Goal: Transaction & Acquisition: Purchase product/service

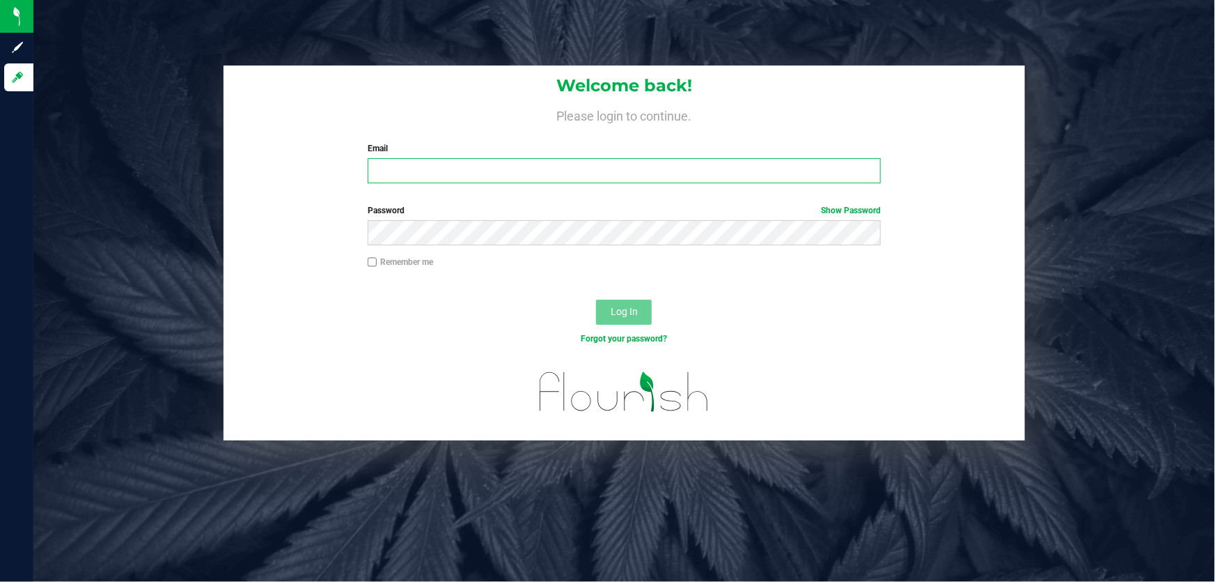
click at [442, 178] on input "Email" at bounding box center [625, 170] width 514 height 25
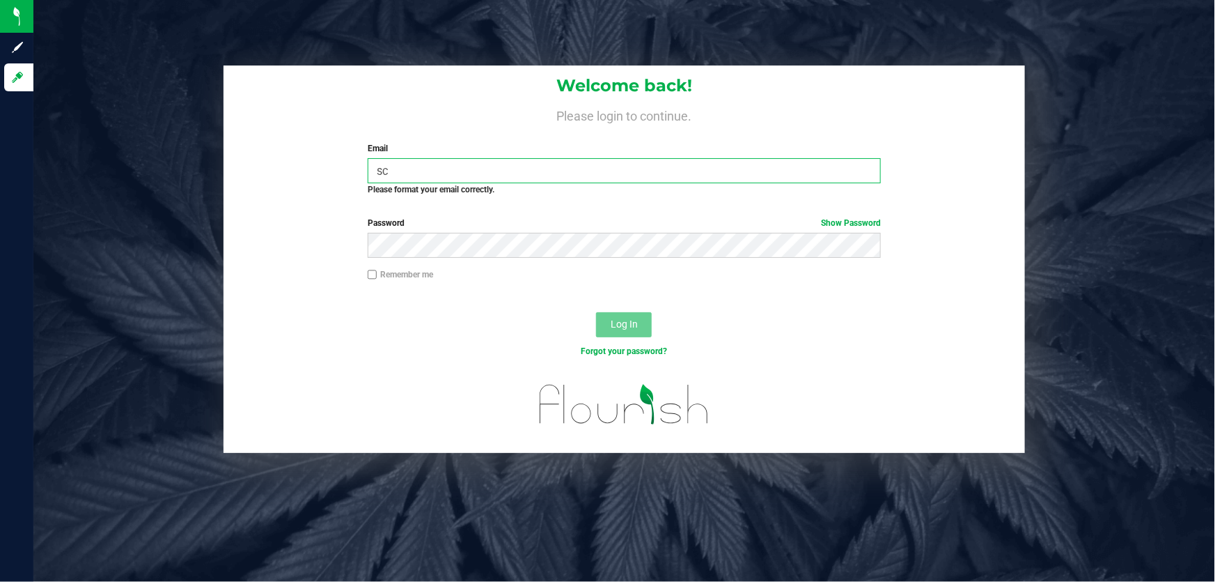
type input "sc"
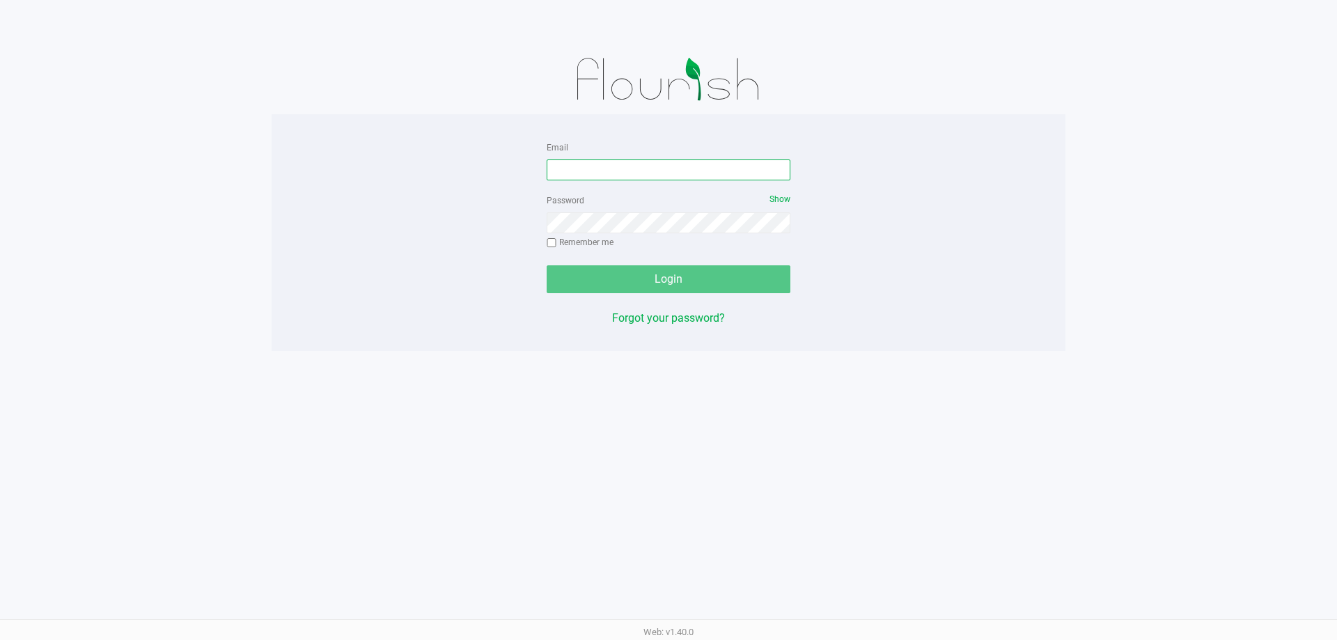
click at [576, 173] on input "Email" at bounding box center [669, 169] width 244 height 21
type input "[EMAIL_ADDRESS][DOMAIN_NAME]"
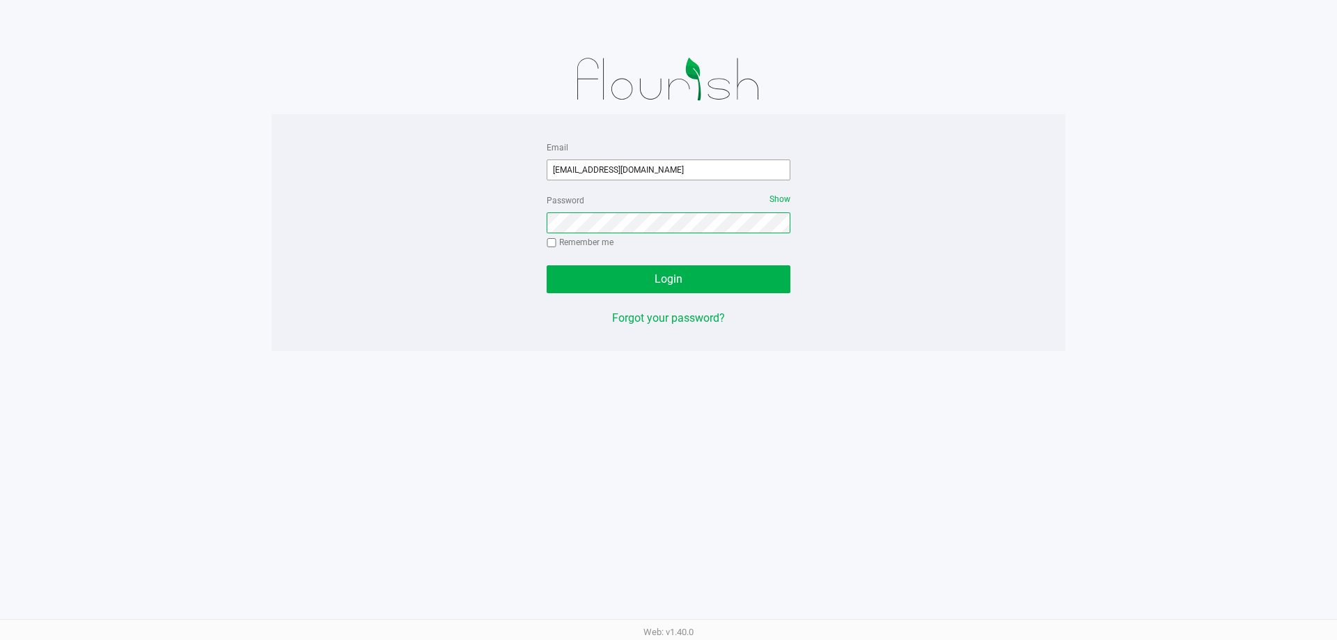
click at [547, 265] on button "Login" at bounding box center [669, 279] width 244 height 28
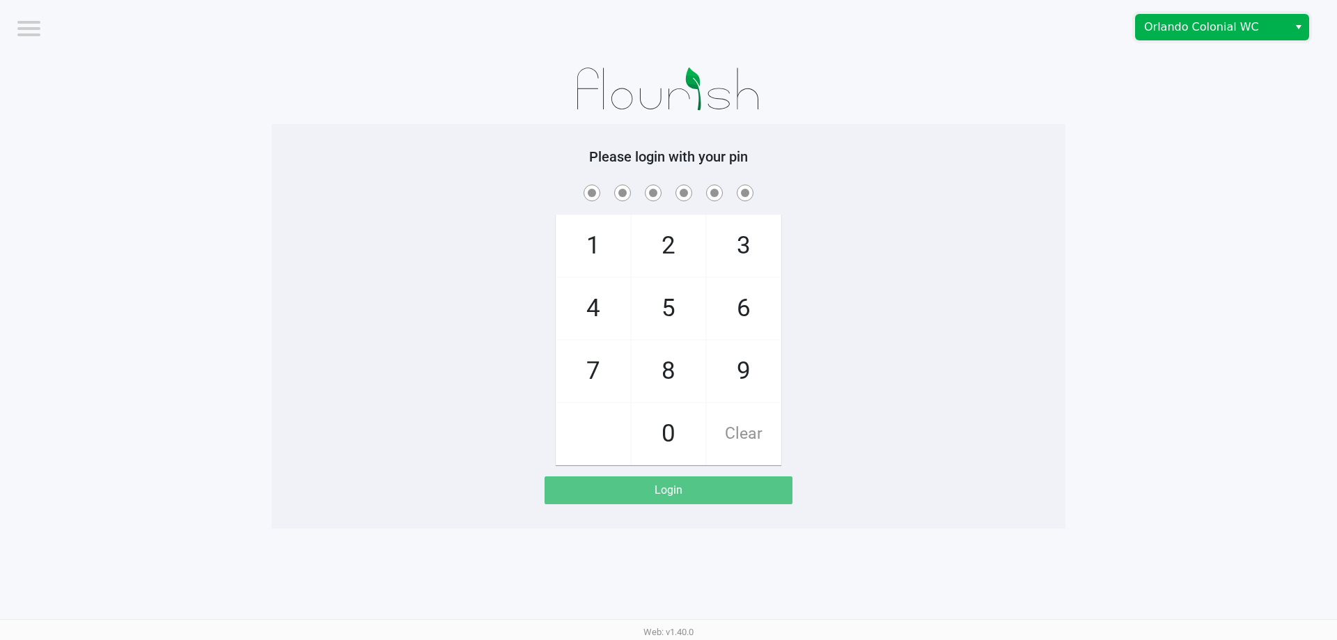
click at [1215, 31] on span "Orlando Colonial WC" at bounding box center [1212, 27] width 136 height 17
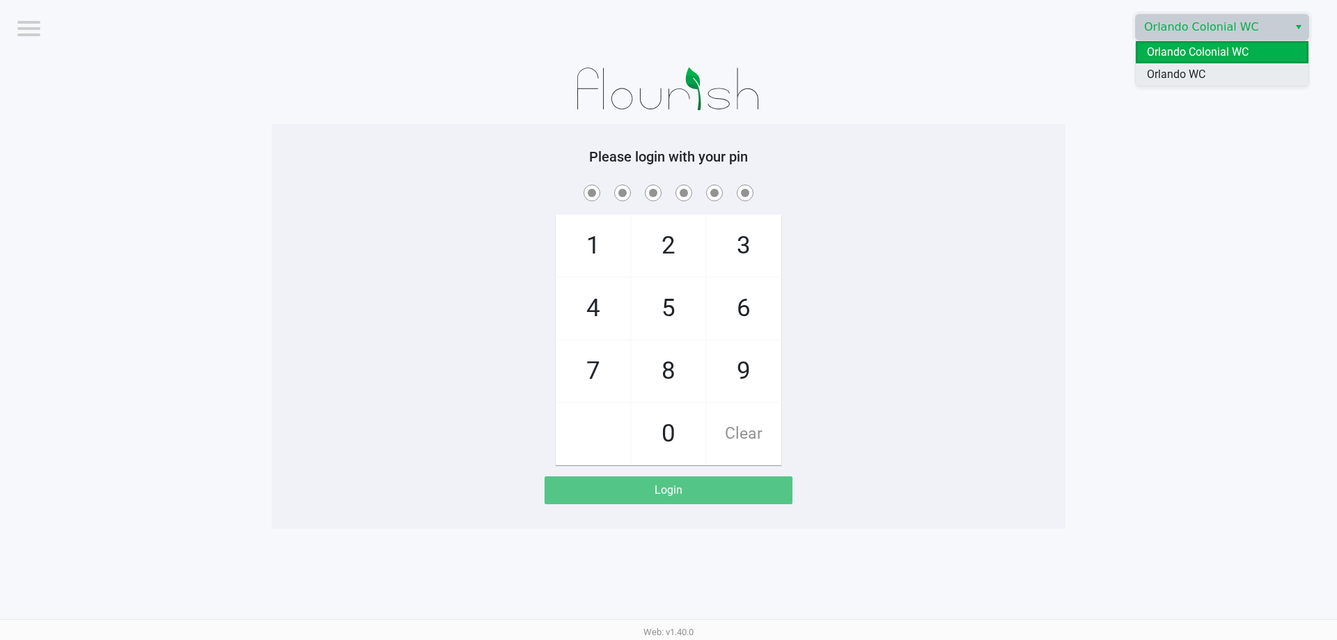
click at [1201, 73] on span "Orlando WC" at bounding box center [1176, 74] width 59 height 17
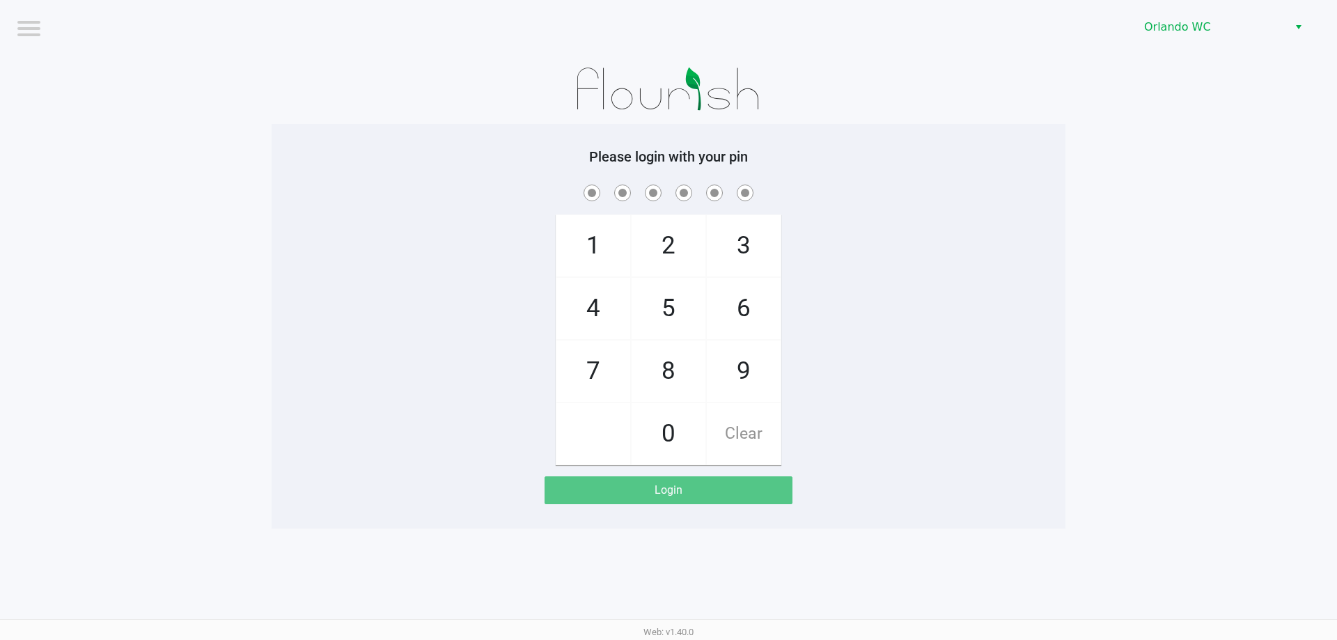
click at [1082, 150] on app-pos-login-wrapper "Logout Orlando WC Please login with your pin 1 4 7 2 5 8 0 3 6 9 Clear Login" at bounding box center [668, 264] width 1337 height 529
checkbox input "true"
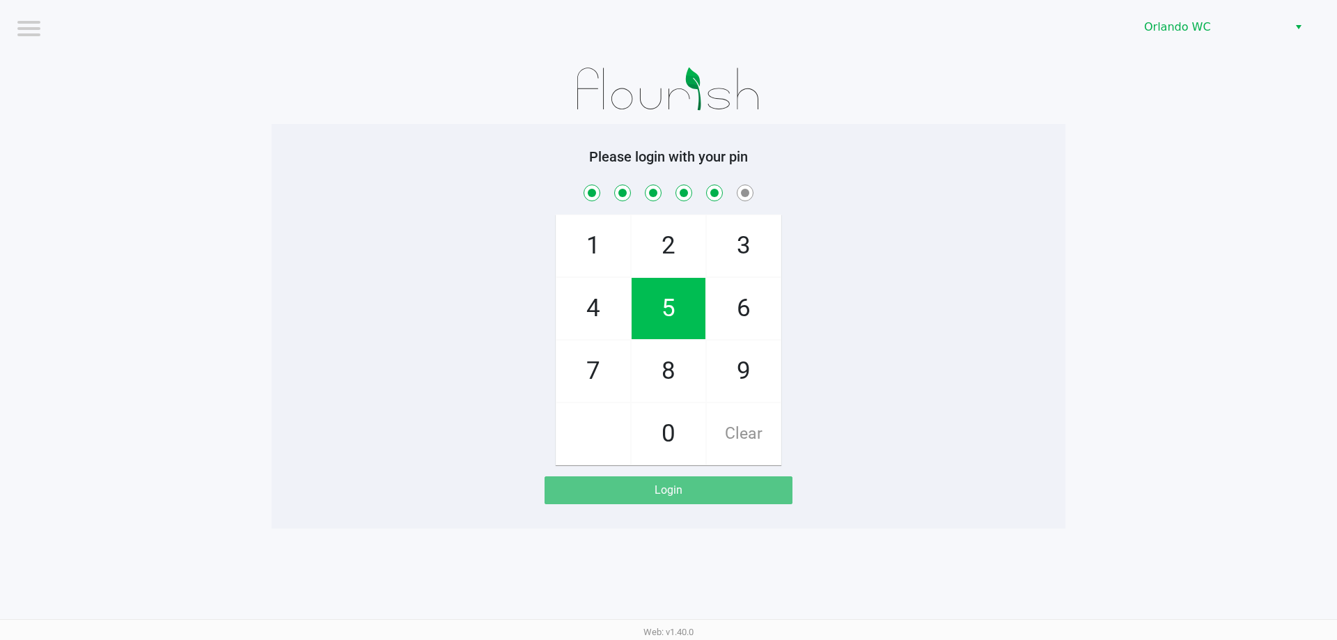
checkbox input "true"
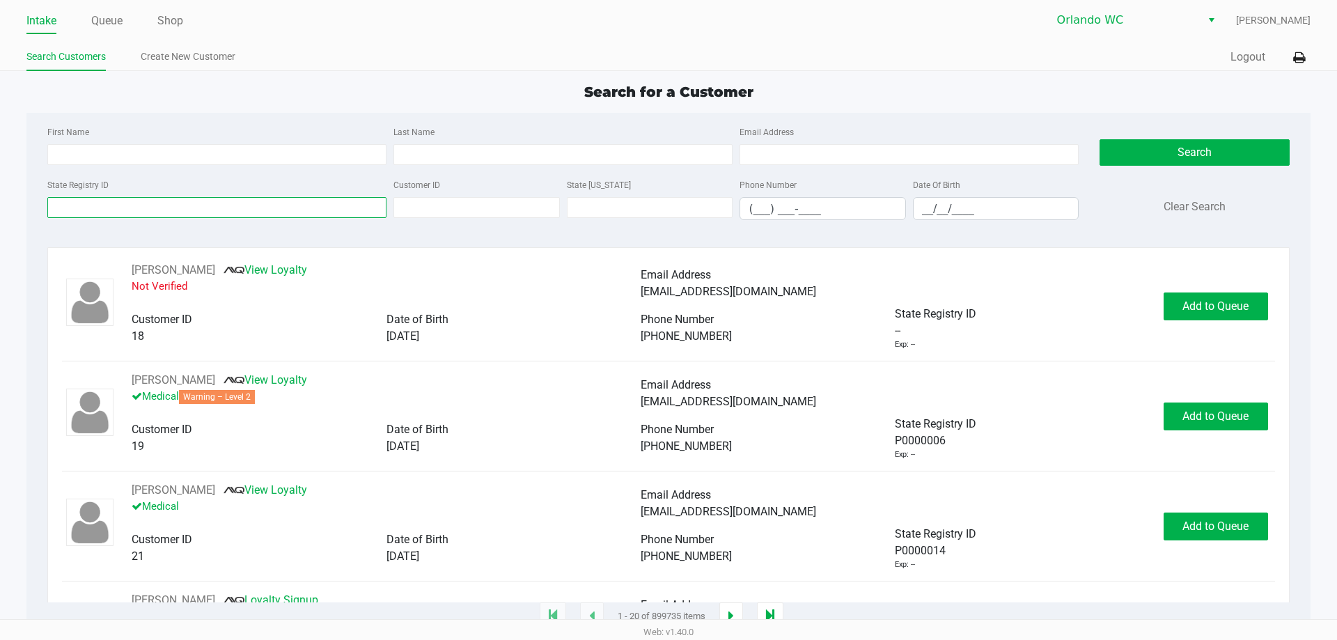
click at [79, 201] on input "State Registry ID" at bounding box center [216, 207] width 339 height 21
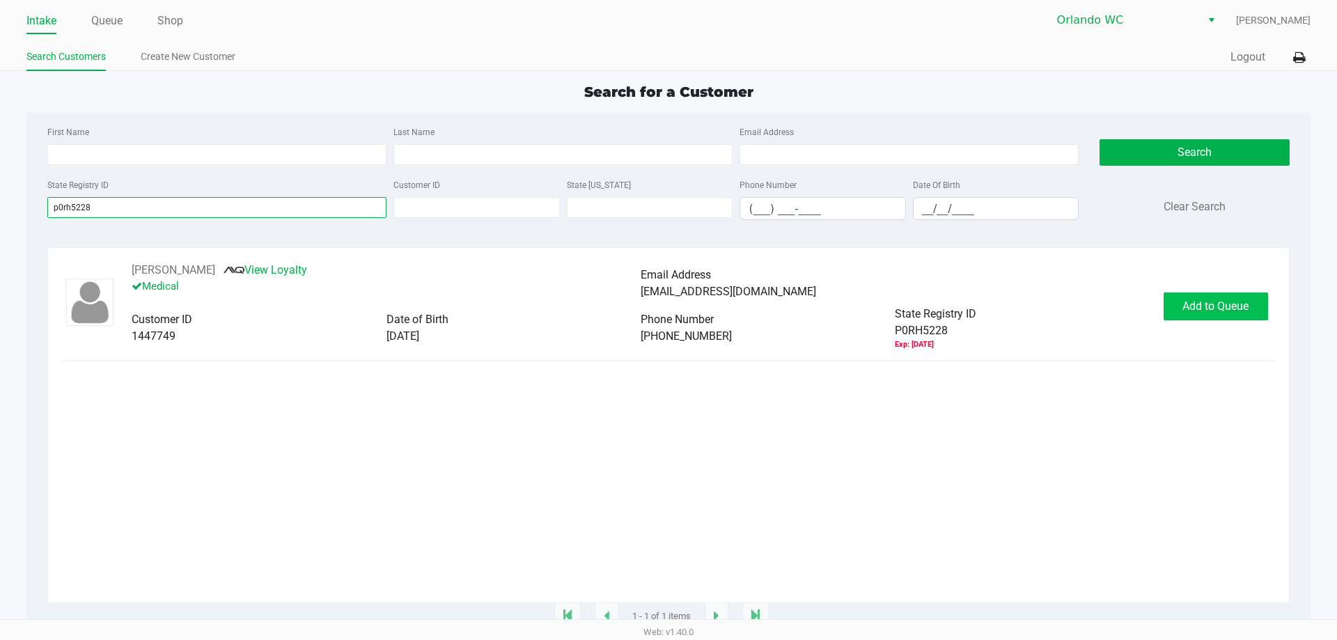
type input "p0rh5228"
click at [1197, 308] on span "Add to Queue" at bounding box center [1216, 305] width 66 height 13
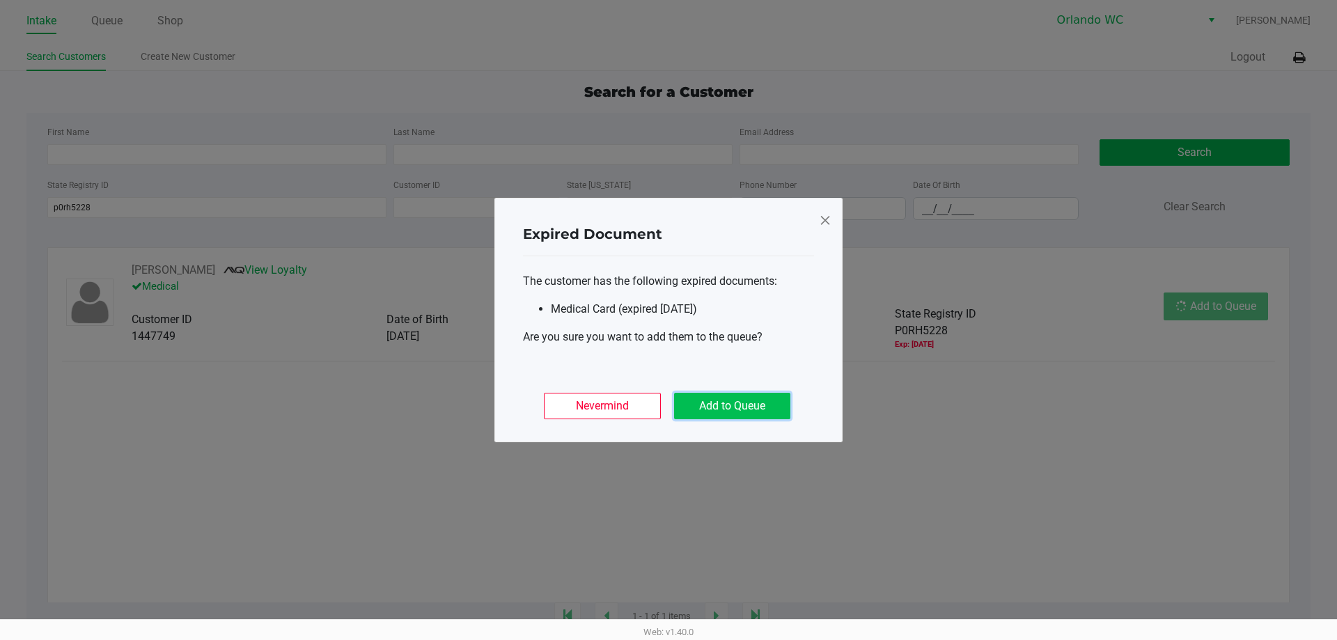
click at [735, 405] on button "Add to Queue" at bounding box center [732, 406] width 116 height 26
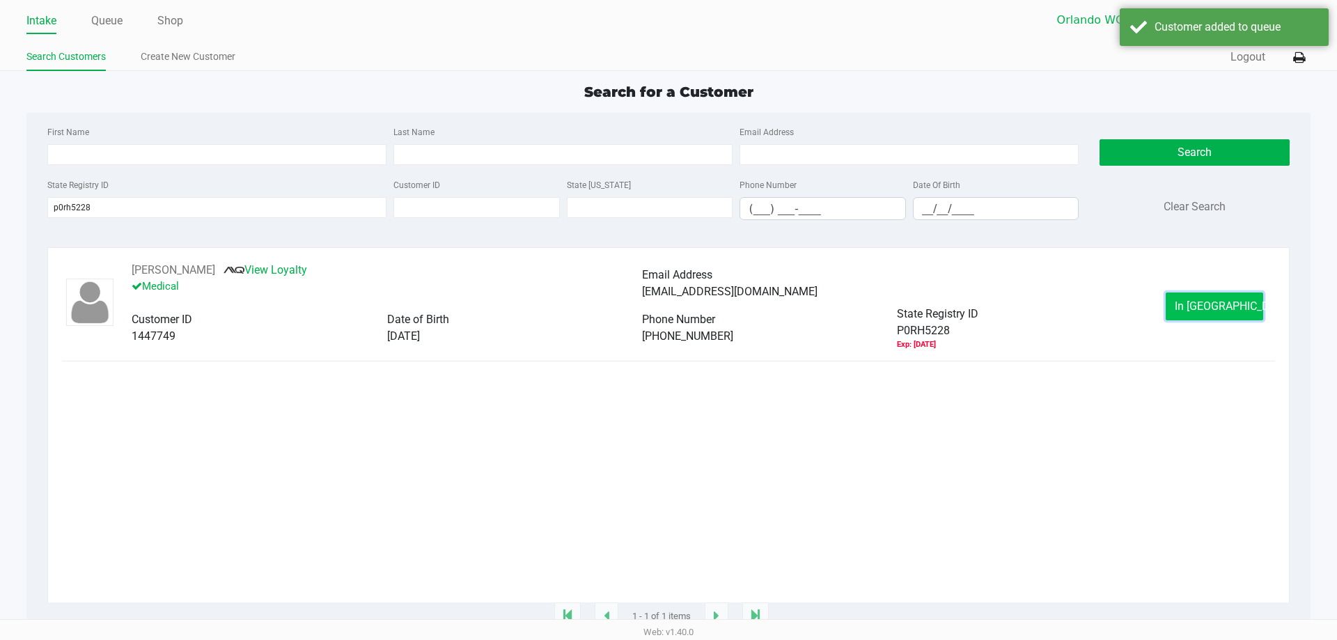
click at [1178, 299] on button "In Queue" at bounding box center [1215, 307] width 98 height 28
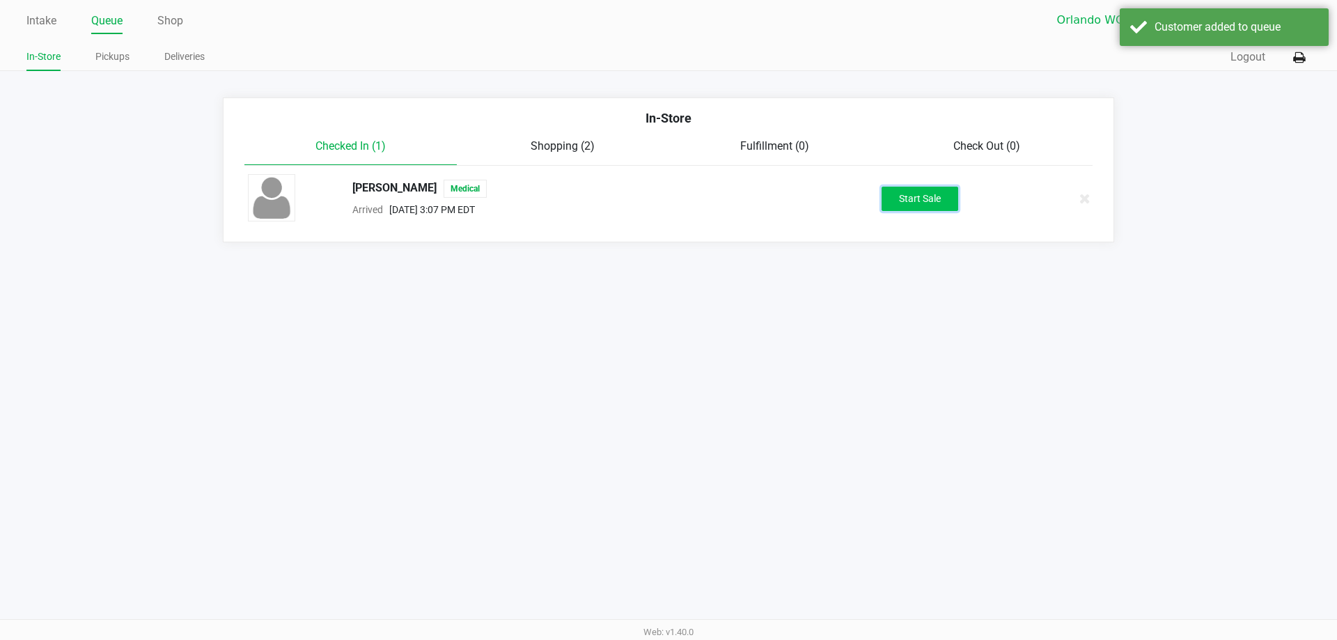
click at [930, 192] on button "Start Sale" at bounding box center [920, 199] width 77 height 24
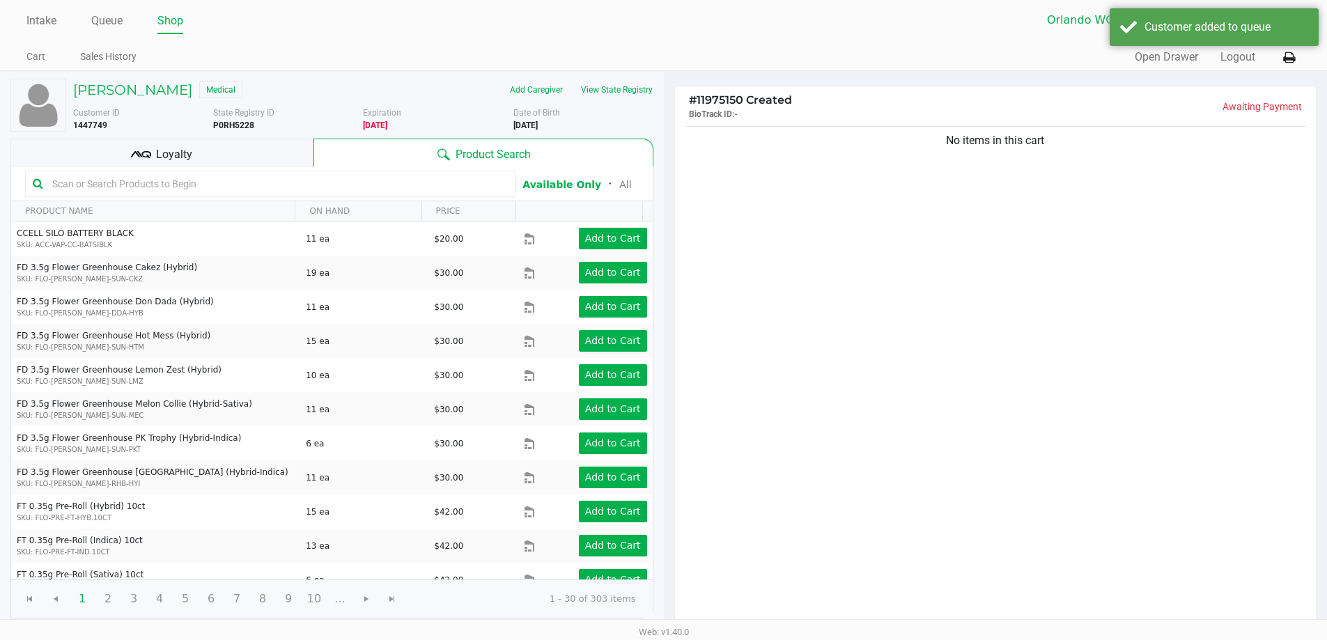
click at [158, 180] on input "text" at bounding box center [277, 183] width 461 height 21
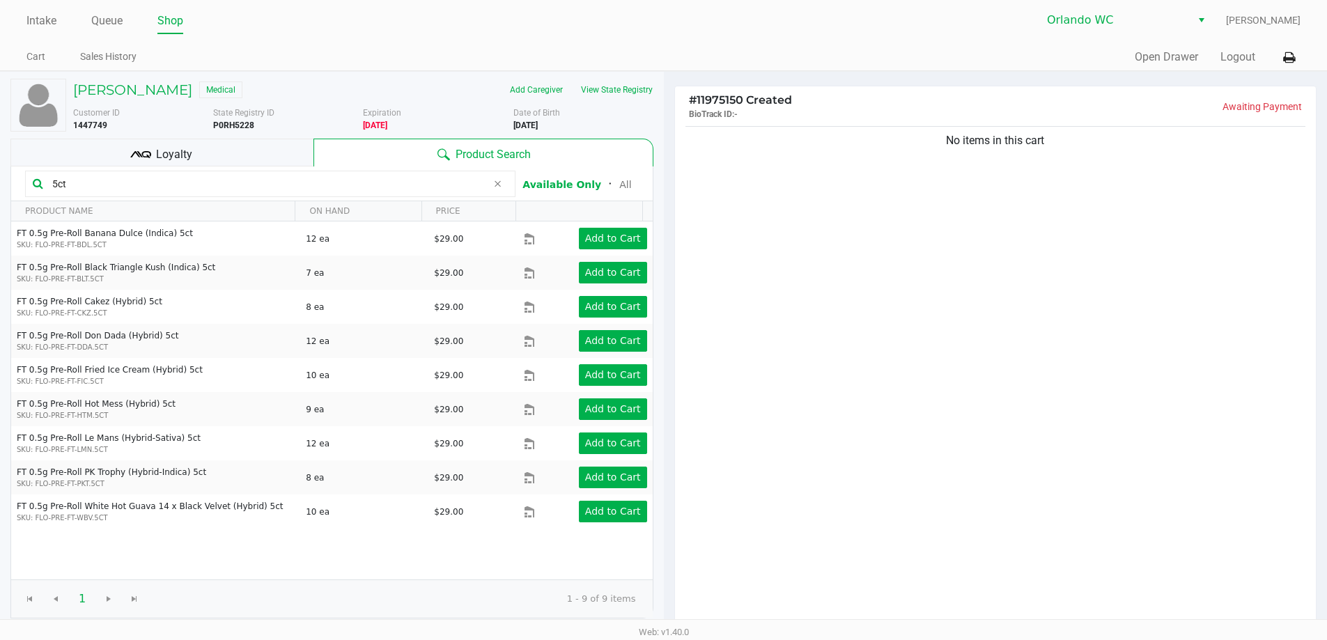
type input "5ct"
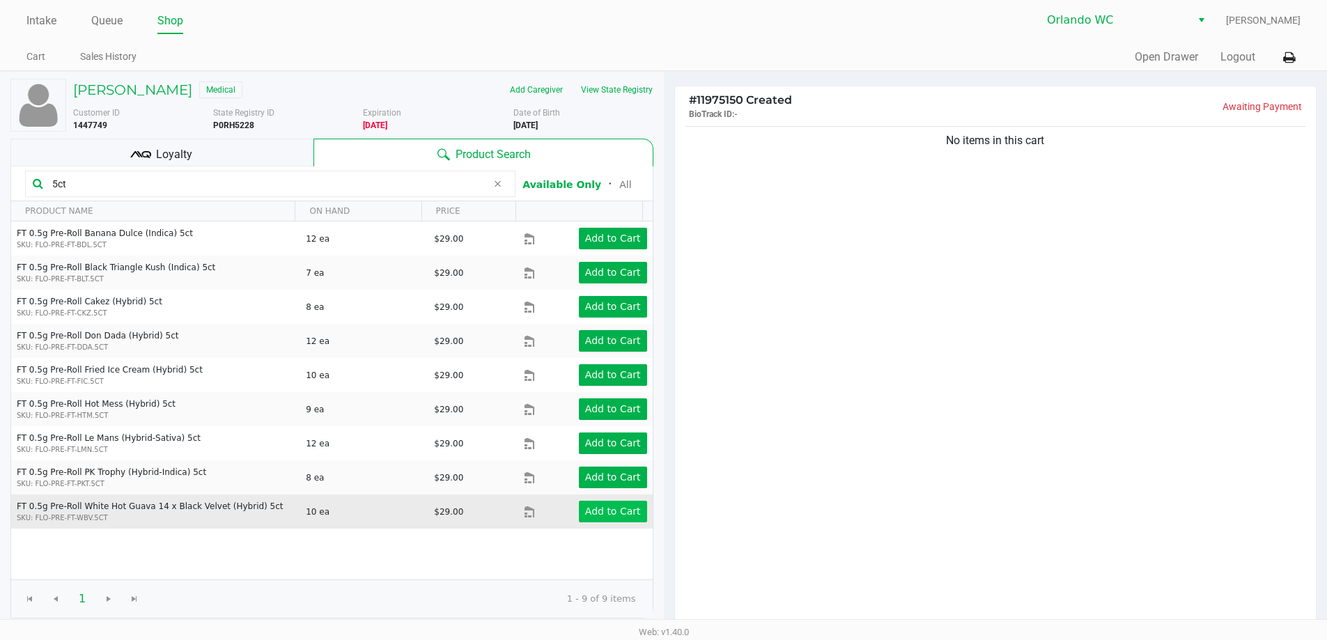
click at [598, 513] on app-button-loader "Add to Cart" at bounding box center [613, 511] width 56 height 11
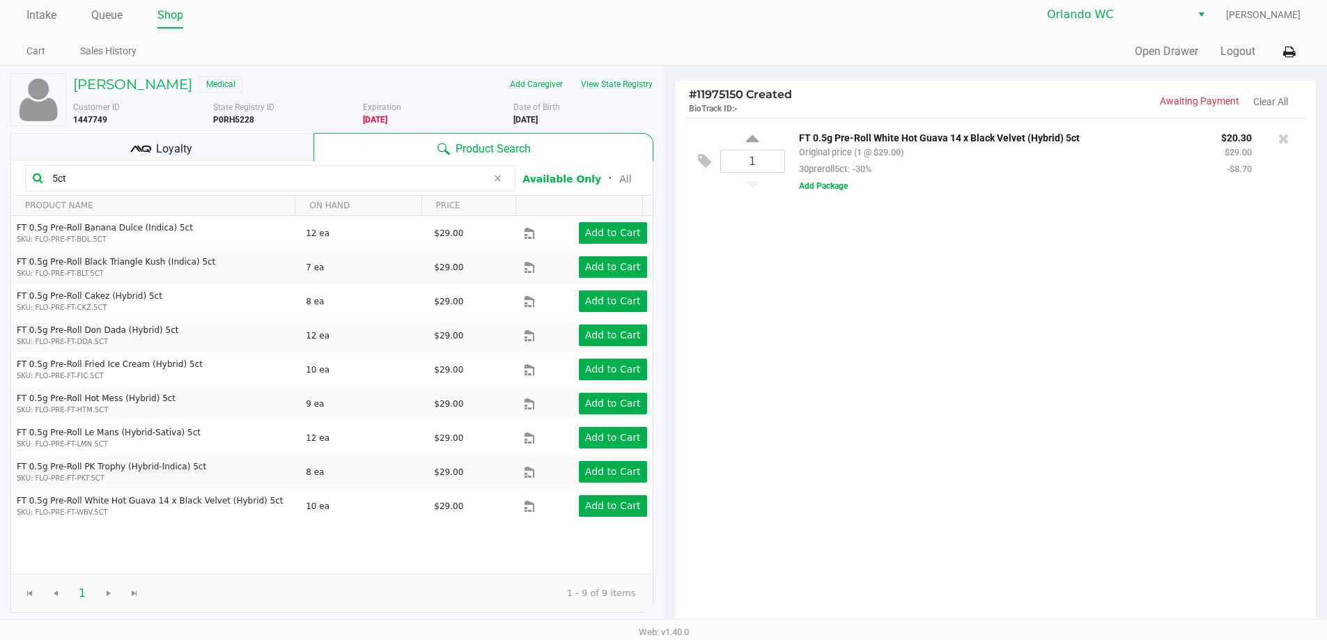
scroll to position [2, 0]
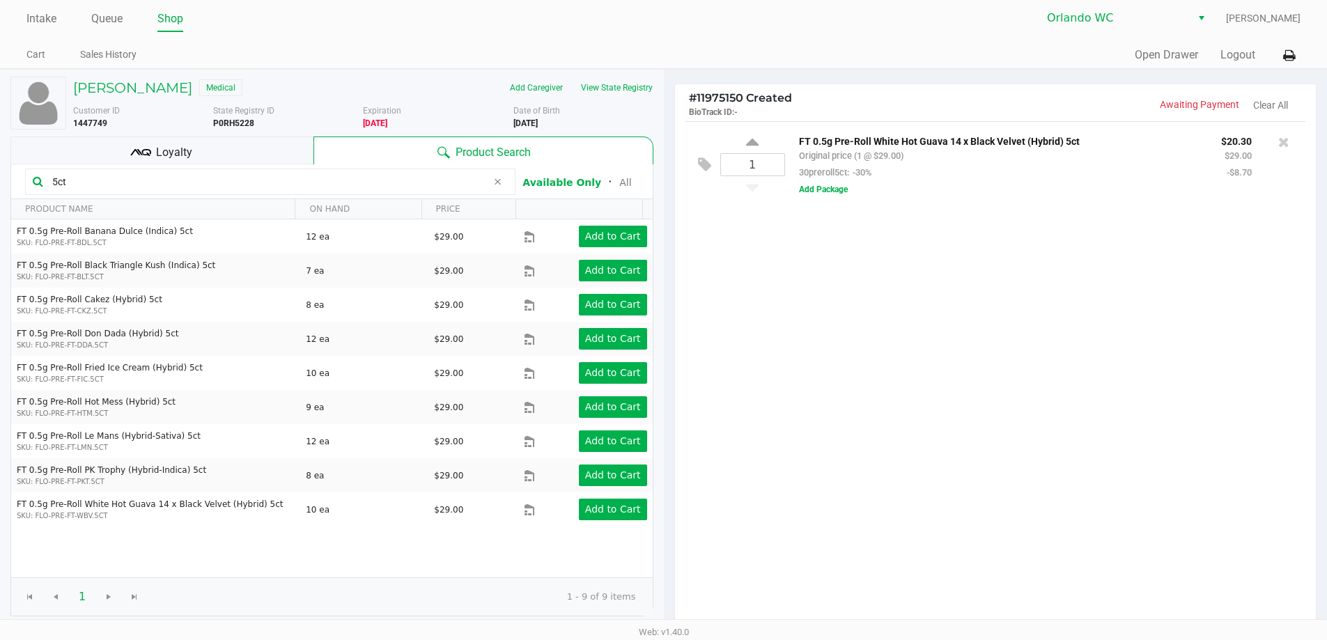
click at [275, 145] on div "Loyalty" at bounding box center [161, 151] width 303 height 28
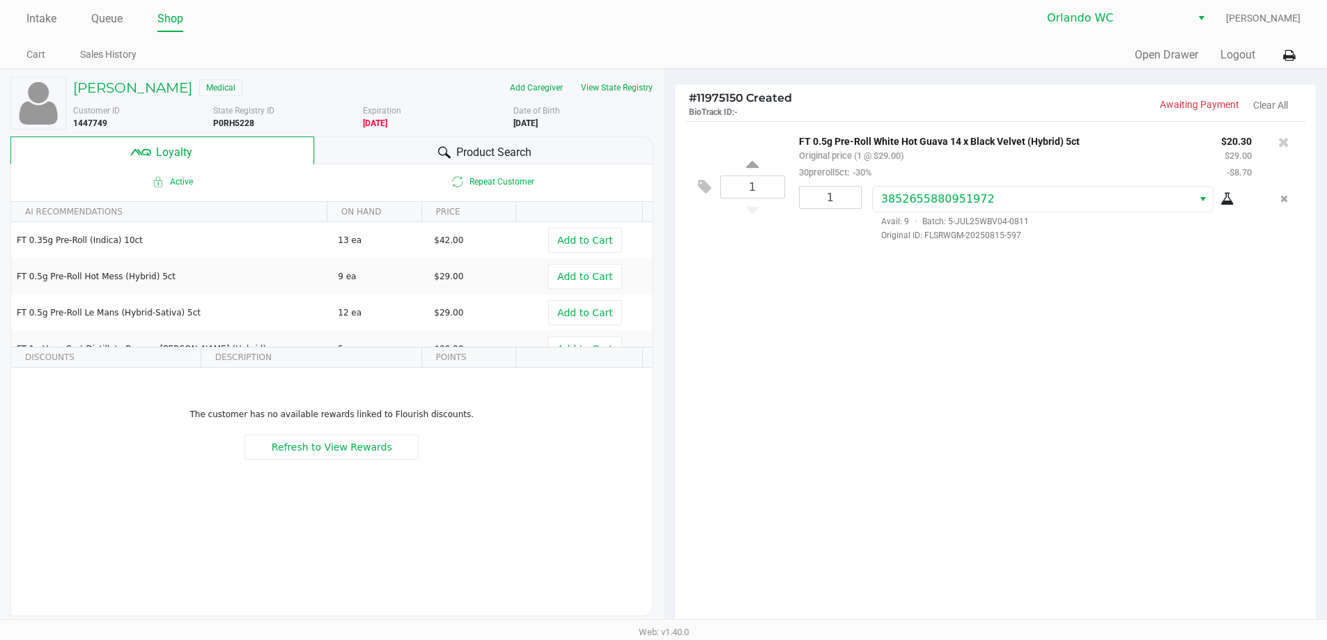
scroll to position [159, 0]
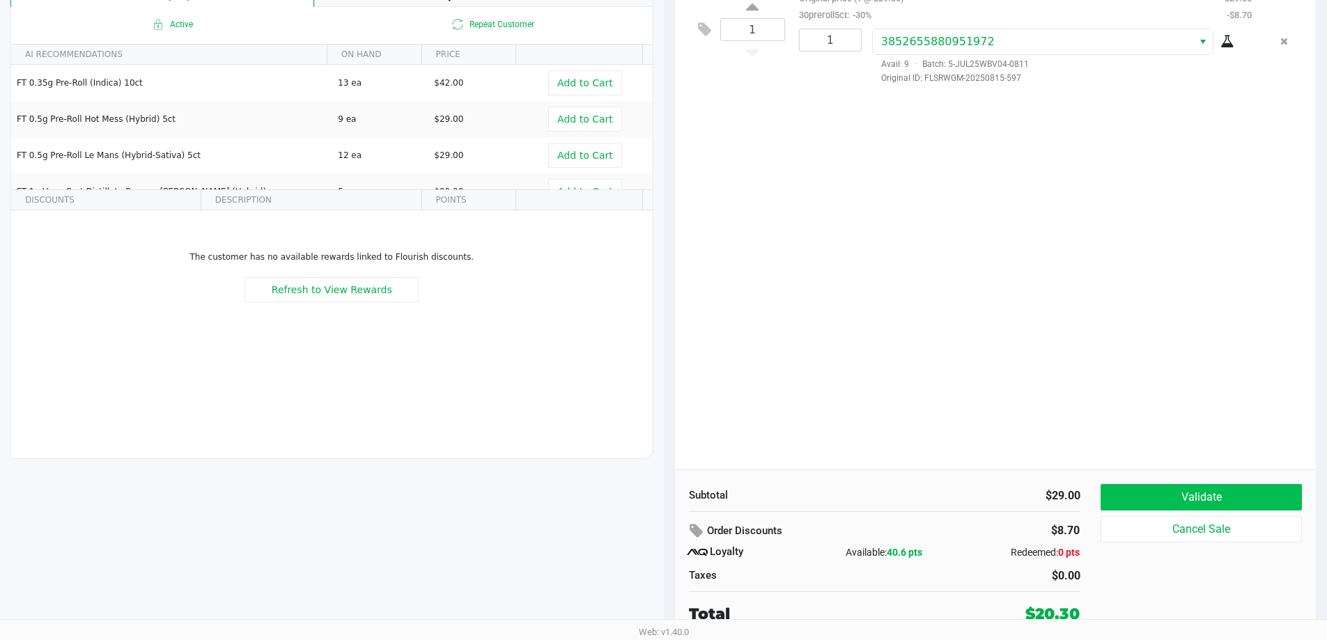
click at [1225, 503] on button "Validate" at bounding box center [1200, 497] width 201 height 26
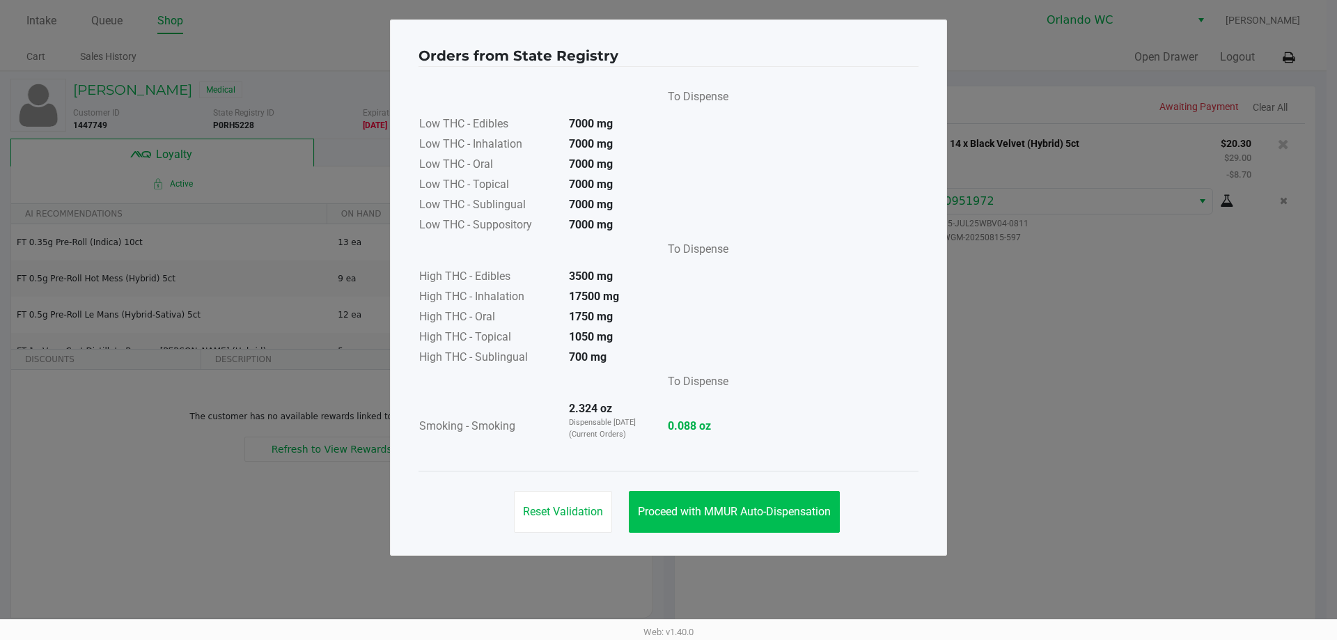
click at [757, 515] on span "Proceed with MMUR Auto-Dispensation" at bounding box center [734, 511] width 193 height 13
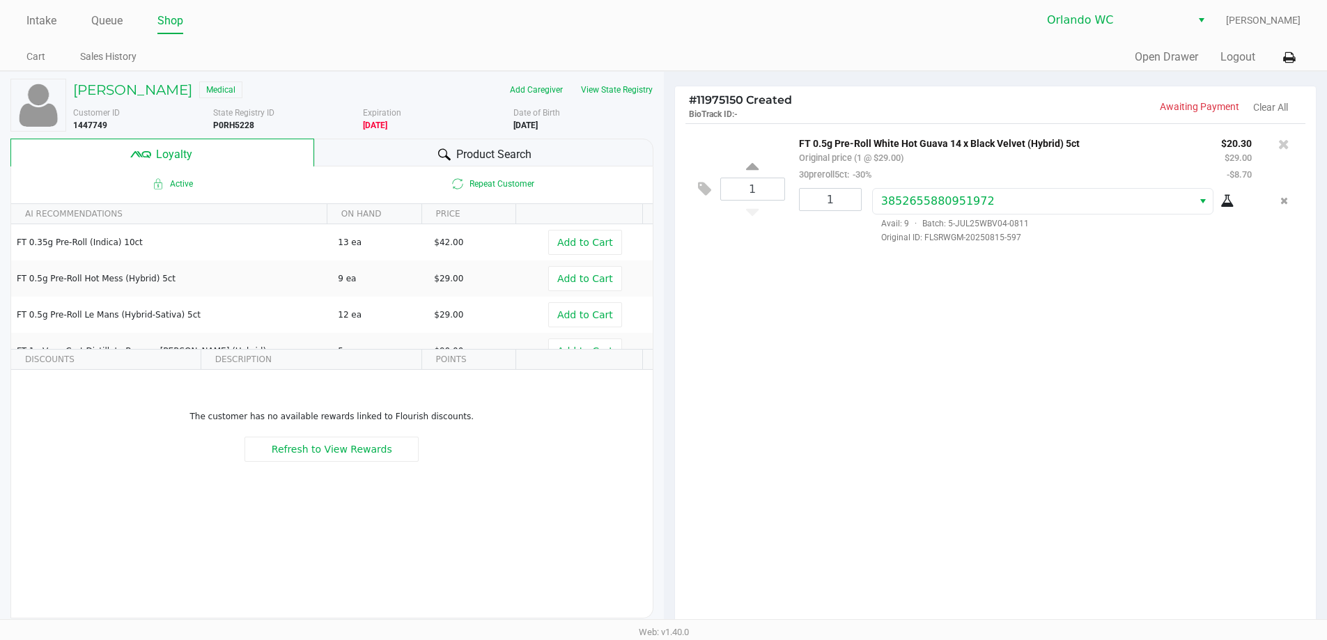
scroll to position [159, 0]
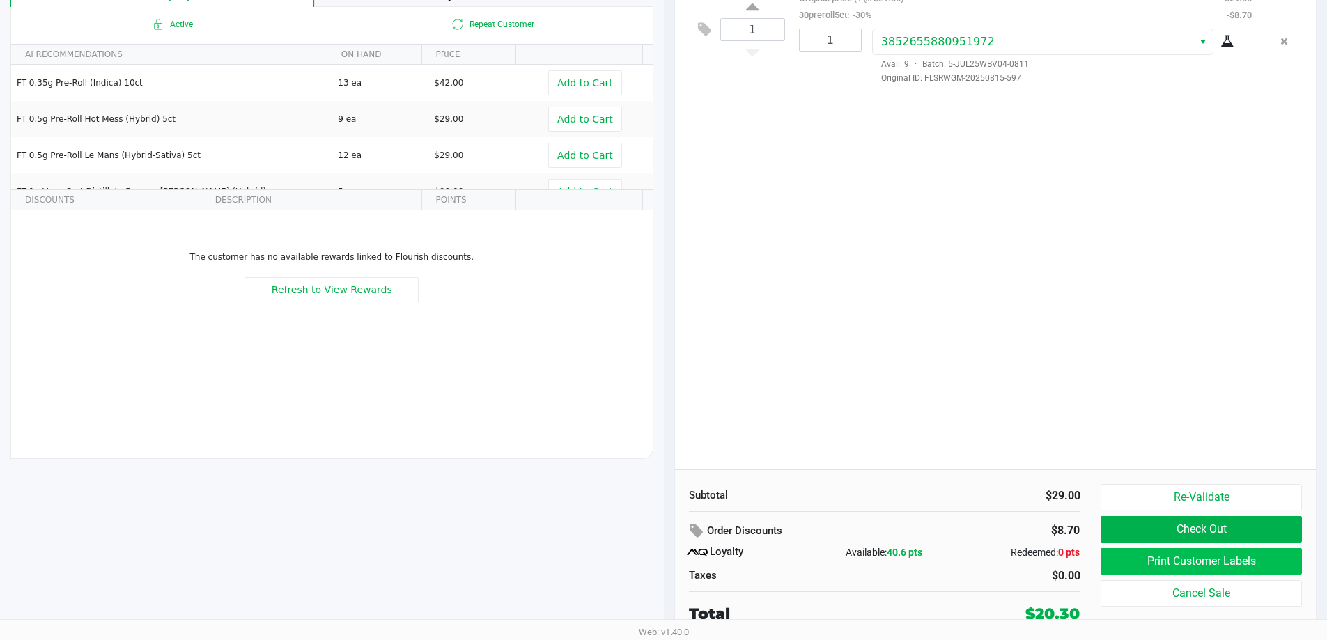
click at [1247, 571] on button "Print Customer Labels" at bounding box center [1200, 561] width 201 height 26
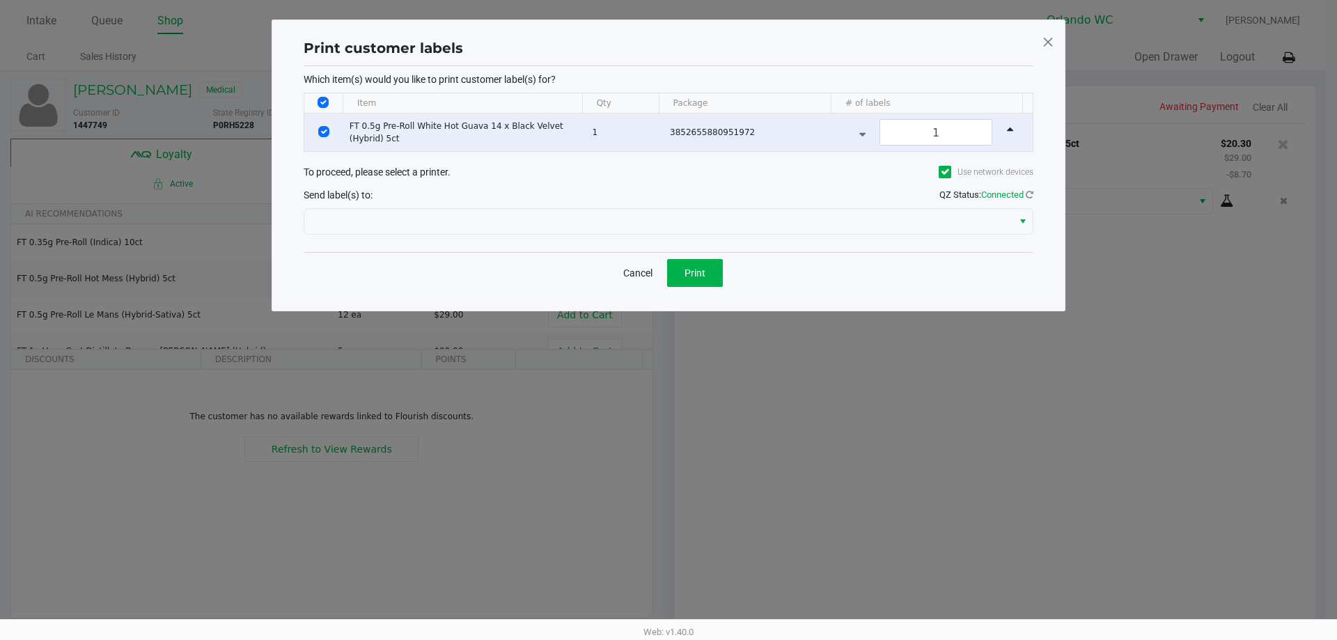
click at [703, 283] on button "Print" at bounding box center [695, 273] width 56 height 28
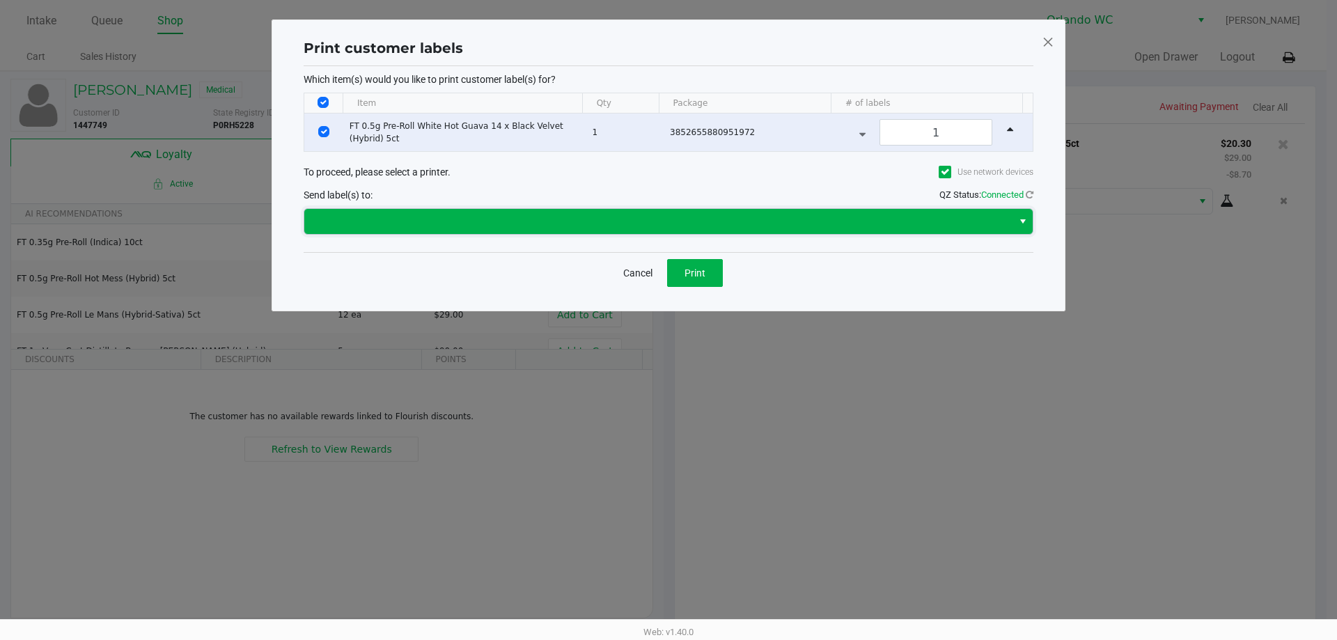
click at [520, 219] on span at bounding box center [659, 221] width 692 height 17
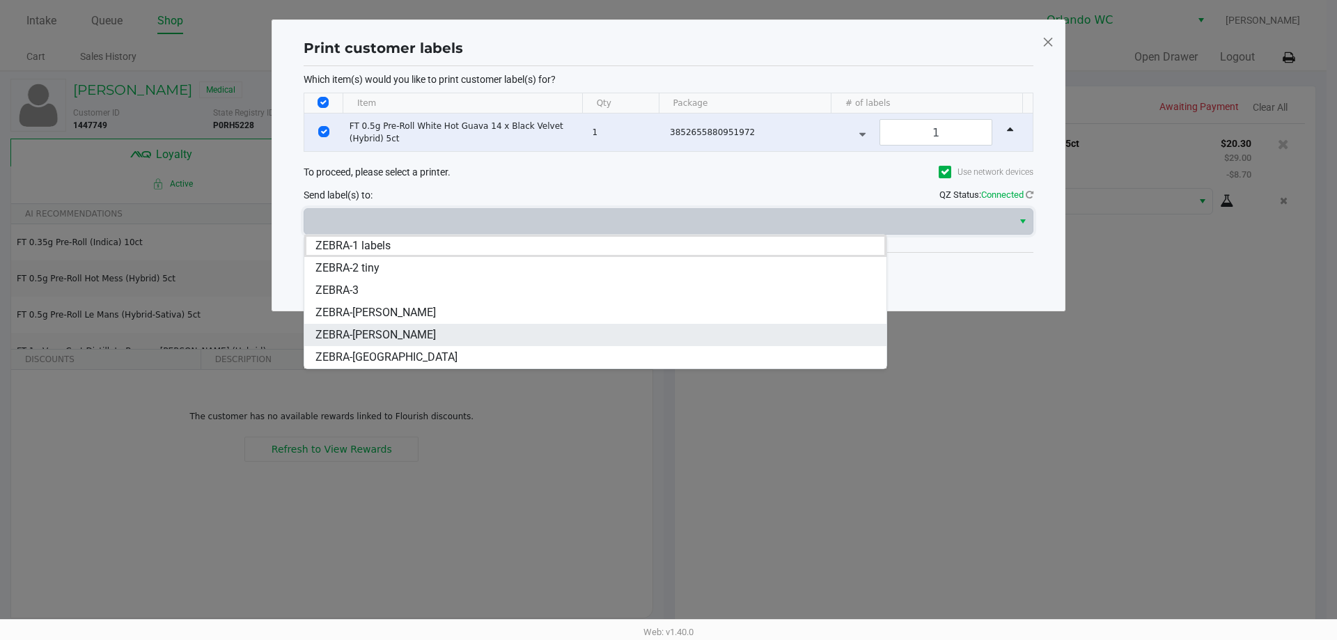
click at [425, 338] on span "ZEBRA-RODNEY-ATKINS" at bounding box center [375, 335] width 120 height 17
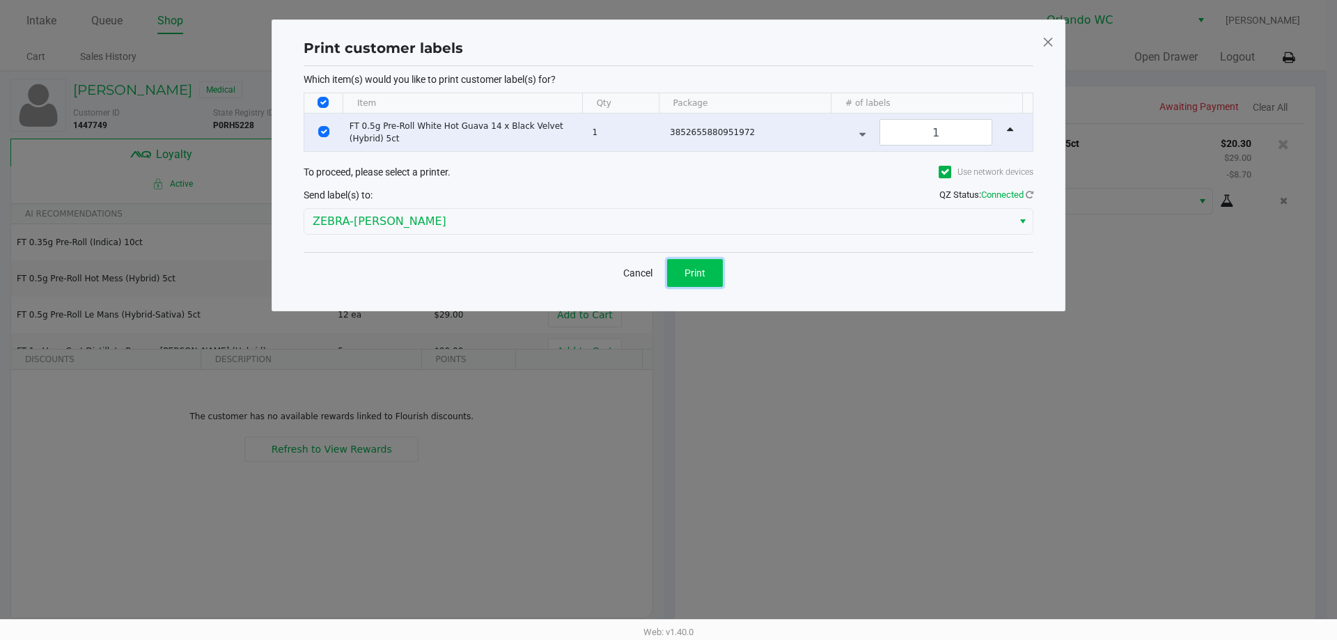
click at [701, 274] on span "Print" at bounding box center [695, 272] width 21 height 11
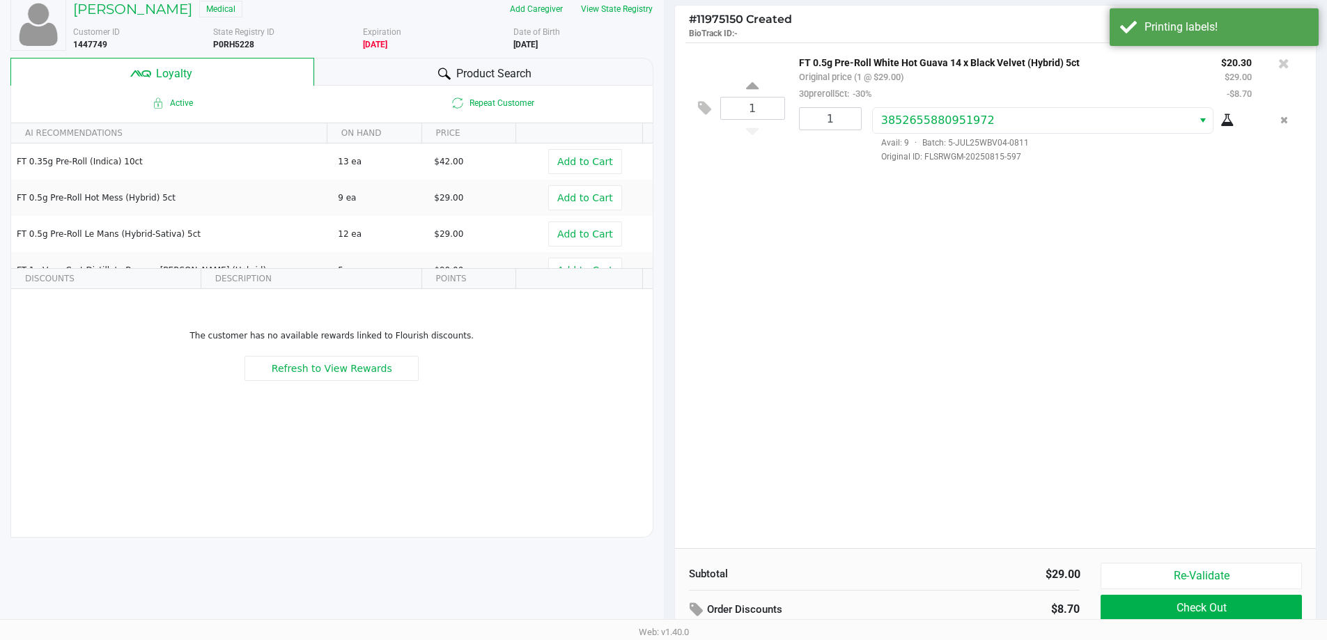
scroll to position [159, 0]
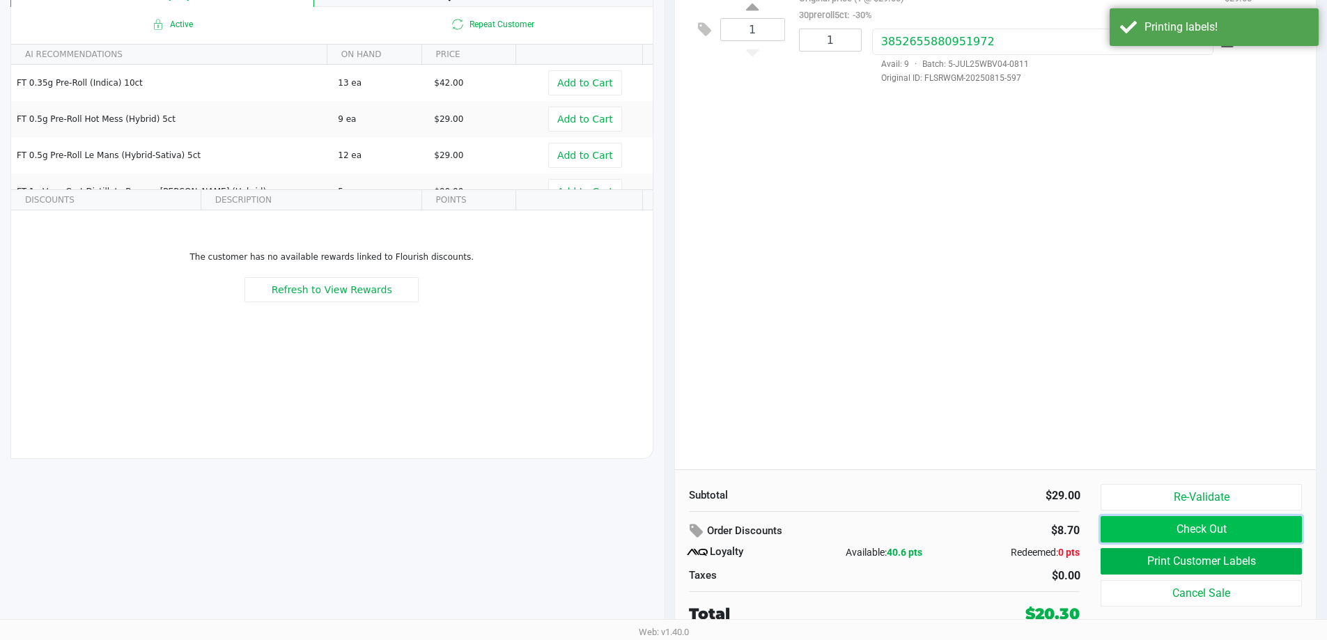
click at [1245, 529] on button "Check Out" at bounding box center [1200, 529] width 201 height 26
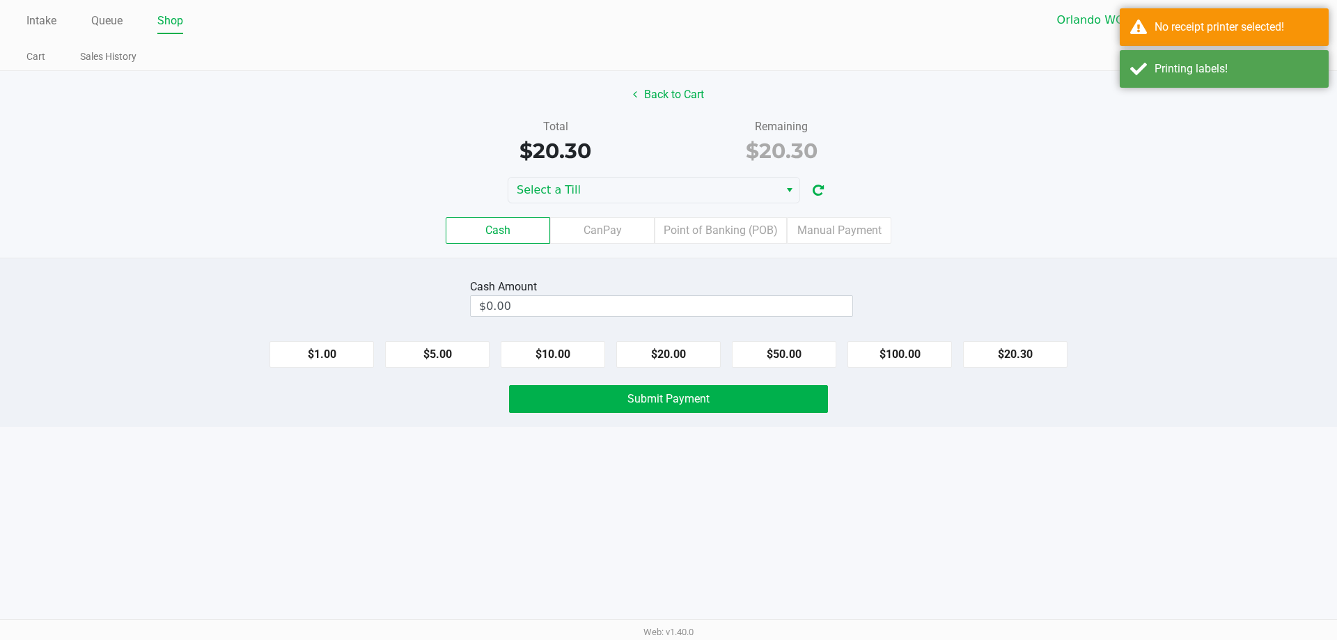
click at [731, 205] on div "Cash CanPay Point of Banking (POB) Manual Payment" at bounding box center [669, 230] width 1358 height 54
click at [733, 194] on span "Select a Till" at bounding box center [644, 190] width 254 height 17
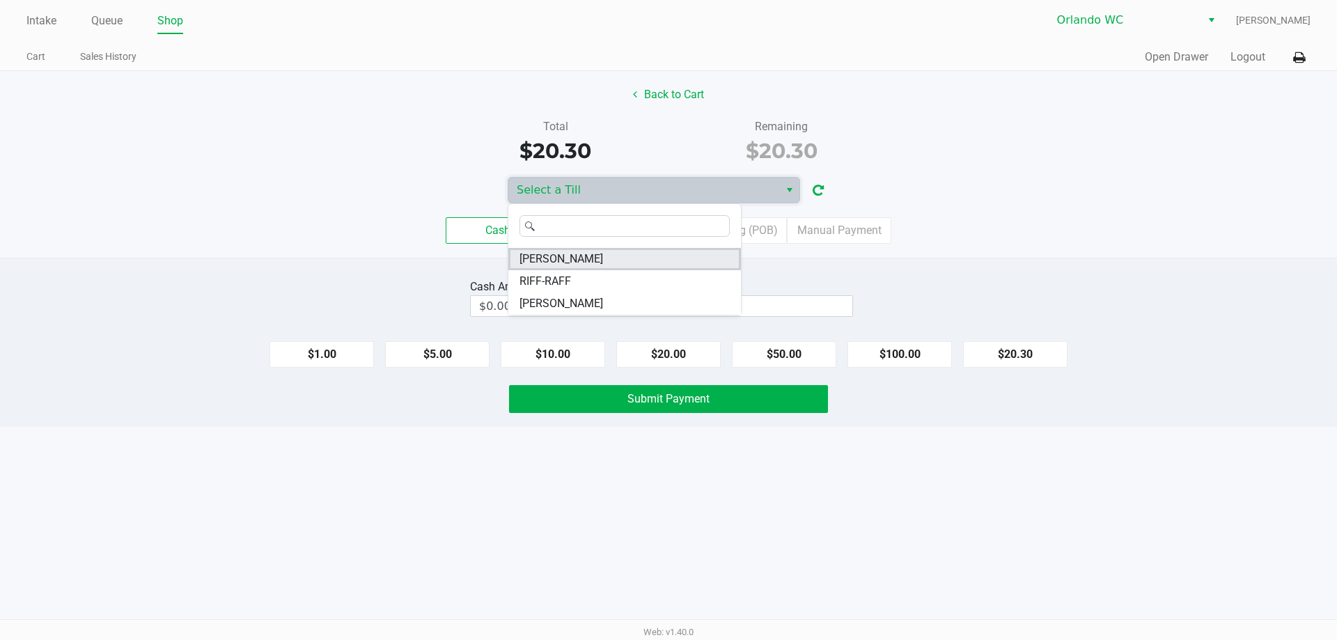
click at [602, 255] on span "RODNEY-ATKINS" at bounding box center [562, 259] width 84 height 17
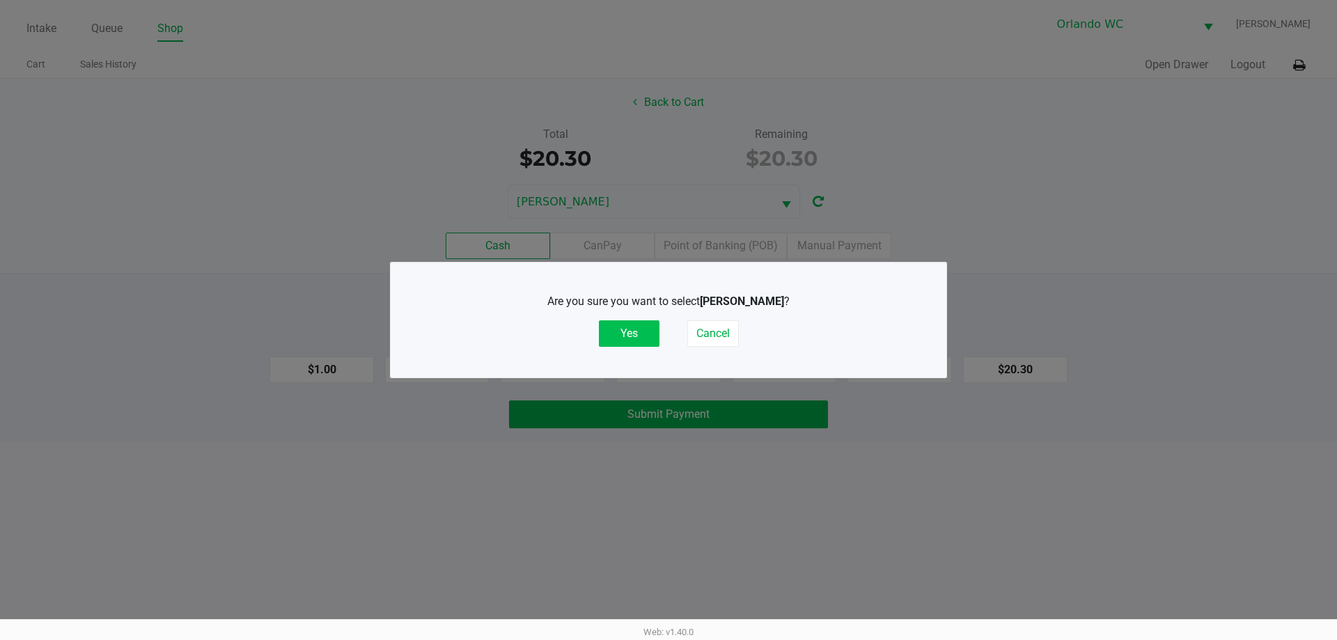
click at [618, 326] on button "Yes" at bounding box center [629, 333] width 61 height 26
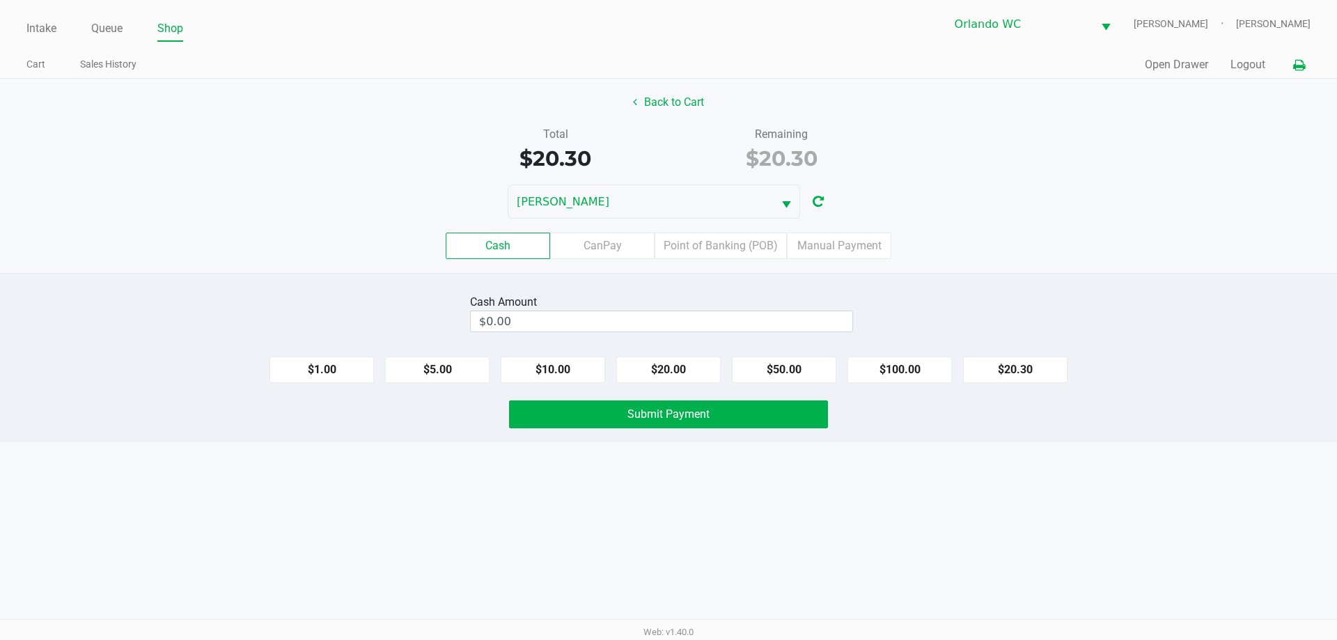
click at [1304, 67] on icon at bounding box center [1299, 66] width 12 height 10
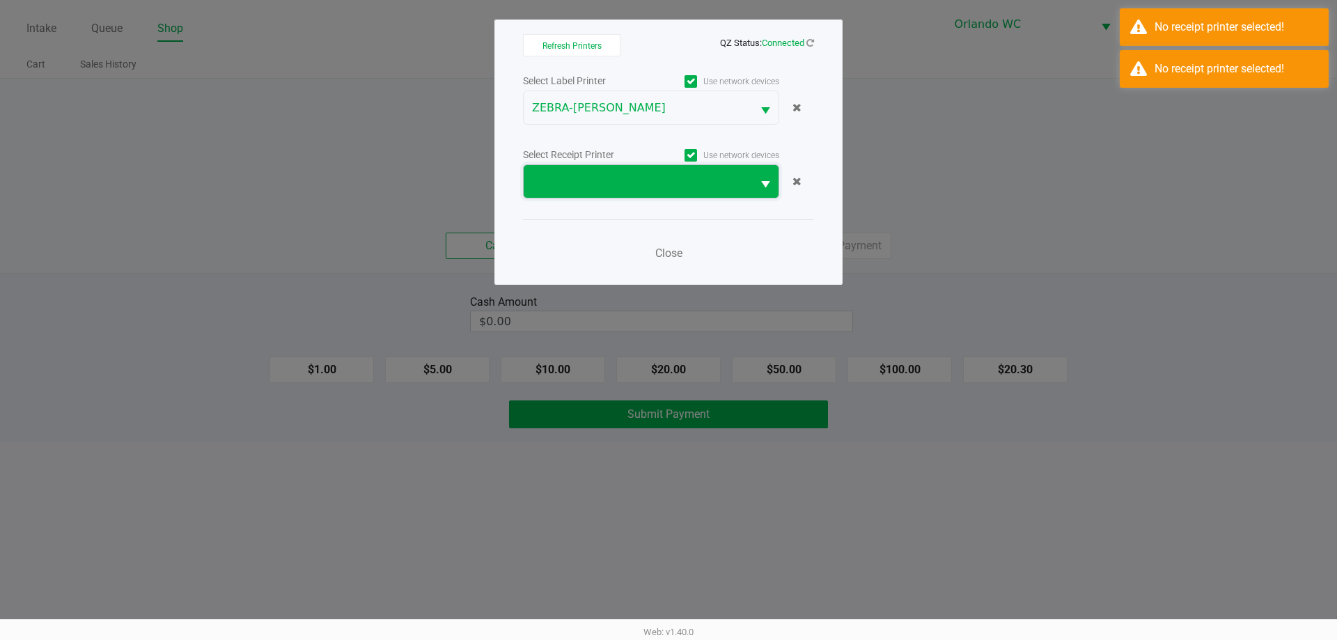
click at [602, 178] on span at bounding box center [638, 181] width 212 height 17
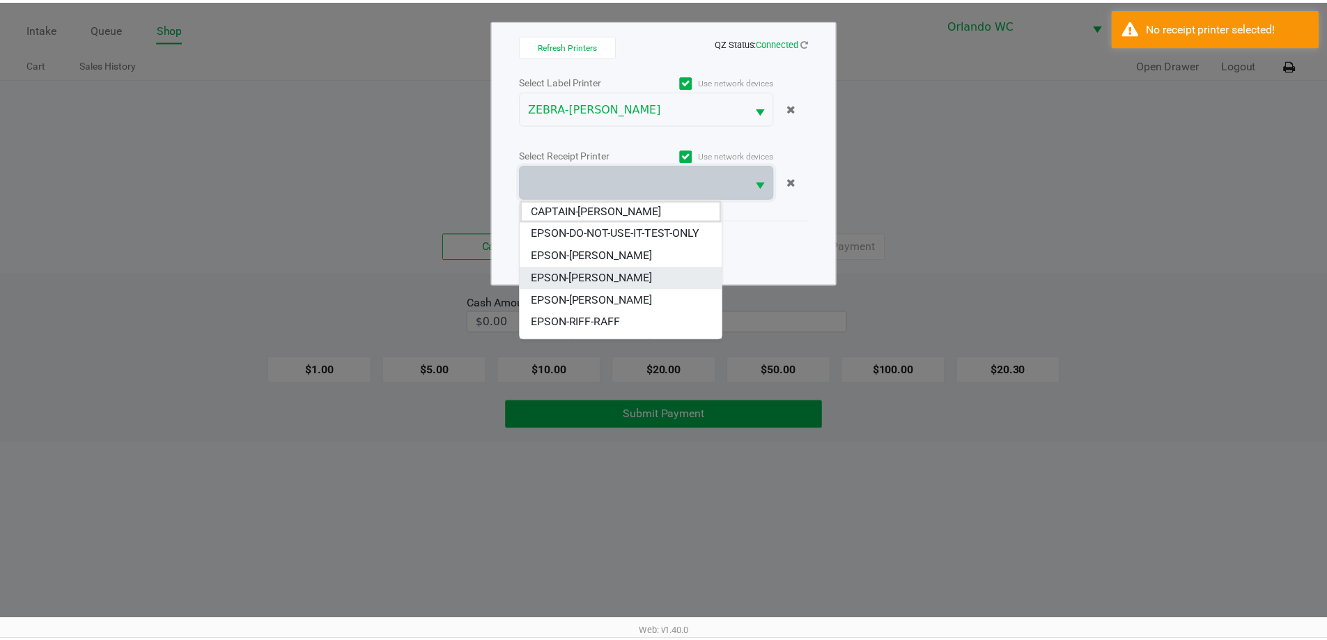
scroll to position [61, 0]
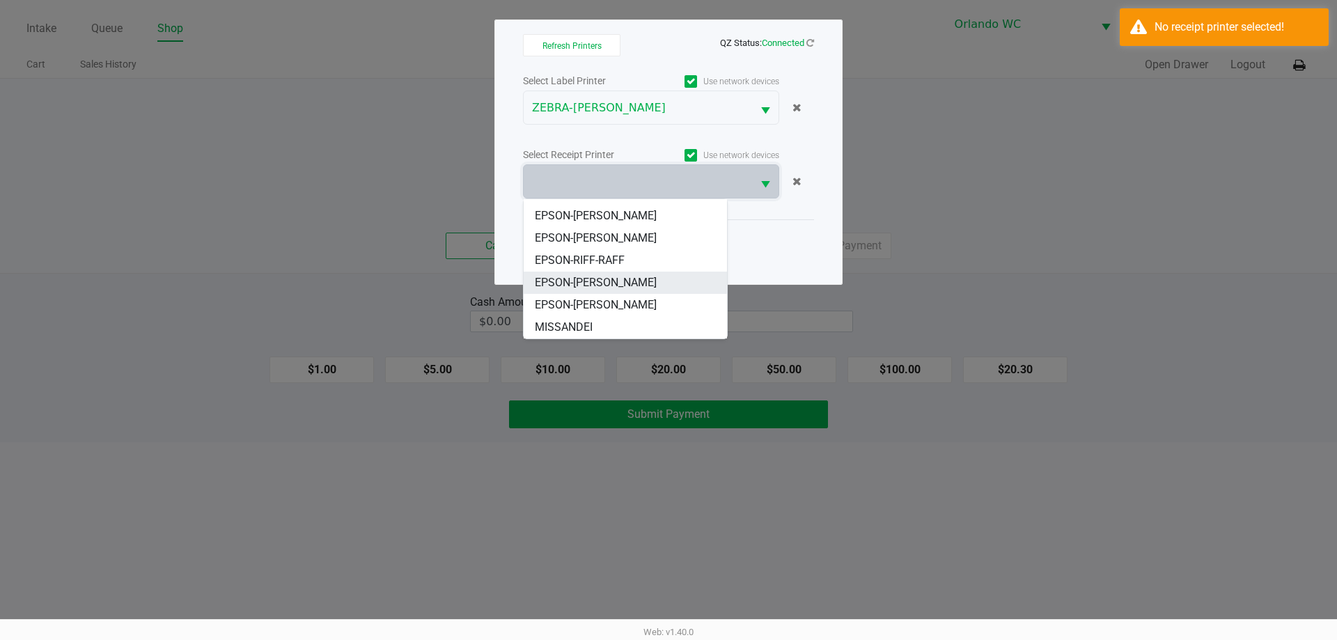
click at [628, 284] on span "EPSON-RODNEY-ATKINS" at bounding box center [596, 282] width 122 height 17
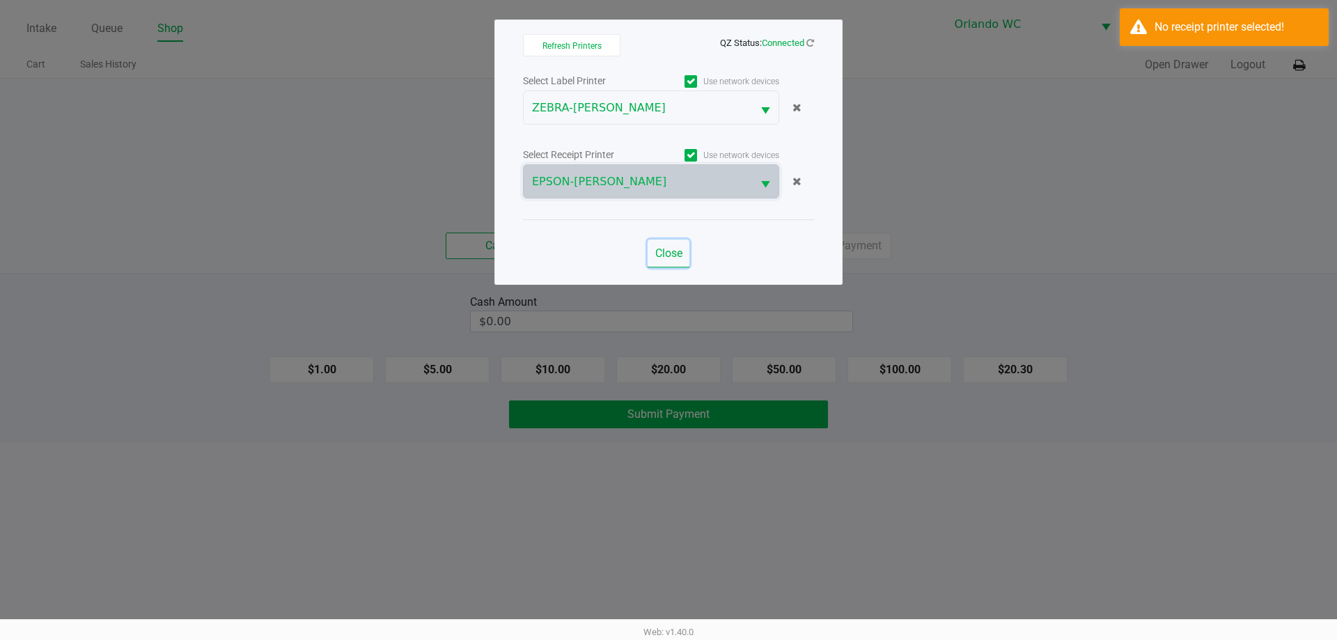
click at [679, 251] on span "Close" at bounding box center [668, 253] width 27 height 13
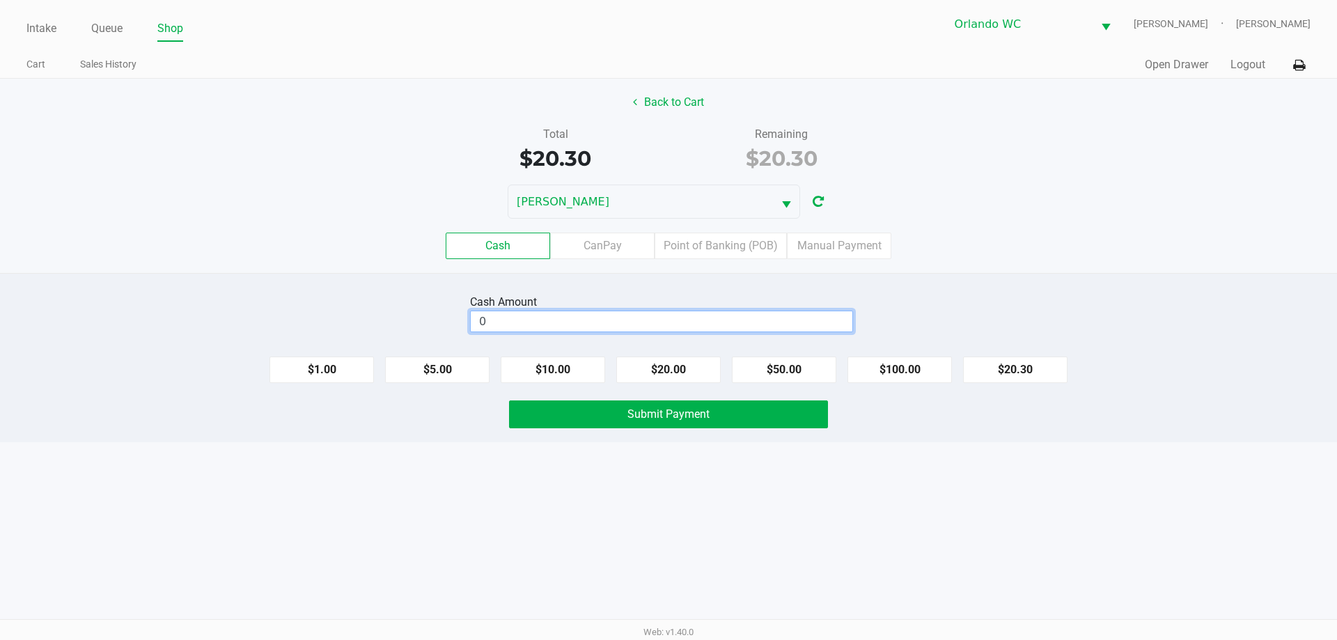
click at [559, 317] on input "0" at bounding box center [662, 321] width 382 height 20
click at [754, 416] on button "Submit Payment" at bounding box center [668, 414] width 319 height 28
type input "$21.00"
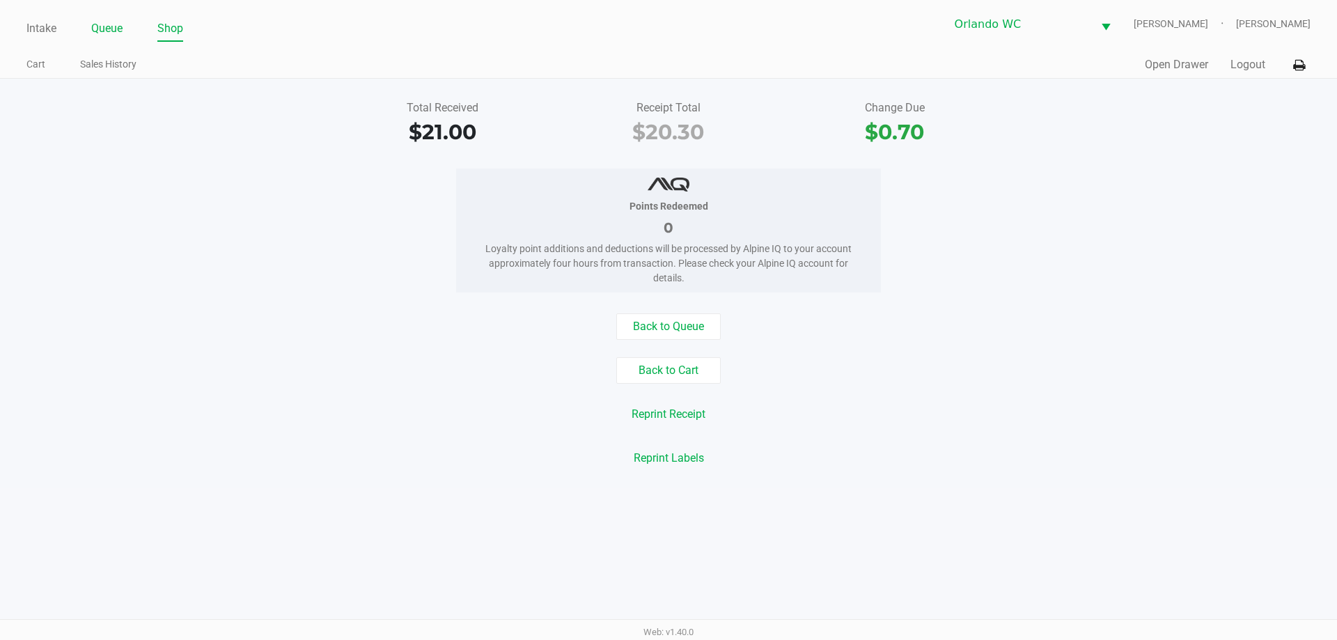
click at [111, 22] on link "Queue" at bounding box center [106, 29] width 31 height 20
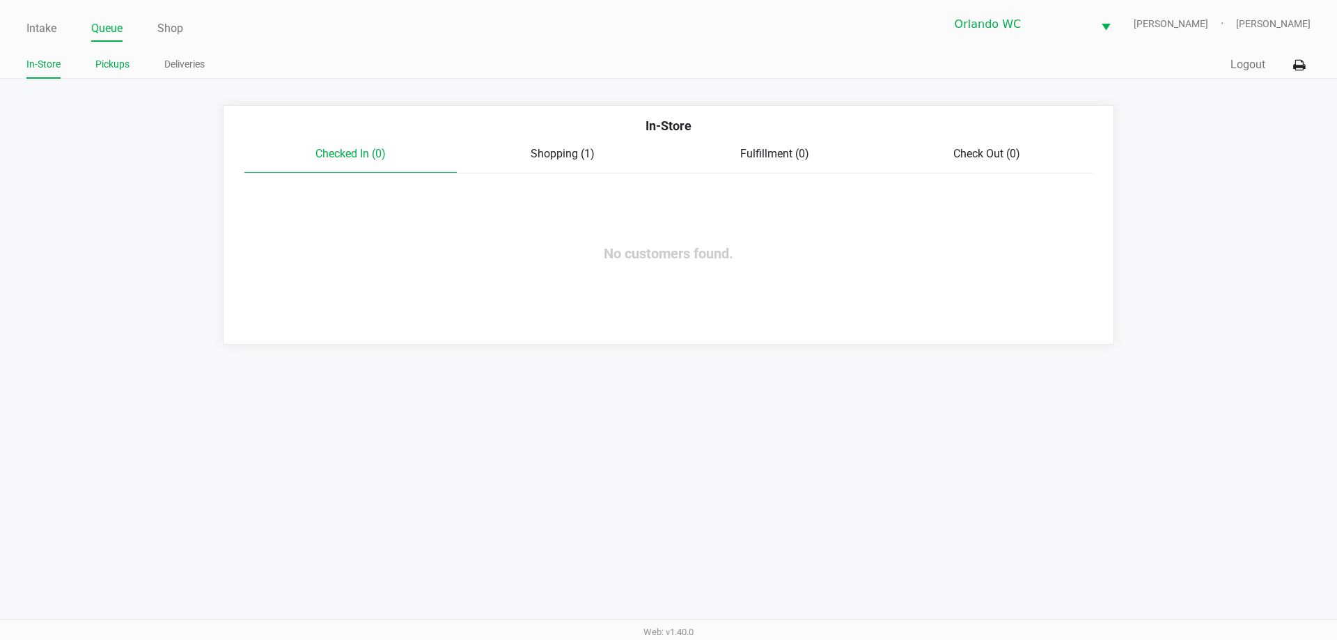
click at [119, 66] on link "Pickups" at bounding box center [112, 64] width 34 height 17
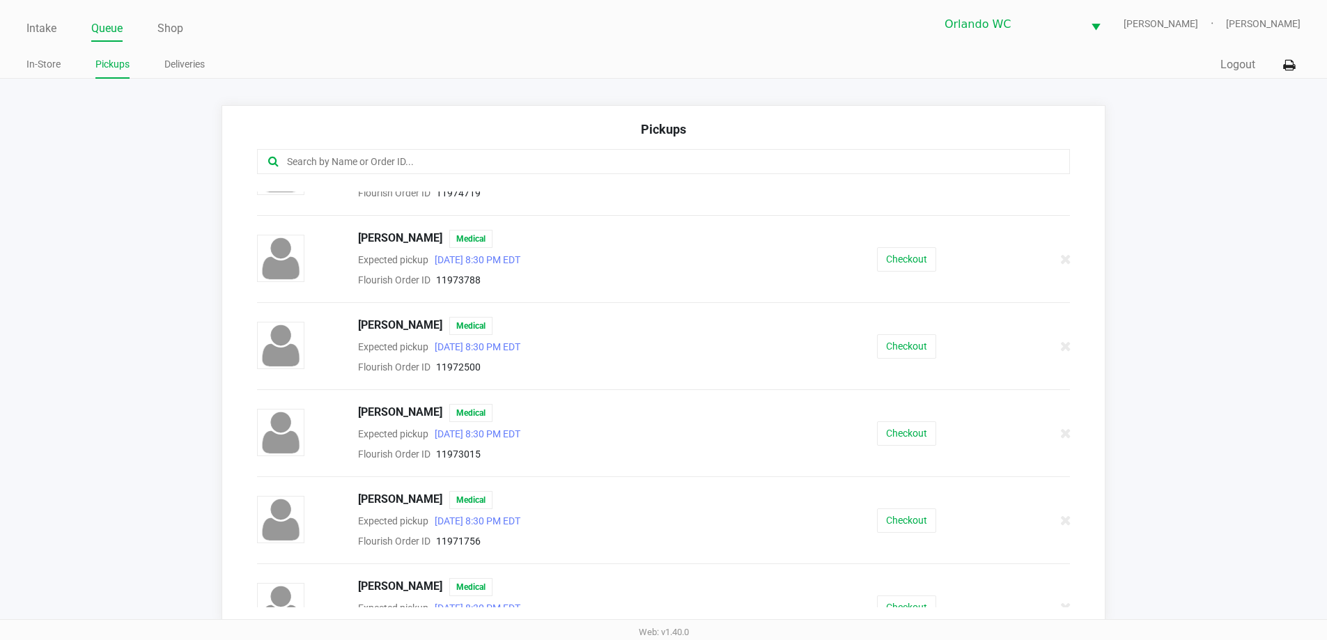
scroll to position [766, 0]
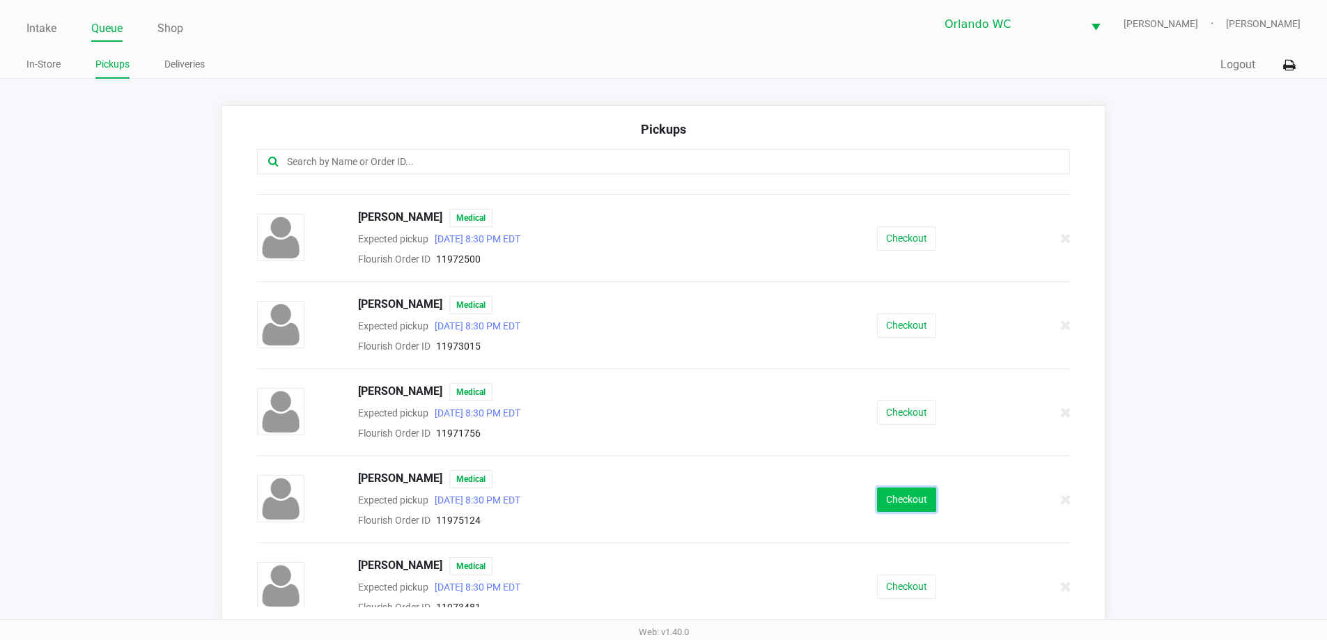
click at [899, 501] on button "Checkout" at bounding box center [906, 500] width 59 height 24
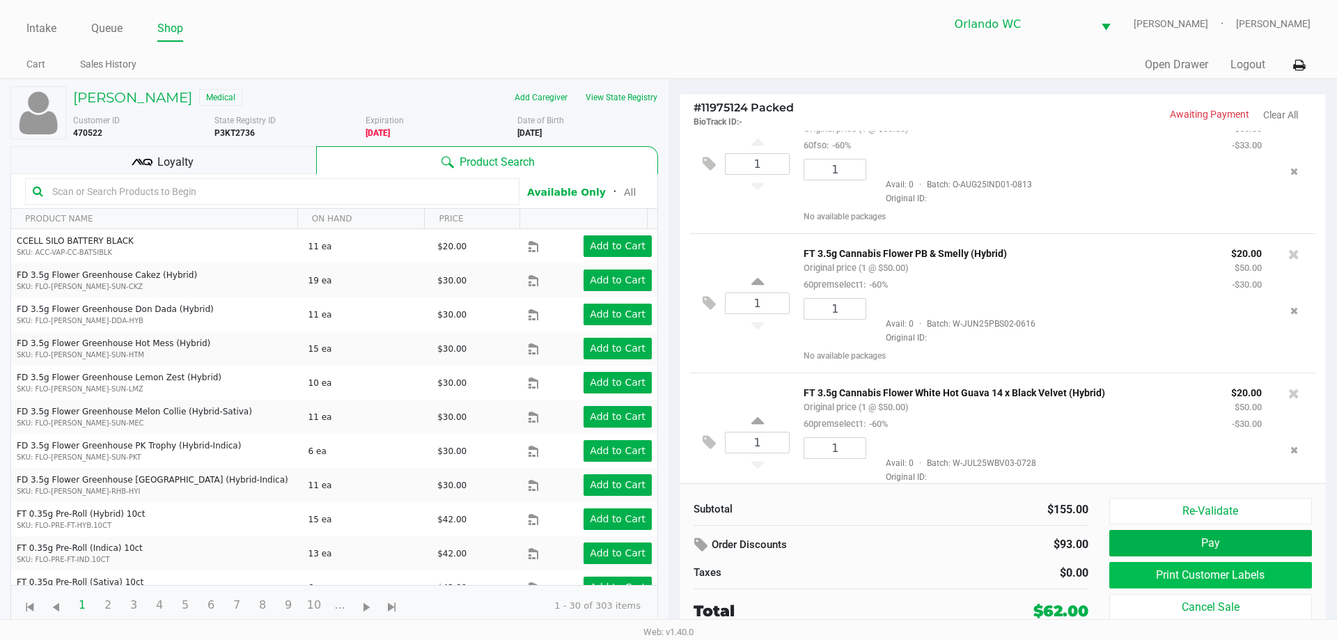
scroll to position [68, 0]
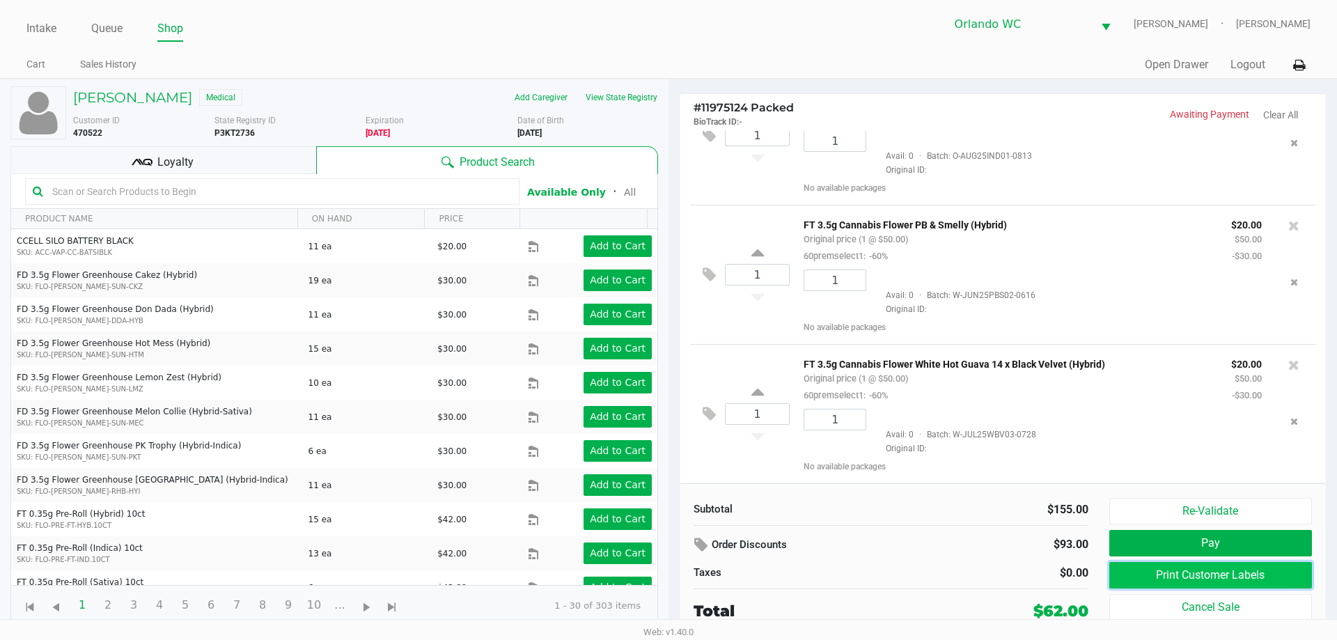
click at [1239, 575] on button "Print Customer Labels" at bounding box center [1210, 575] width 203 height 26
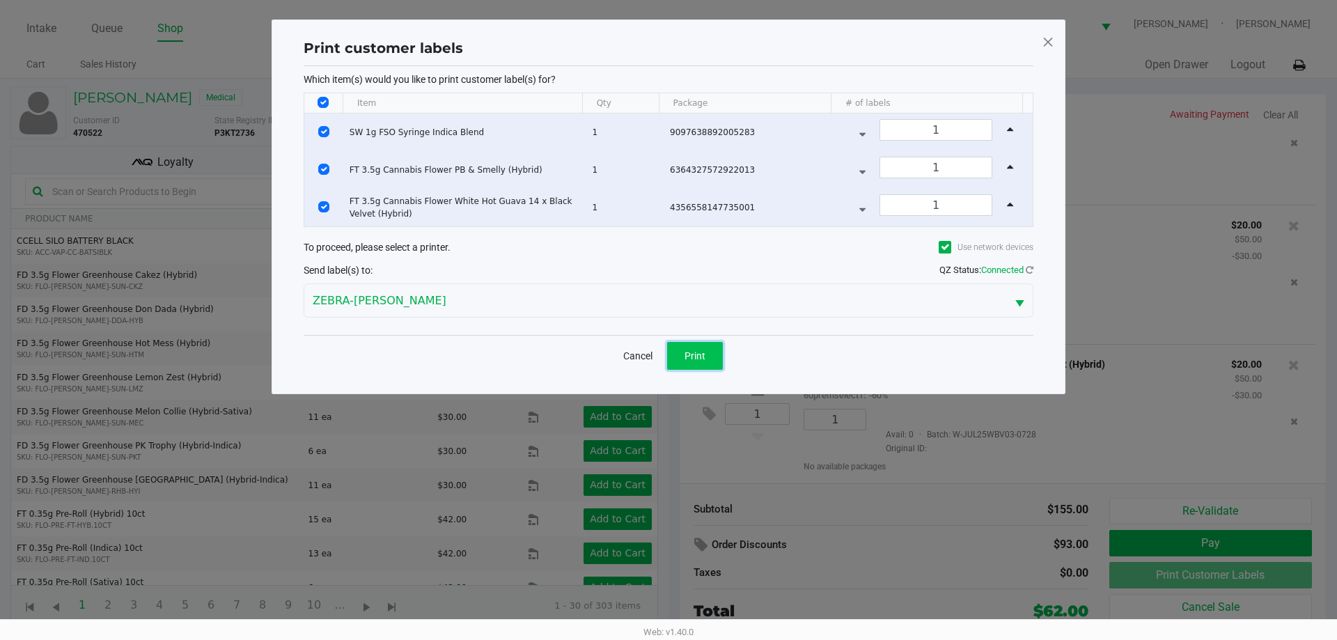
click at [692, 350] on span "Print" at bounding box center [695, 355] width 21 height 11
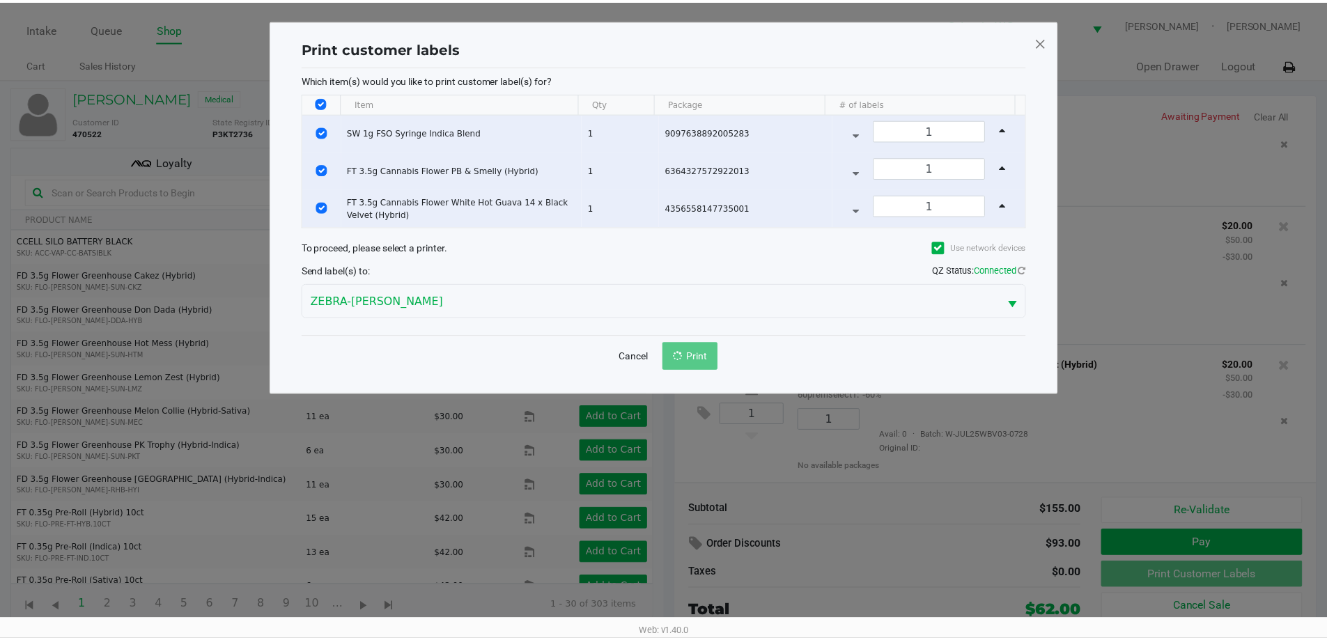
scroll to position [65, 0]
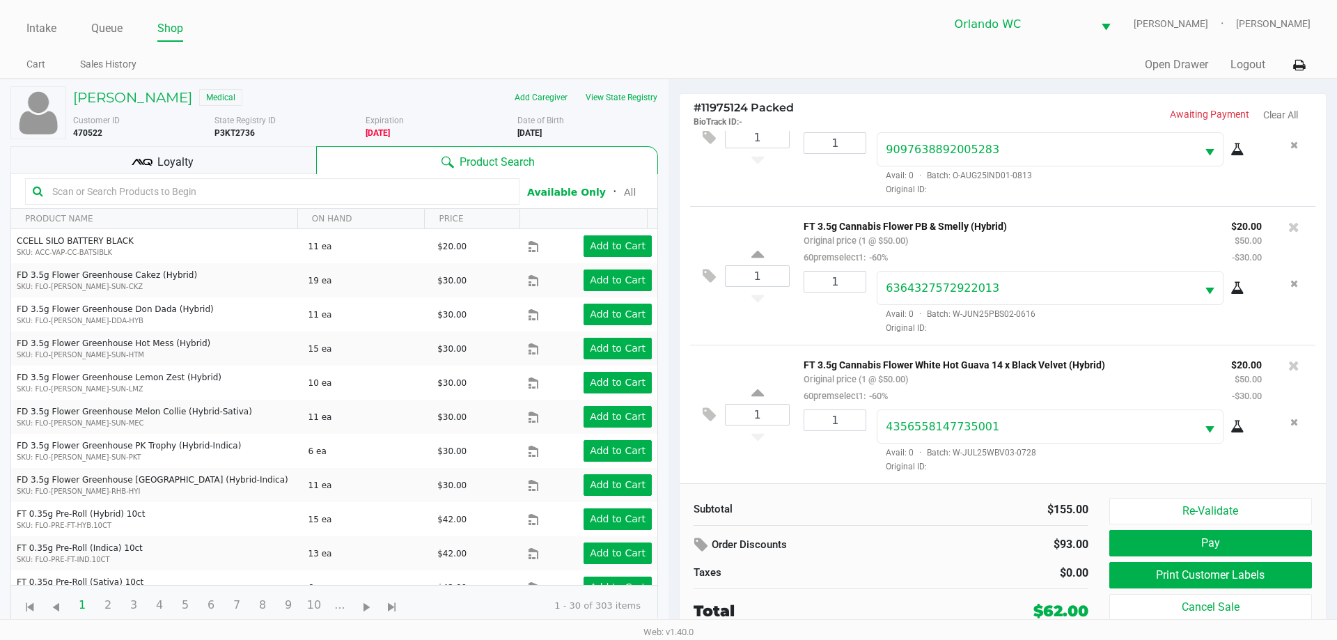
click at [250, 168] on div "Loyalty" at bounding box center [163, 160] width 306 height 28
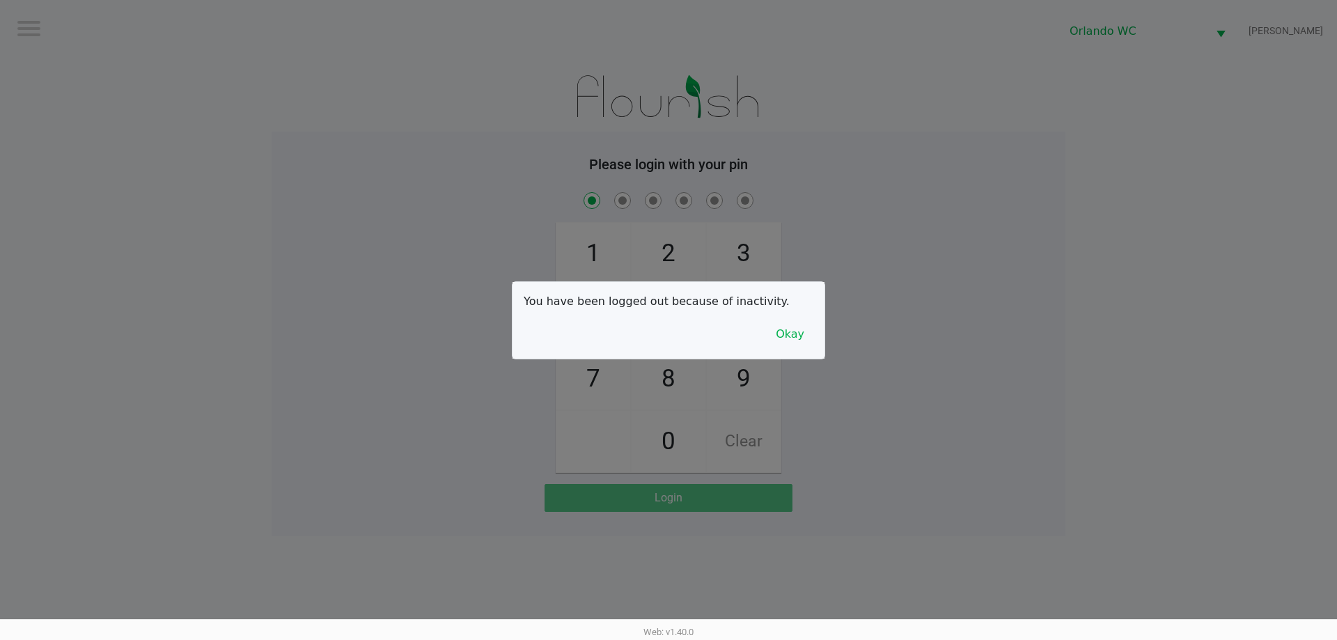
checkbox input "true"
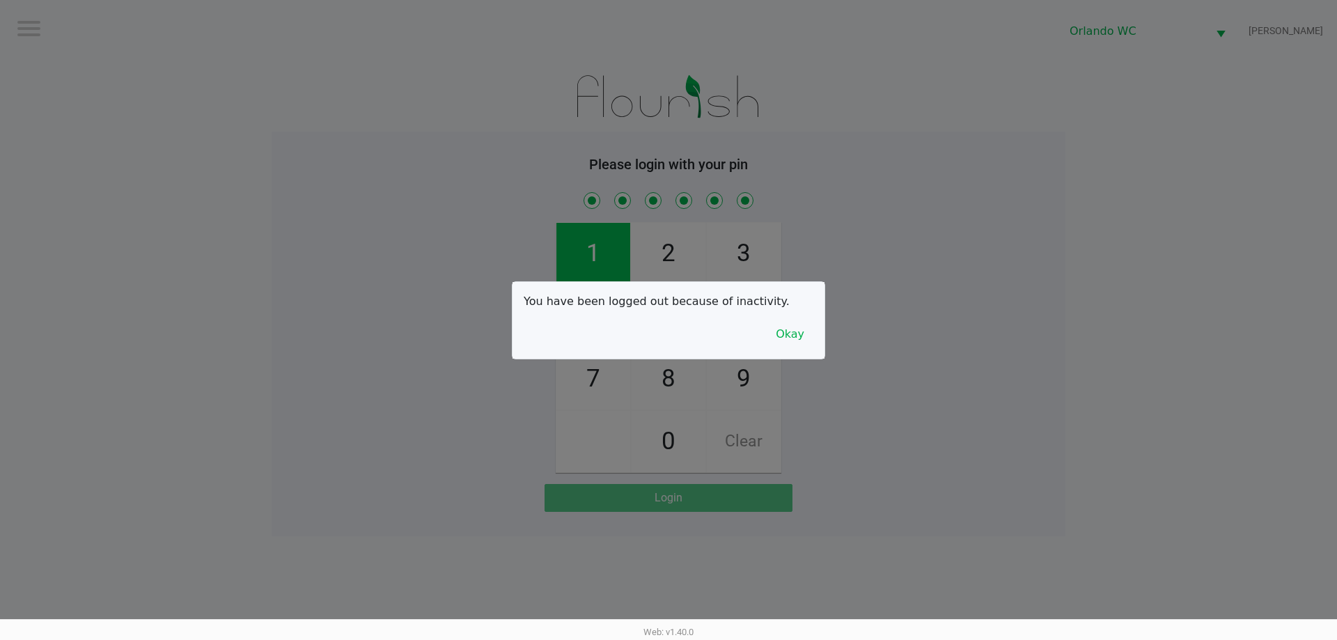
checkbox input "true"
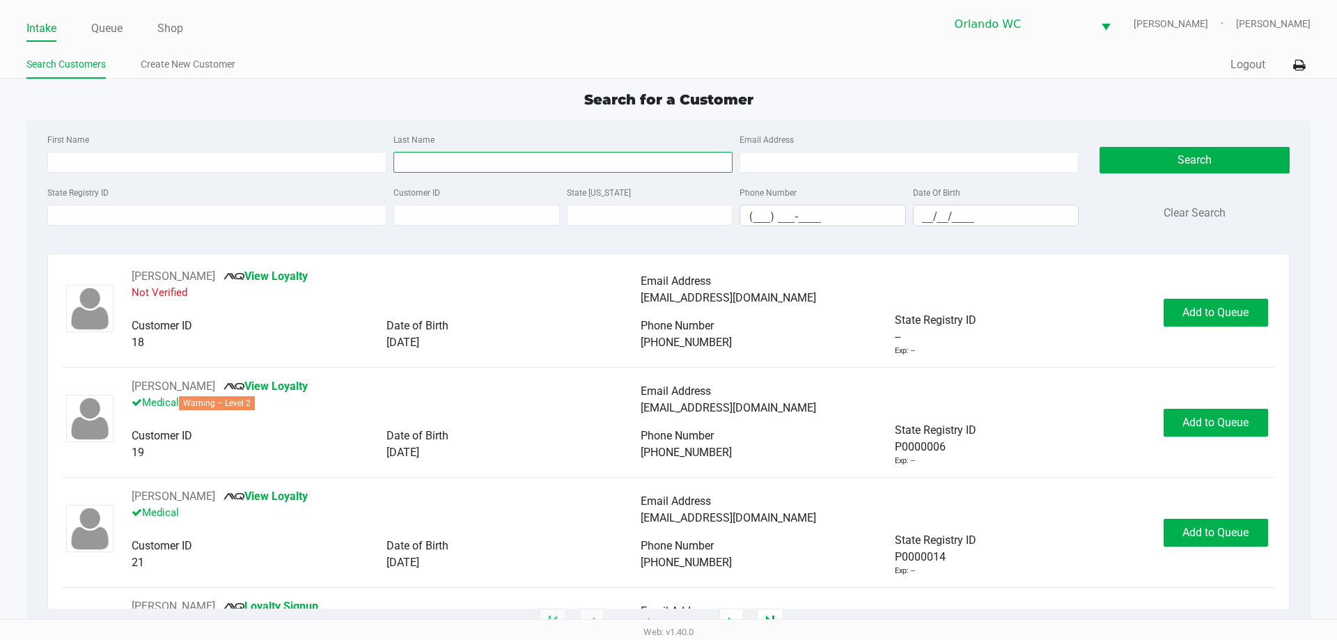
click at [430, 169] on input "Last Name" at bounding box center [562, 162] width 339 height 21
type input "ruiz"
click at [921, 212] on input "__/__/____" at bounding box center [996, 216] width 165 height 22
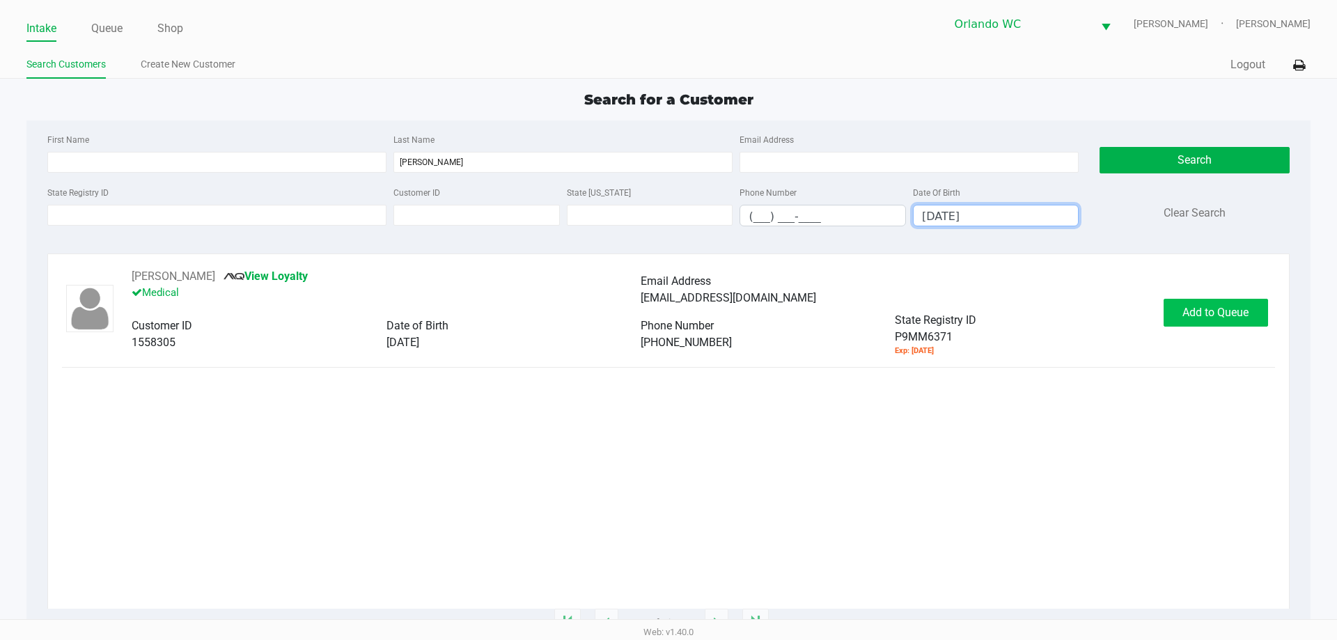
type input "08/20/2002"
click at [1213, 318] on span "Add to Queue" at bounding box center [1216, 312] width 66 height 13
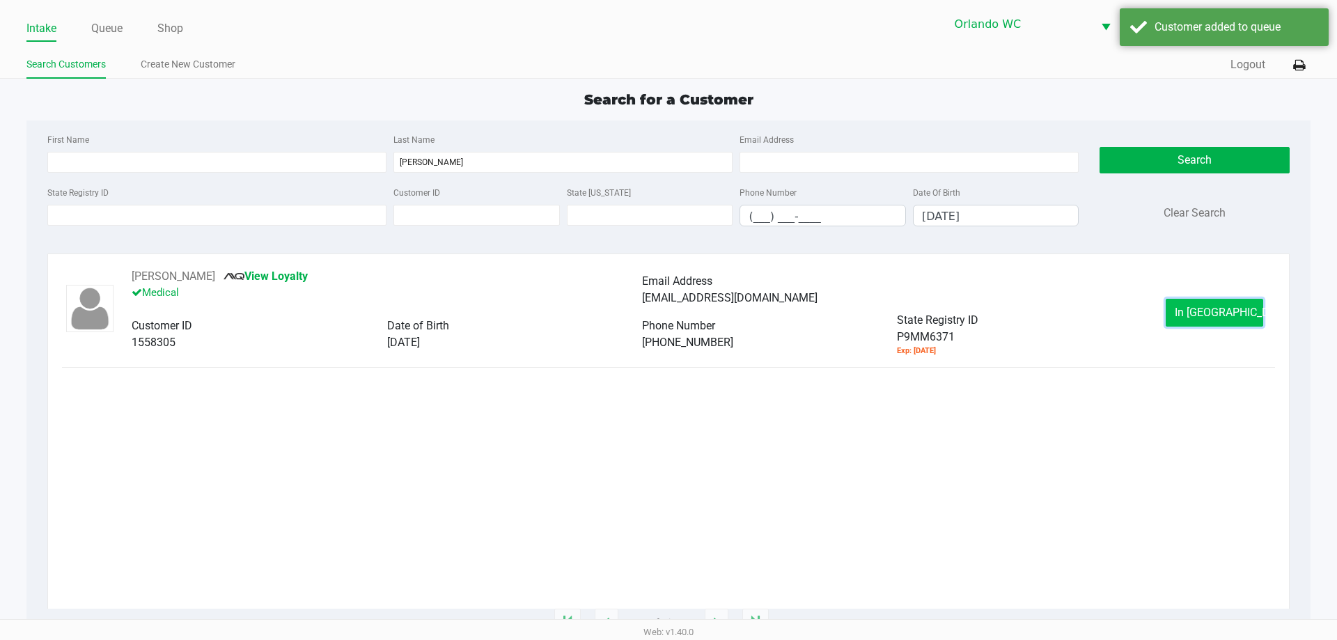
click at [1191, 312] on button "In Queue" at bounding box center [1215, 313] width 98 height 28
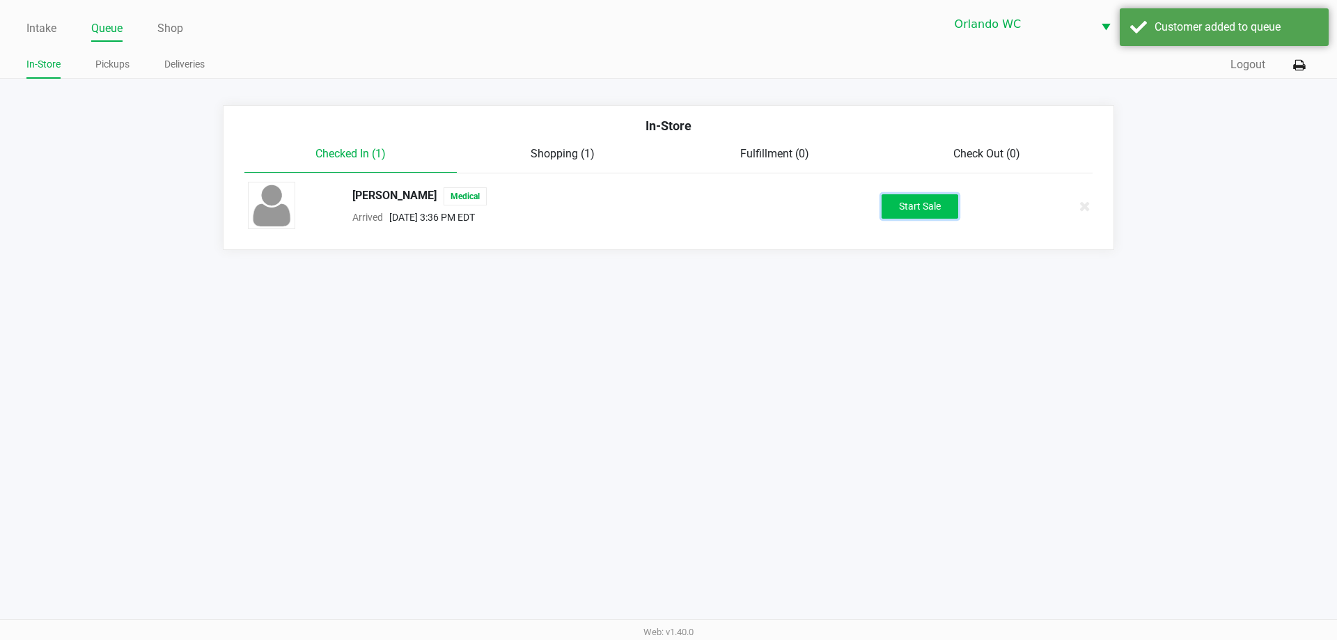
click at [937, 212] on button "Start Sale" at bounding box center [920, 206] width 77 height 24
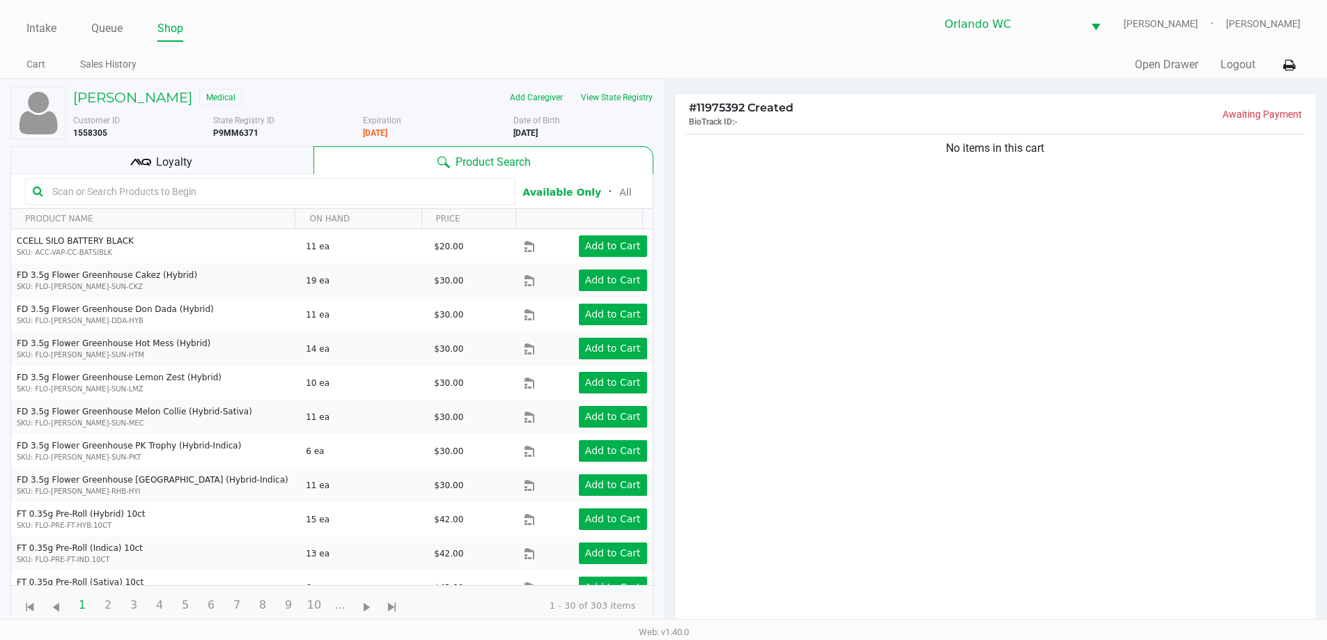
click at [187, 186] on input "text" at bounding box center [277, 191] width 461 height 21
click at [194, 169] on div "Loyalty" at bounding box center [161, 160] width 303 height 28
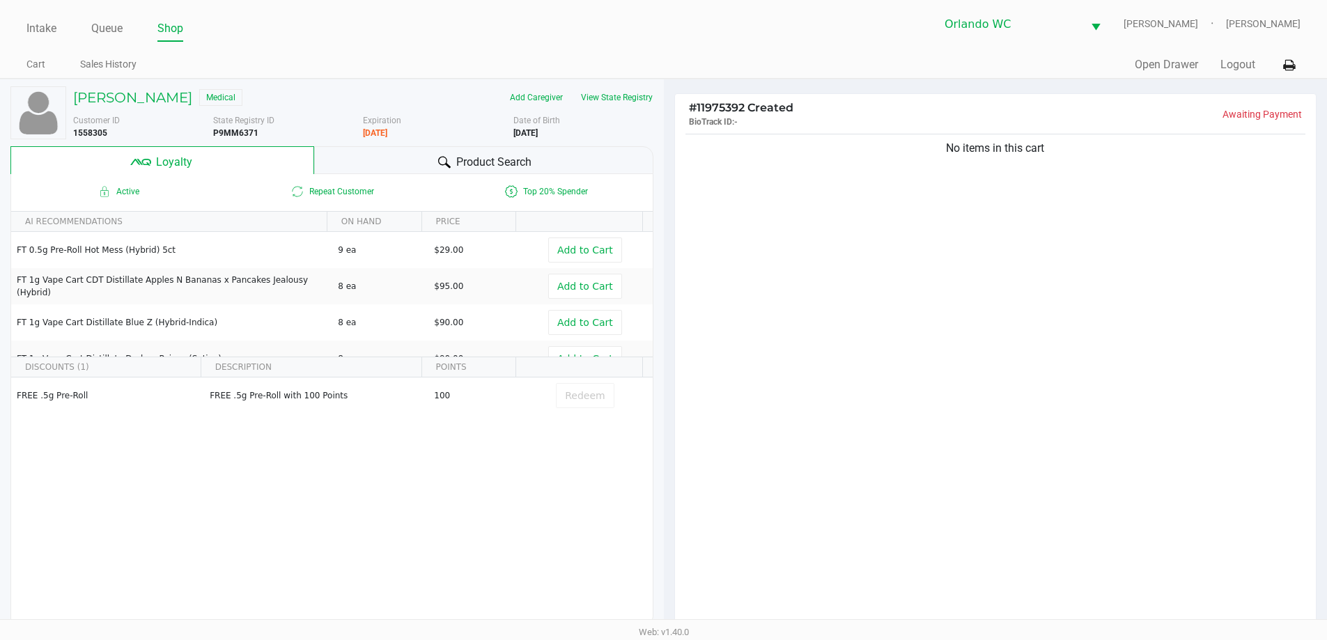
click at [426, 159] on div "Product Search" at bounding box center [483, 160] width 339 height 28
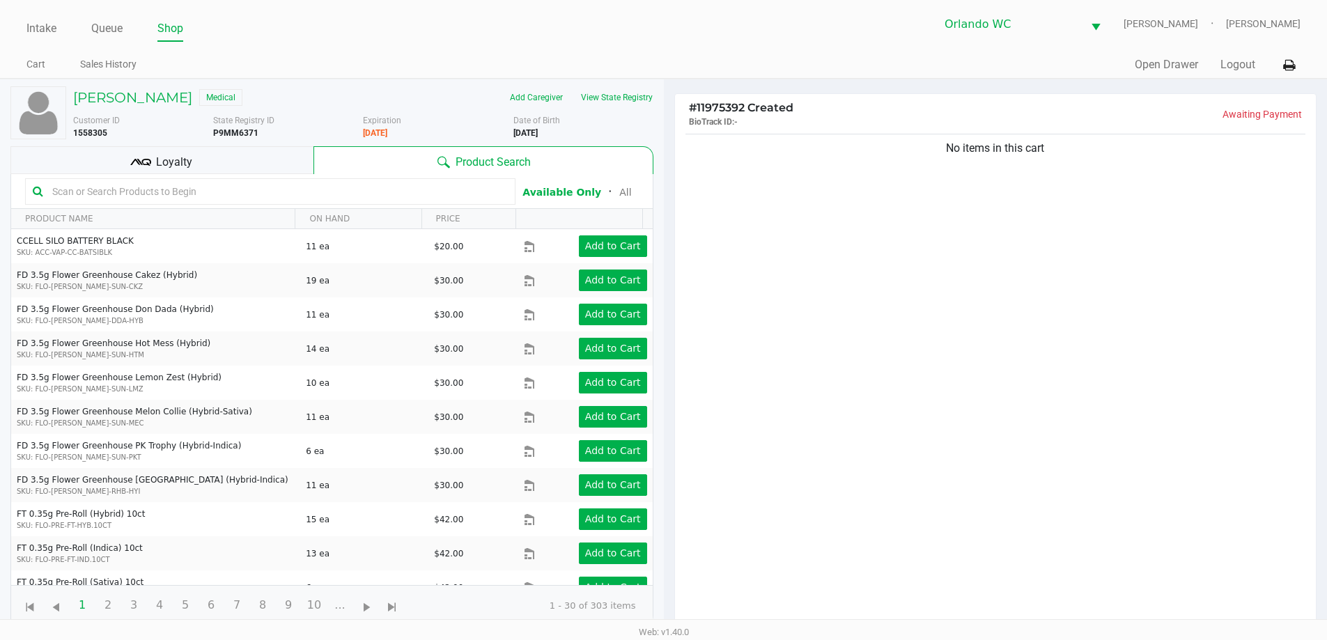
click at [270, 193] on input "text" at bounding box center [277, 191] width 461 height 21
click at [279, 192] on input "text" at bounding box center [277, 191] width 461 height 21
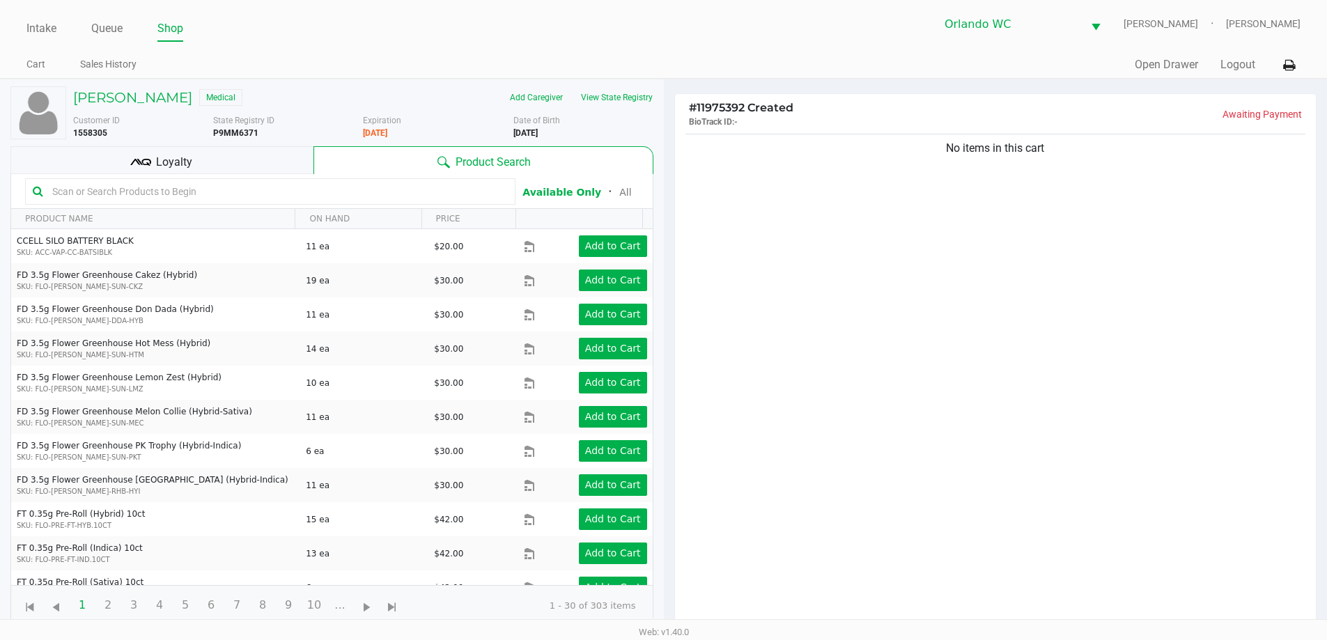
click at [279, 192] on input "text" at bounding box center [277, 191] width 461 height 21
click at [205, 191] on input "text" at bounding box center [277, 191] width 461 height 21
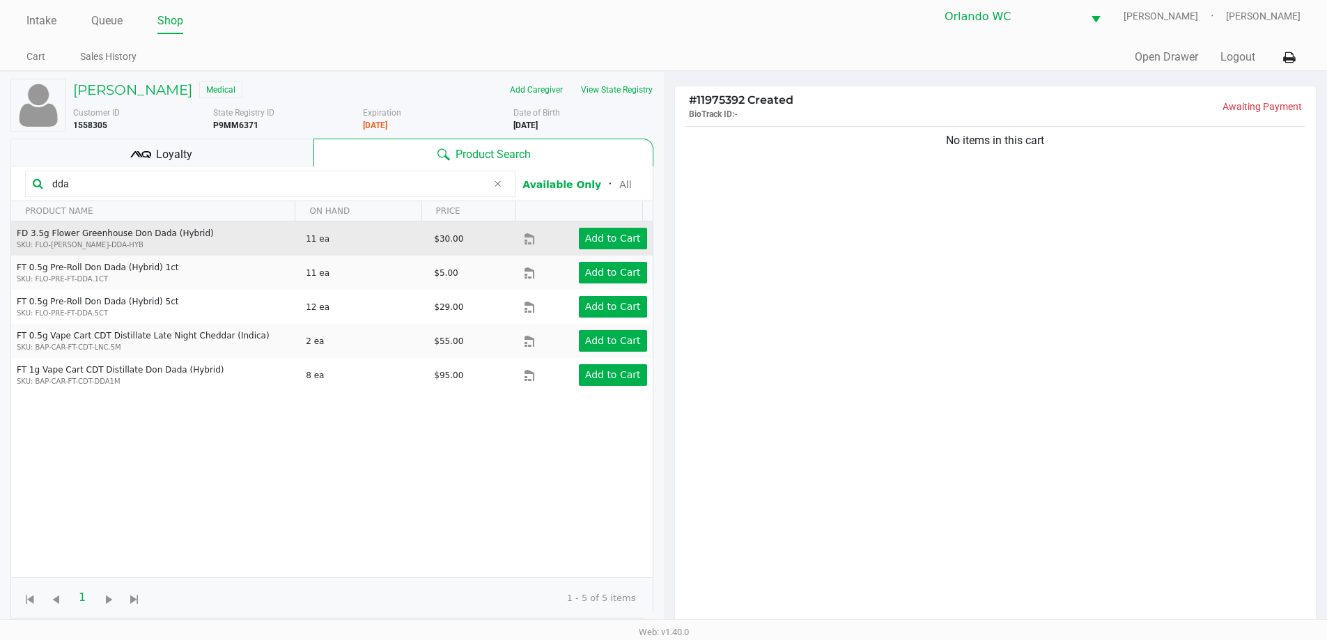
scroll to position [7, 0]
type input "d"
type input "zest"
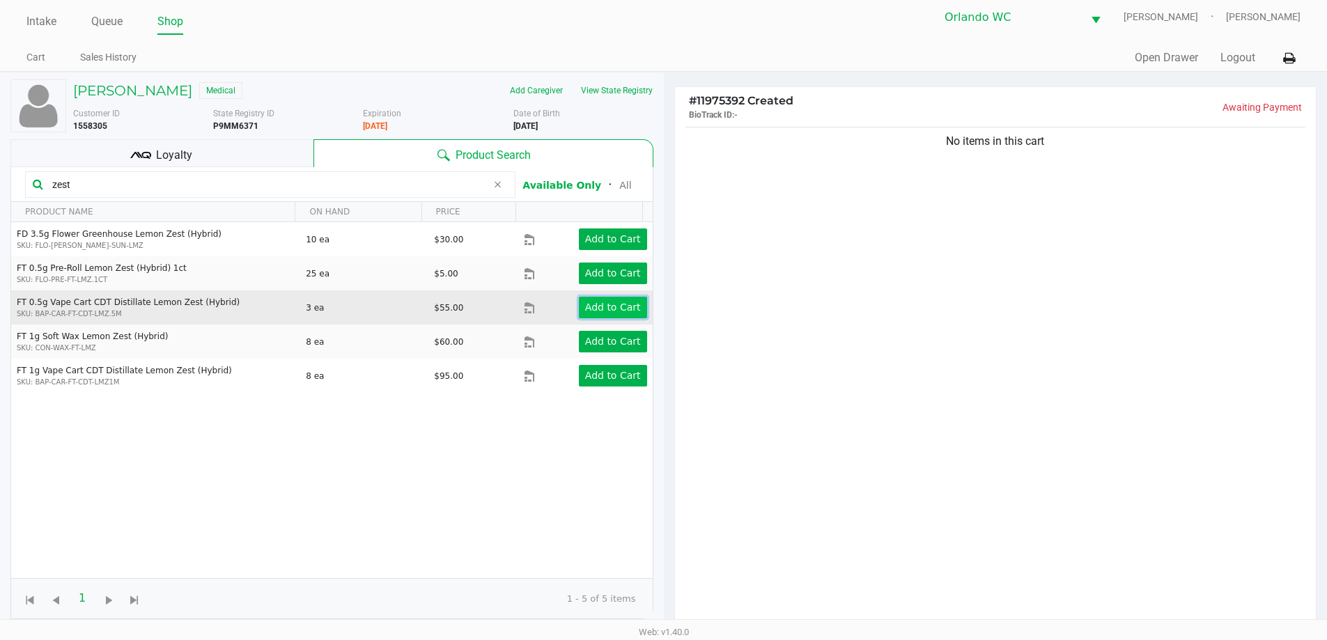
click at [592, 313] on app-button-loader "Add to Cart" at bounding box center [613, 307] width 56 height 11
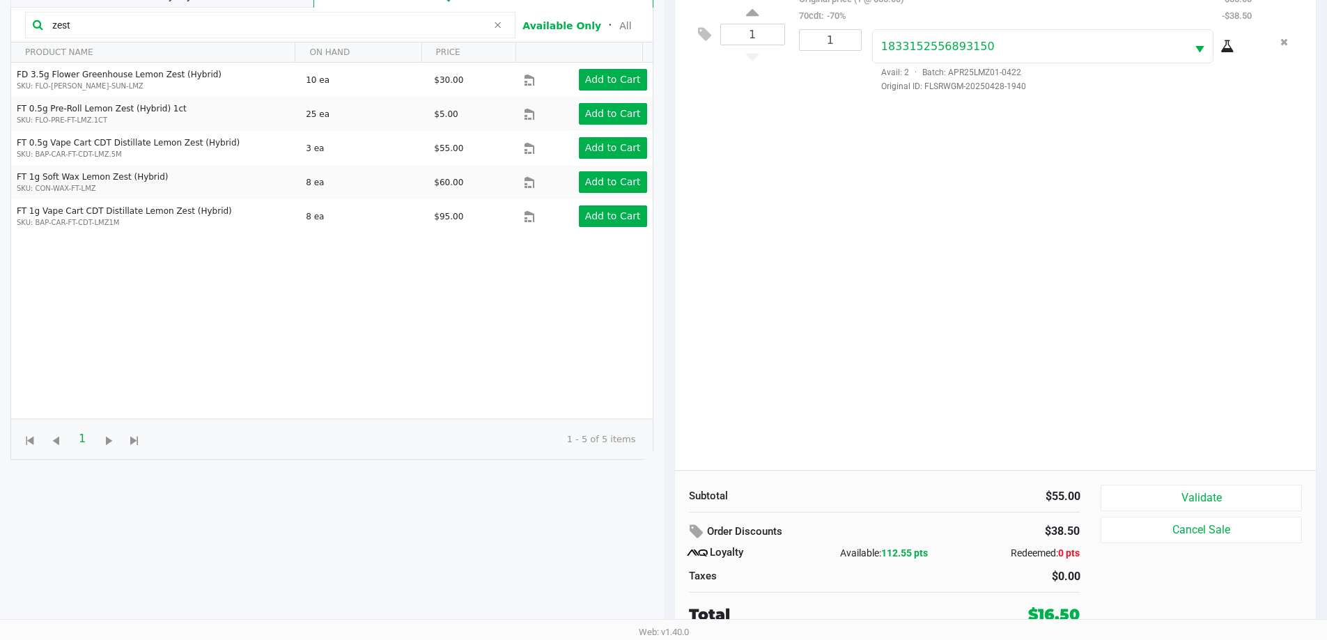
scroll to position [167, 0]
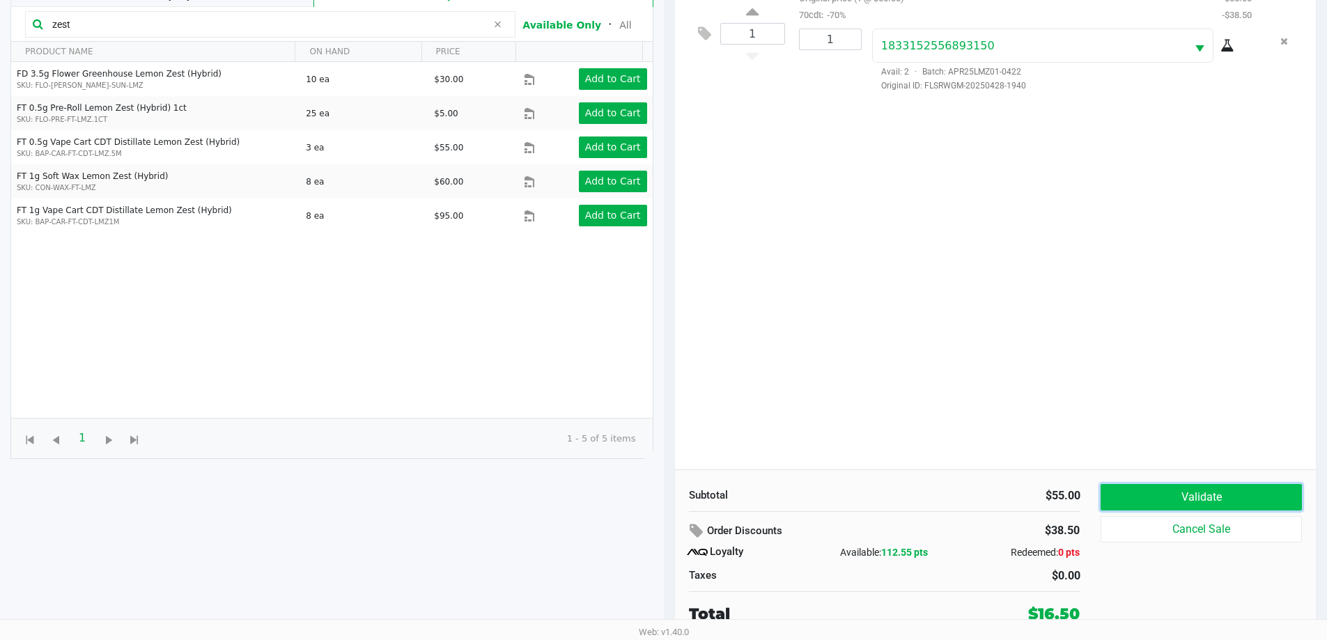
click at [1244, 502] on button "Validate" at bounding box center [1200, 497] width 201 height 26
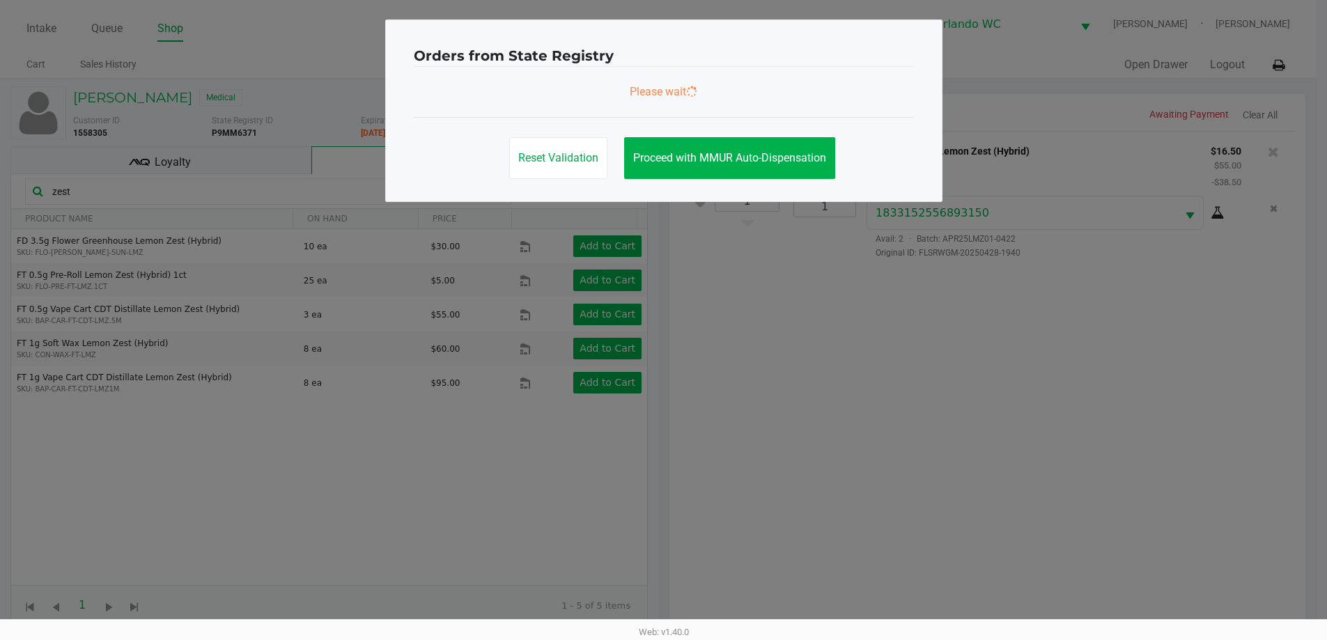
scroll to position [0, 0]
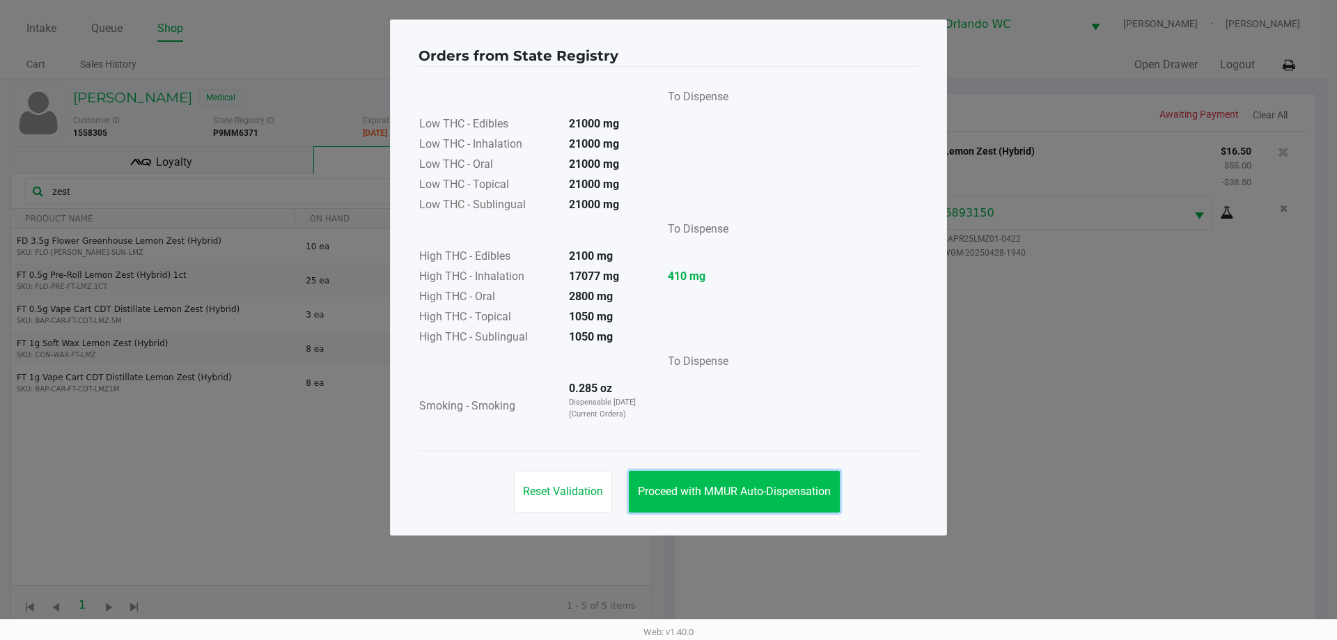
click at [765, 511] on button "Proceed with MMUR Auto-Dispensation" at bounding box center [734, 492] width 211 height 42
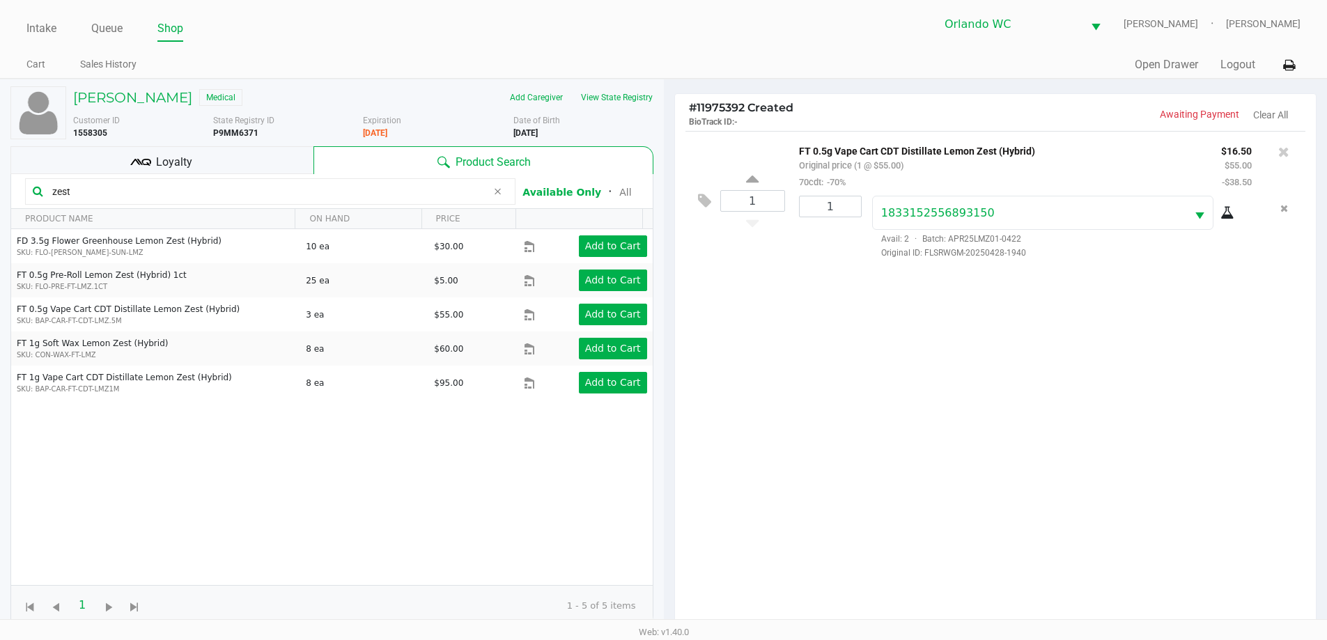
scroll to position [167, 0]
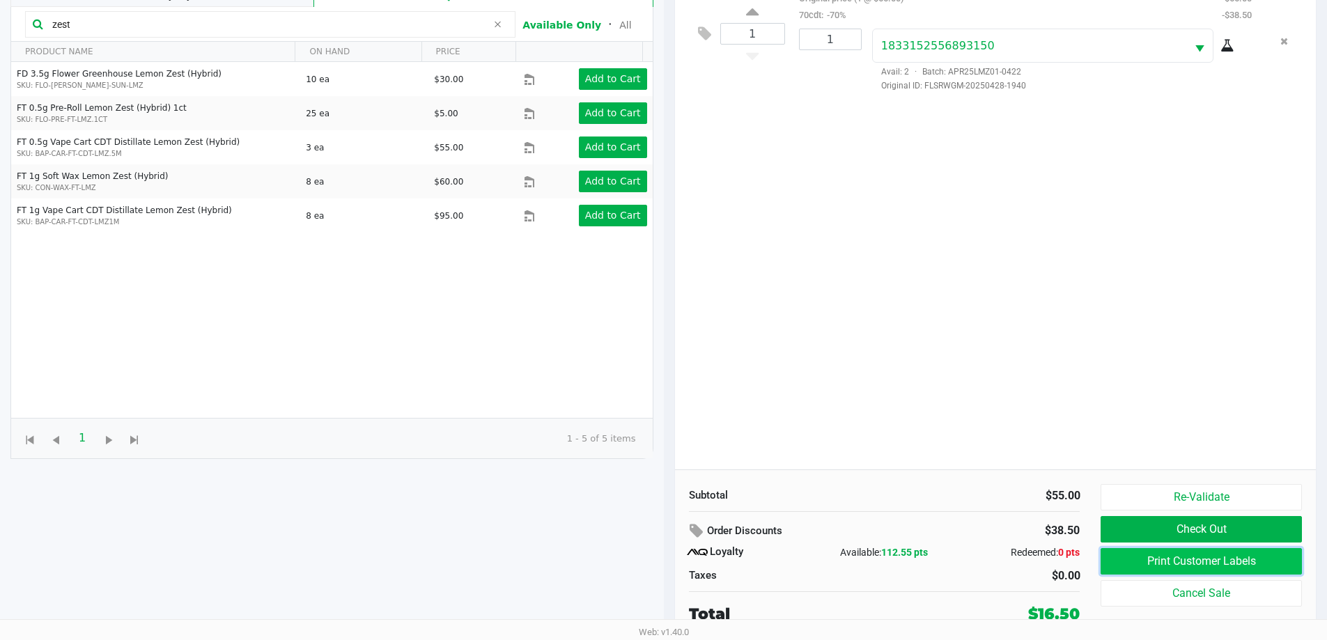
click at [1201, 559] on button "Print Customer Labels" at bounding box center [1200, 561] width 201 height 26
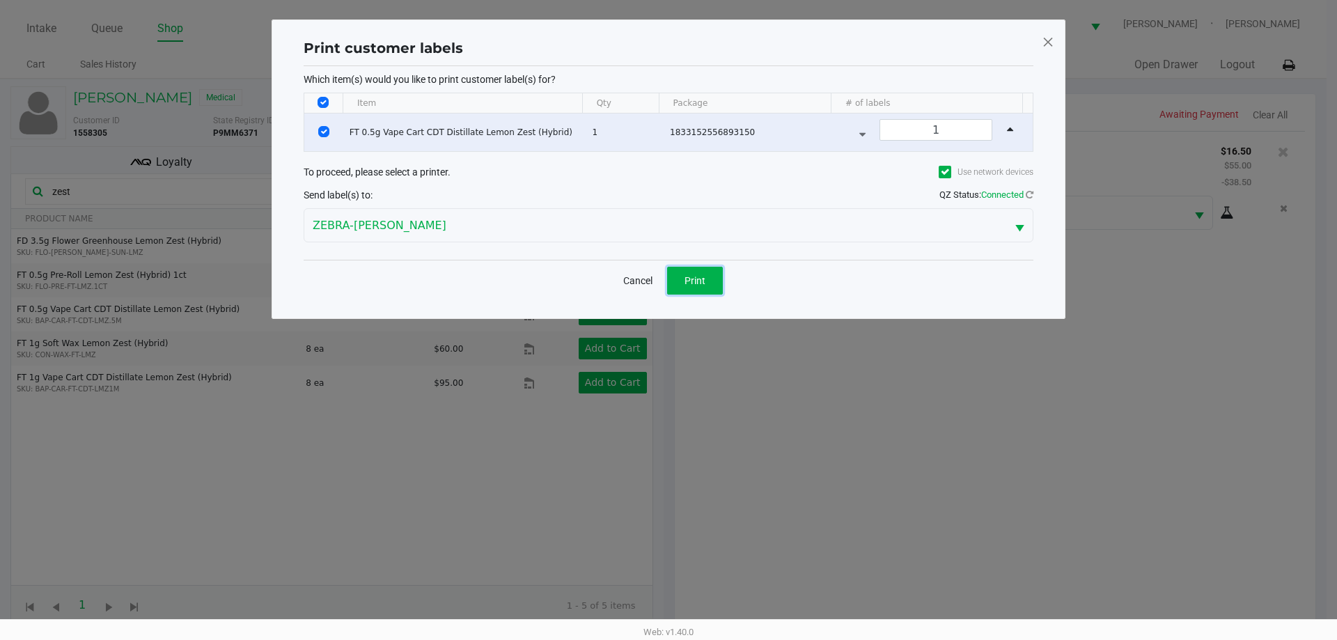
click at [699, 285] on span "Print" at bounding box center [695, 280] width 21 height 11
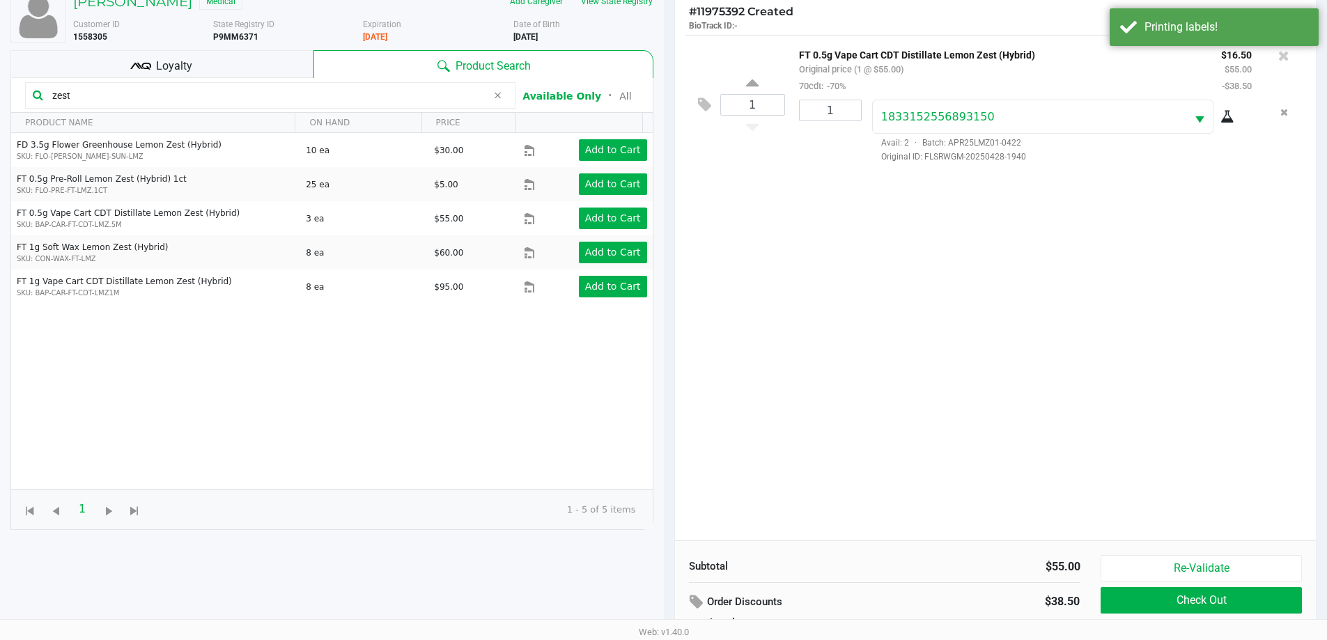
scroll to position [167, 0]
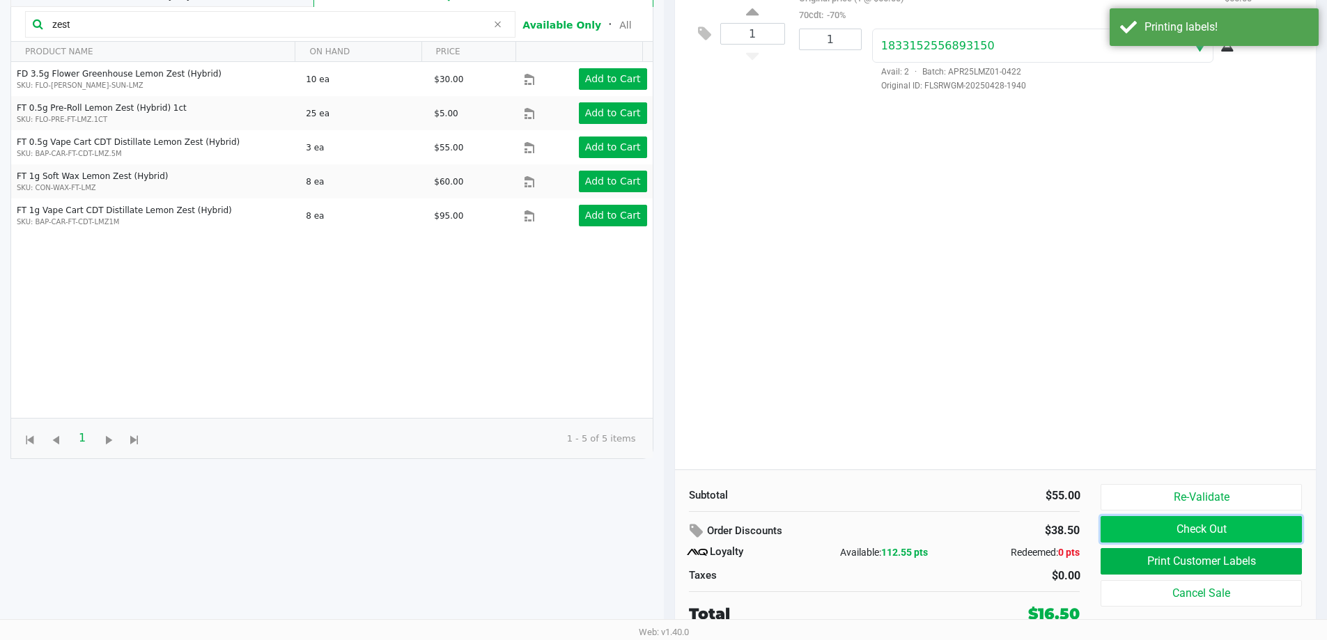
click at [1206, 526] on button "Check Out" at bounding box center [1200, 529] width 201 height 26
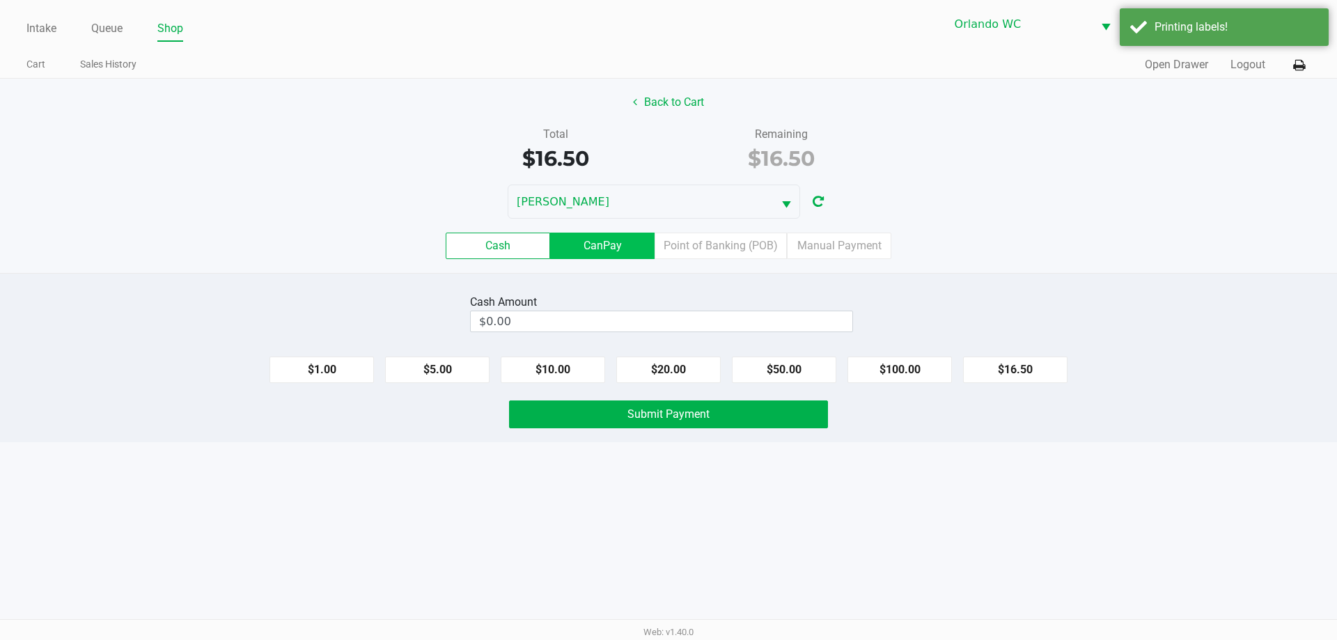
click at [628, 244] on label "CanPay" at bounding box center [602, 246] width 104 height 26
click at [0, 0] on 2 "CanPay" at bounding box center [0, 0] width 0 height 0
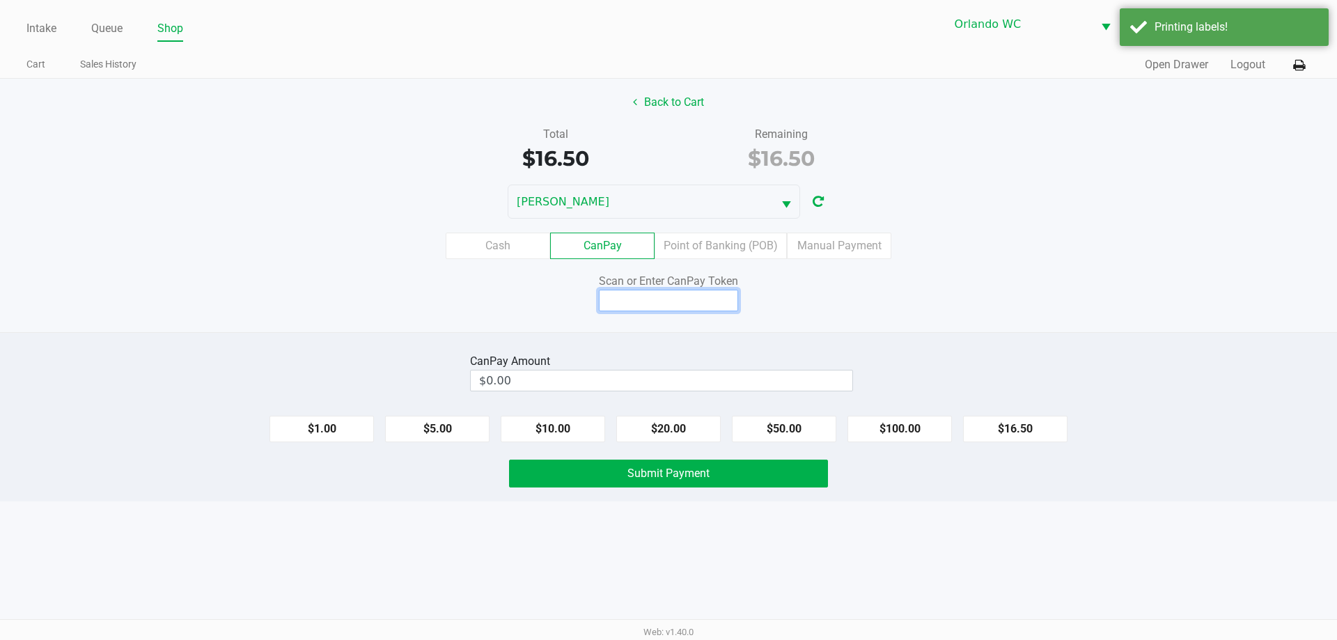
click at [685, 299] on input at bounding box center [668, 301] width 139 height 22
click at [755, 235] on label "Point of Banking (POB)" at bounding box center [721, 246] width 132 height 26
click at [0, 0] on 7 "Point of Banking (POB)" at bounding box center [0, 0] width 0 height 0
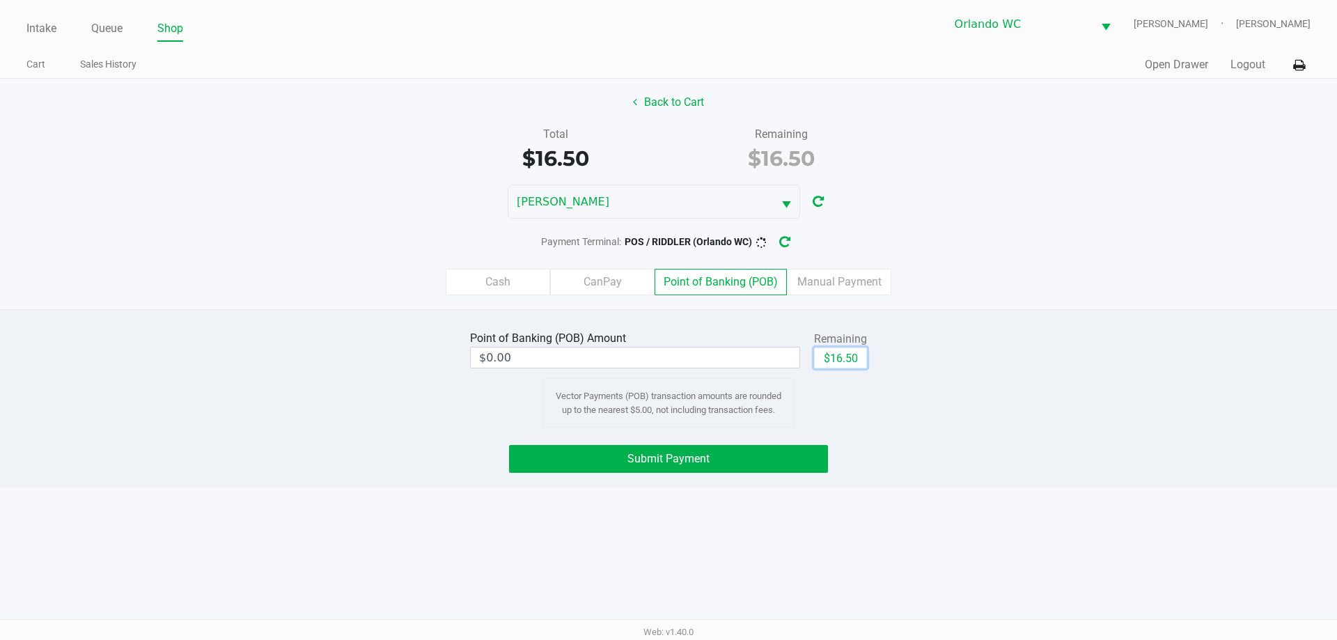
drag, startPoint x: 856, startPoint y: 355, endPoint x: 600, endPoint y: 514, distance: 300.9
click at [852, 355] on button "$16.50" at bounding box center [840, 358] width 53 height 21
type input "$16.50"
click at [607, 462] on button "Submit Payment" at bounding box center [668, 459] width 319 height 28
click at [791, 239] on button "button" at bounding box center [796, 242] width 22 height 26
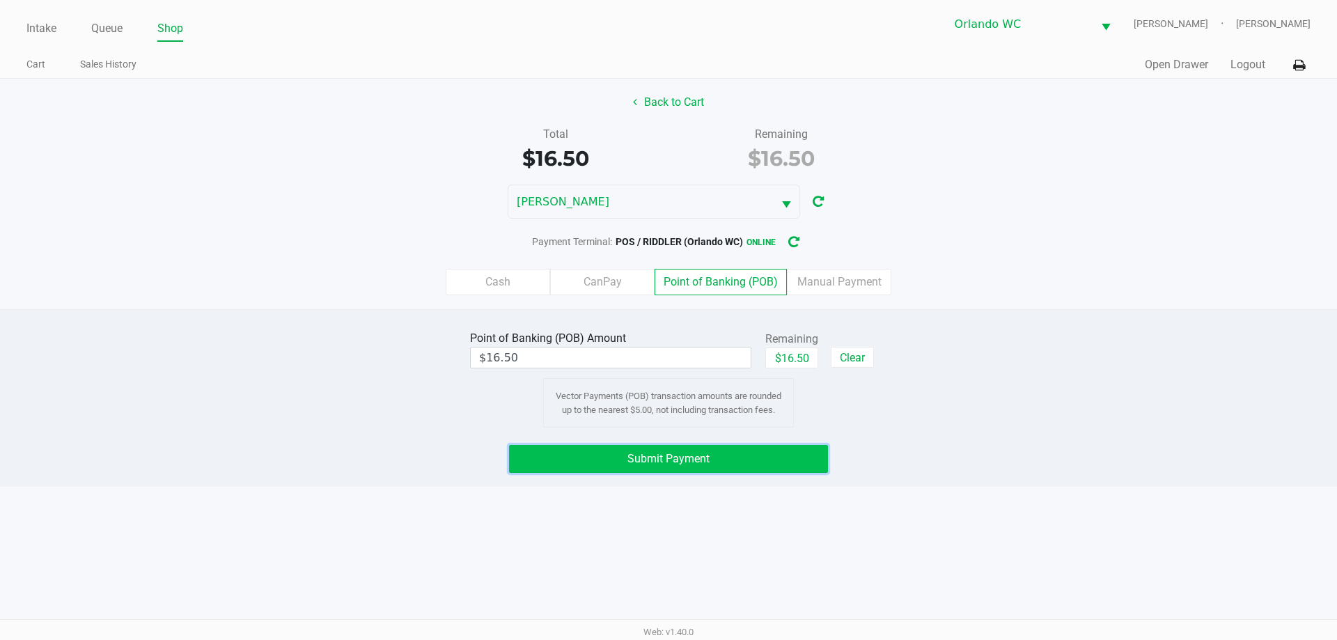
click at [660, 462] on span "Submit Payment" at bounding box center [669, 458] width 82 height 13
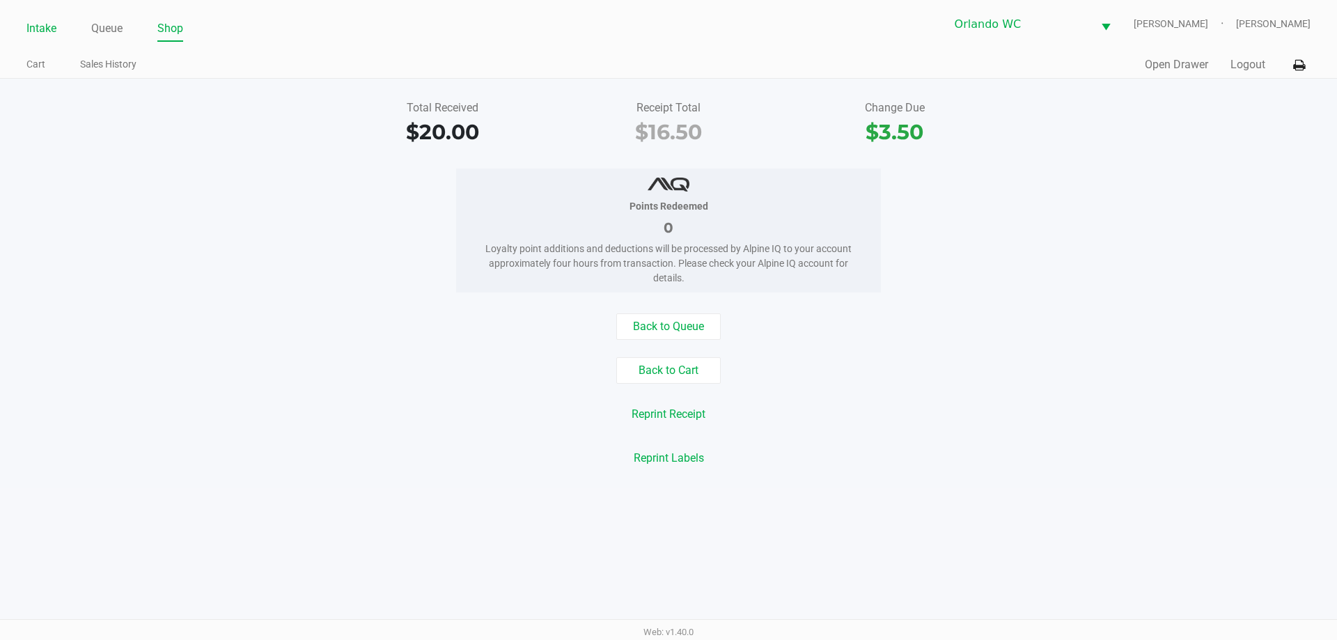
click at [42, 29] on link "Intake" at bounding box center [41, 29] width 30 height 20
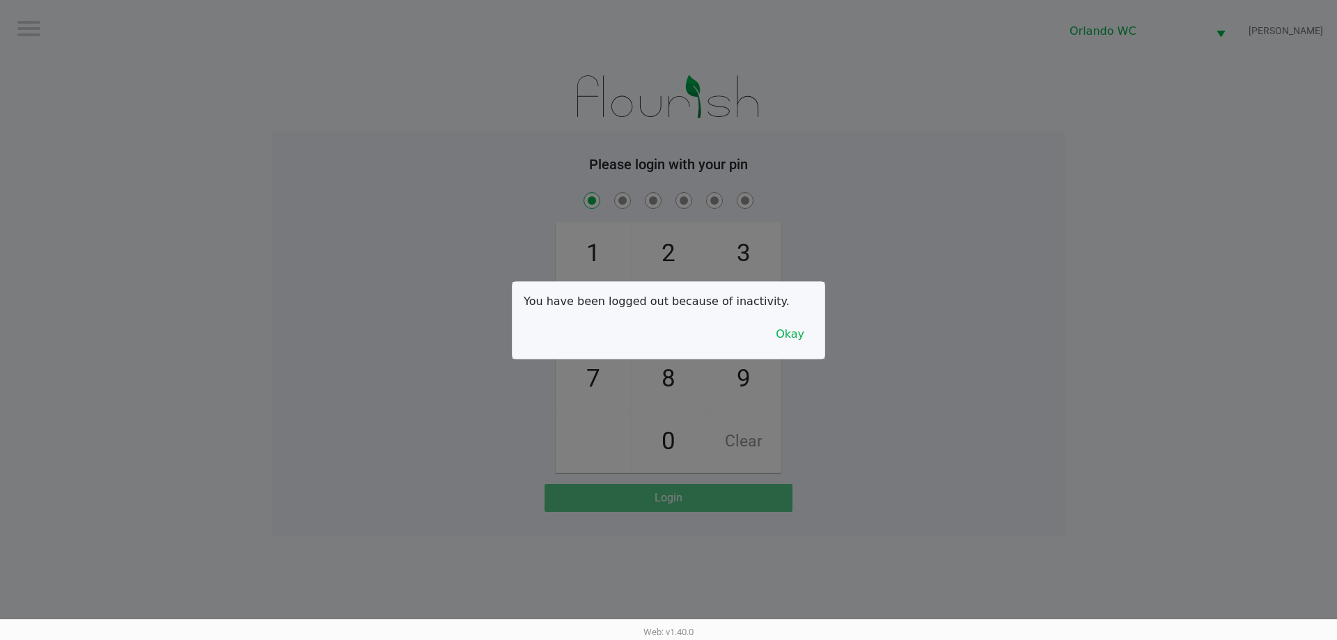
checkbox input "true"
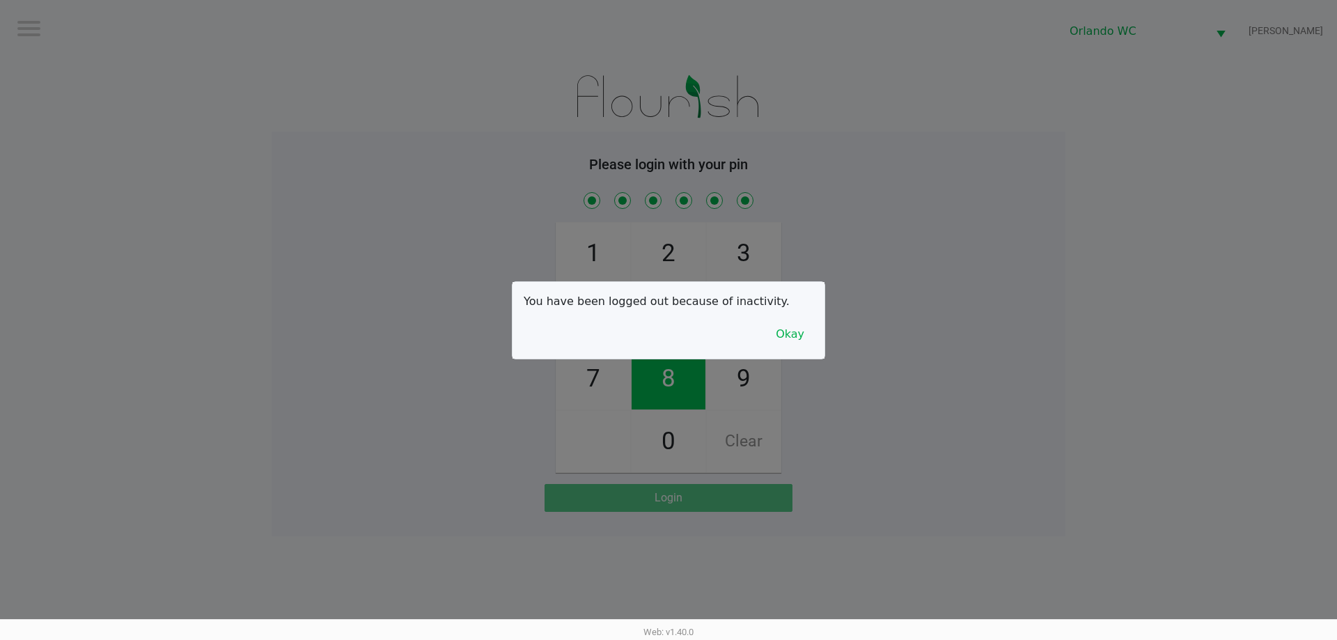
checkbox input "true"
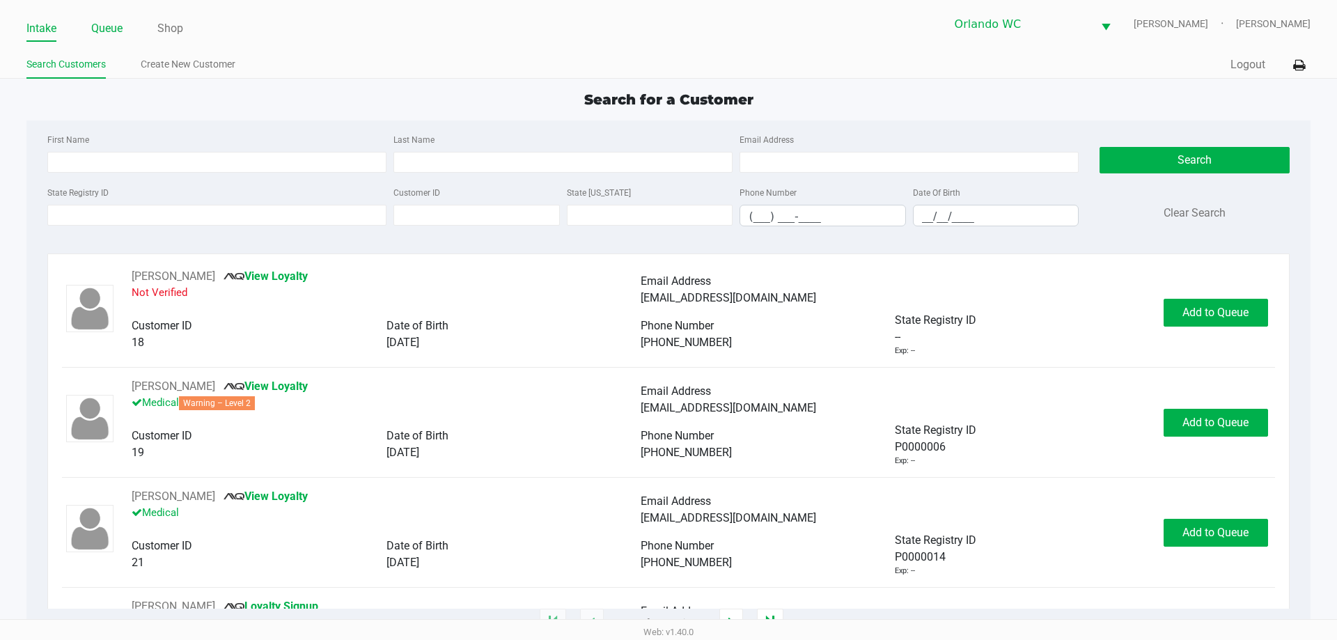
click at [111, 26] on link "Queue" at bounding box center [106, 29] width 31 height 20
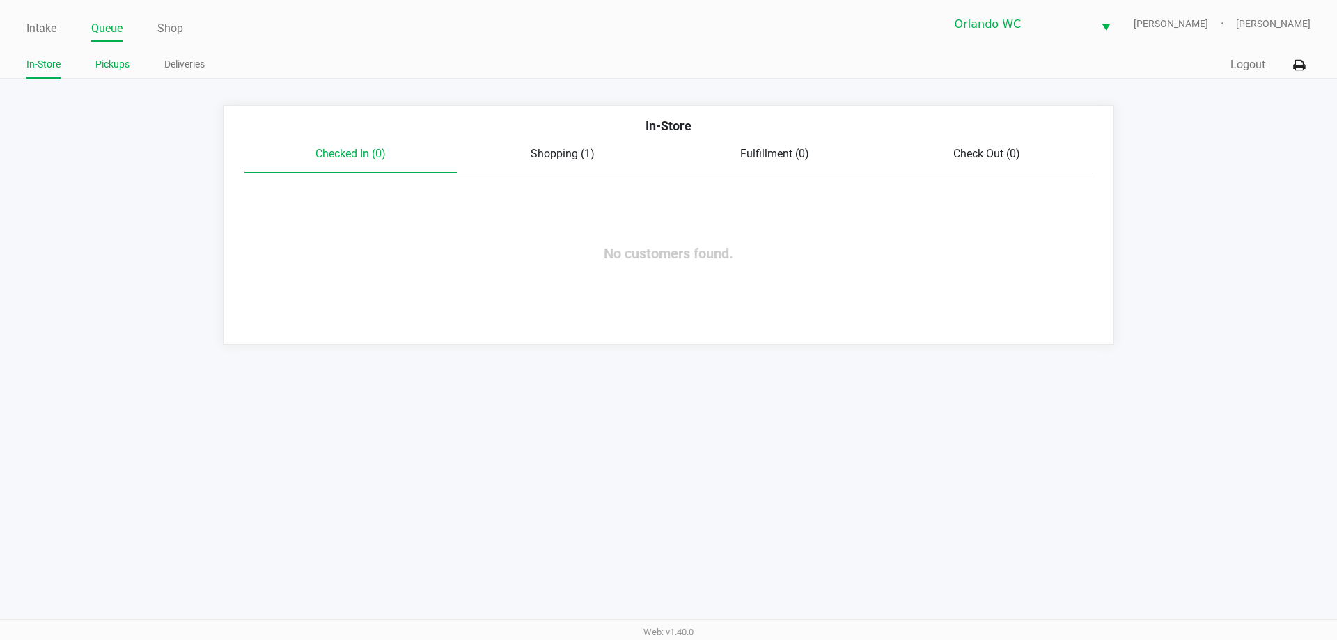
click at [121, 58] on link "Pickups" at bounding box center [112, 64] width 34 height 17
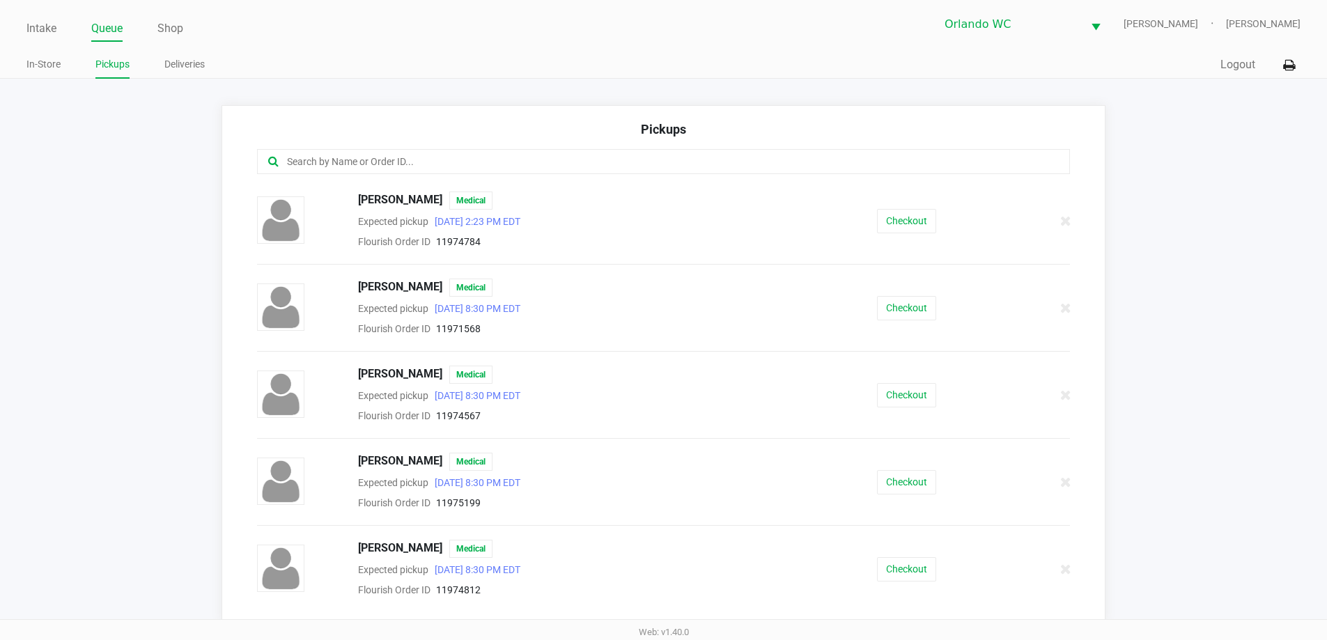
click at [377, 157] on input "text" at bounding box center [642, 162] width 712 height 16
type input "n"
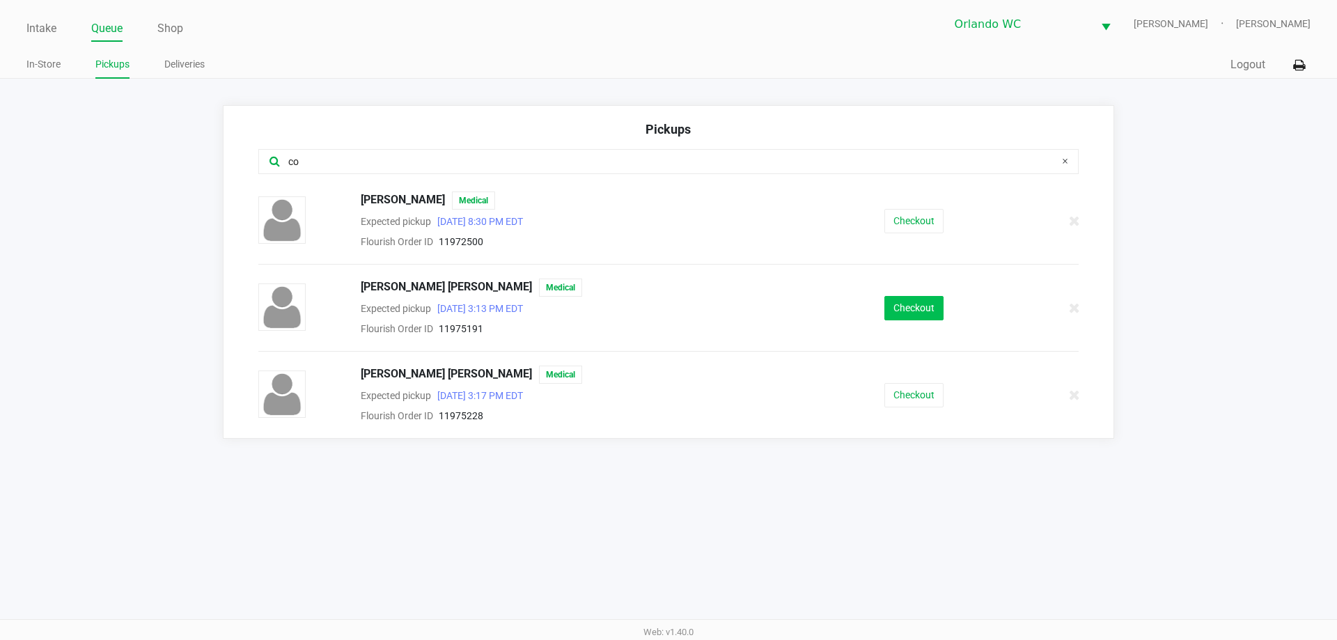
type input "co"
click at [920, 312] on button "Checkout" at bounding box center [913, 308] width 59 height 24
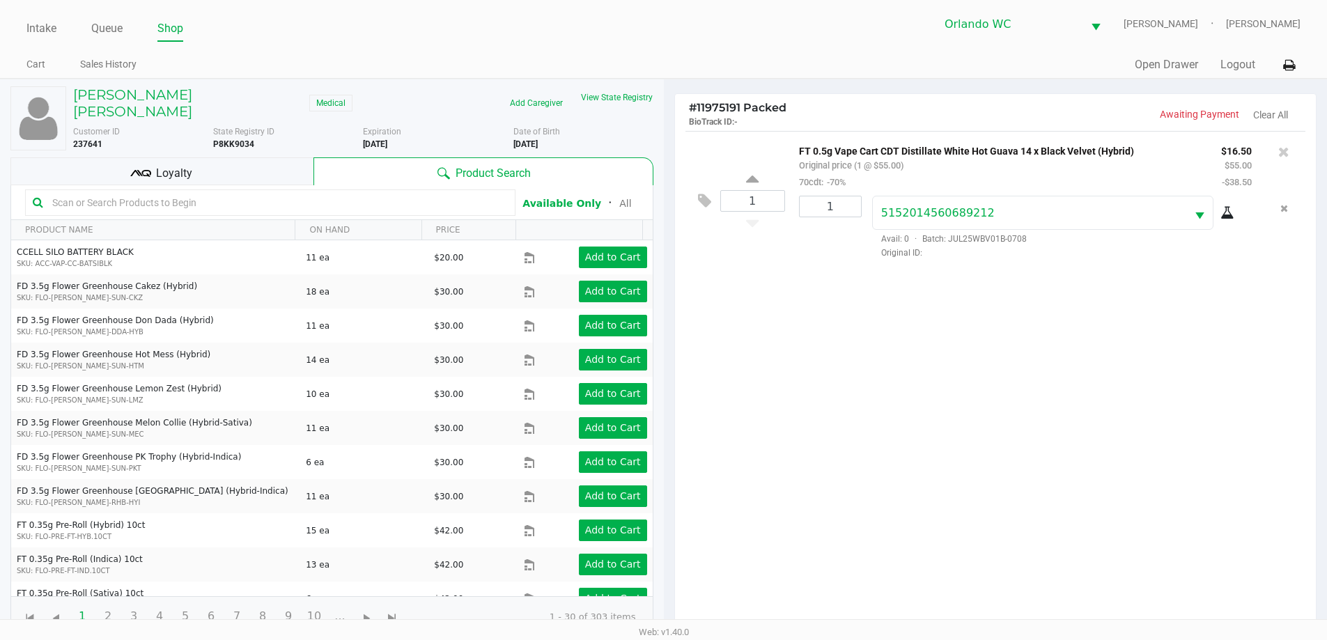
scroll to position [150, 0]
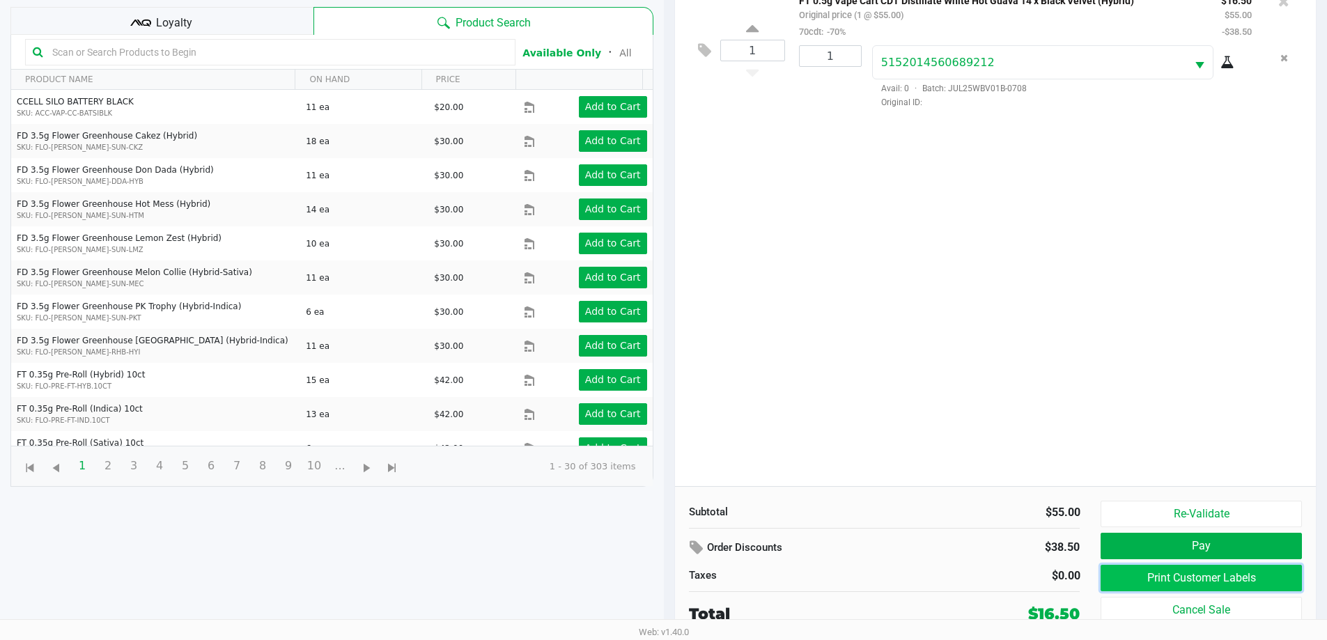
click at [1233, 586] on button "Print Customer Labels" at bounding box center [1200, 578] width 201 height 26
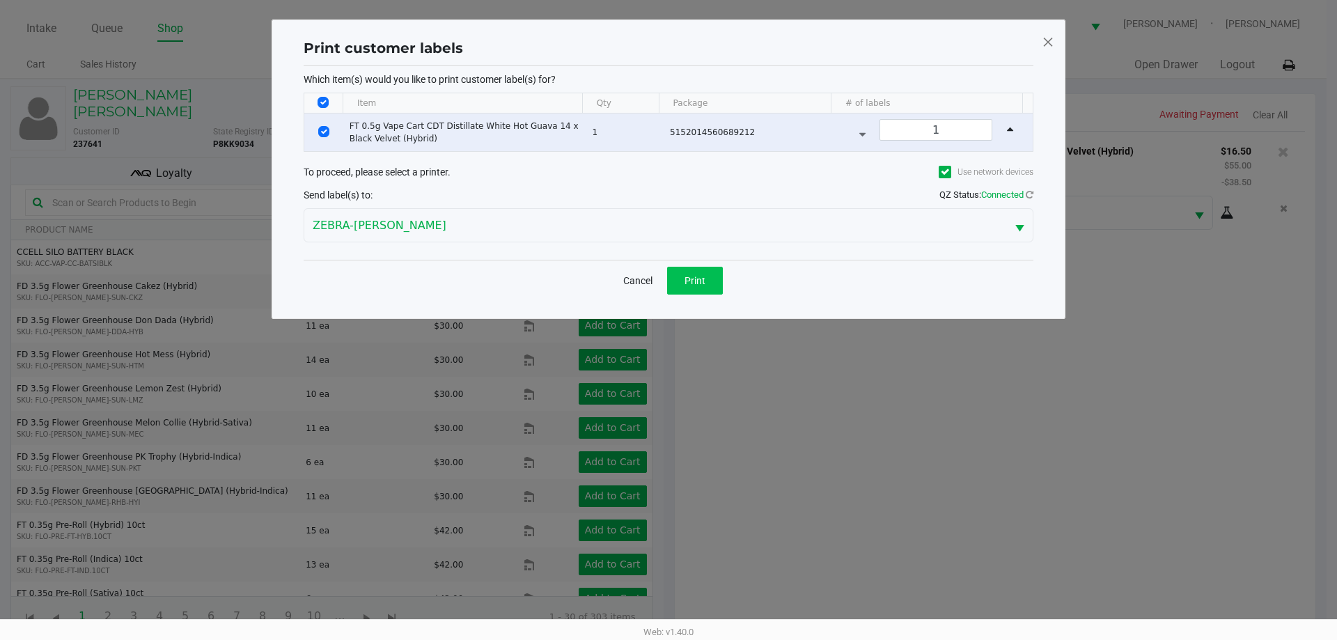
click at [705, 286] on span "Print" at bounding box center [695, 280] width 21 height 11
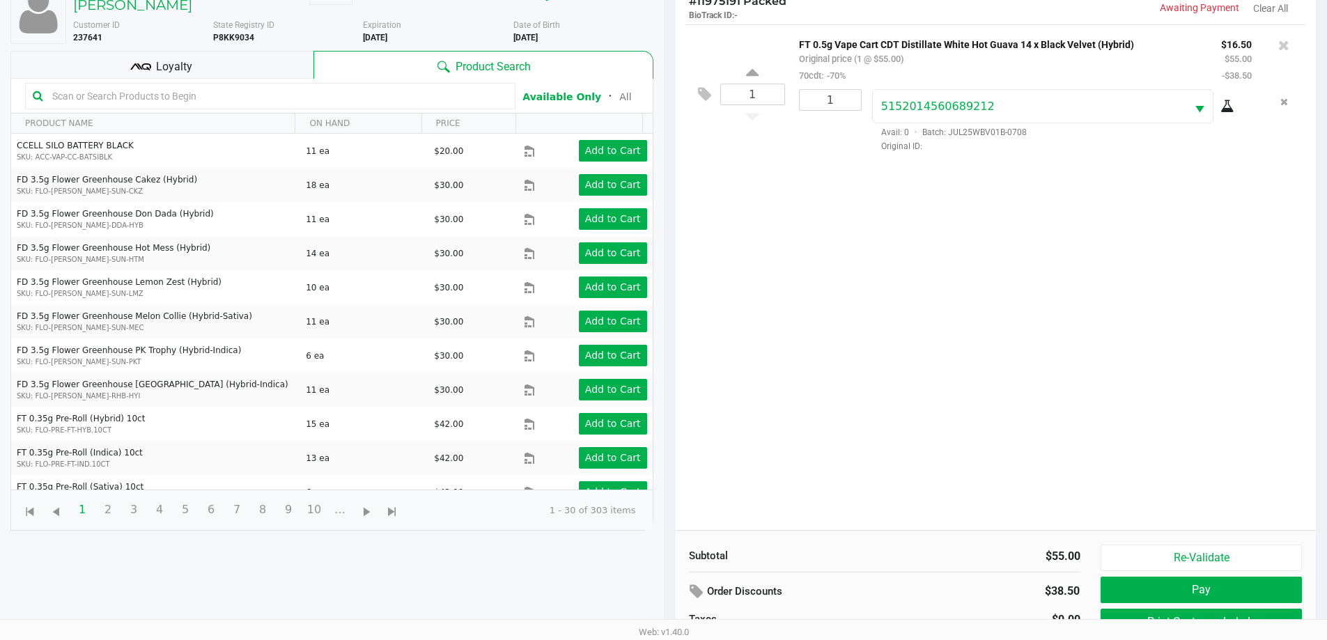
scroll to position [150, 0]
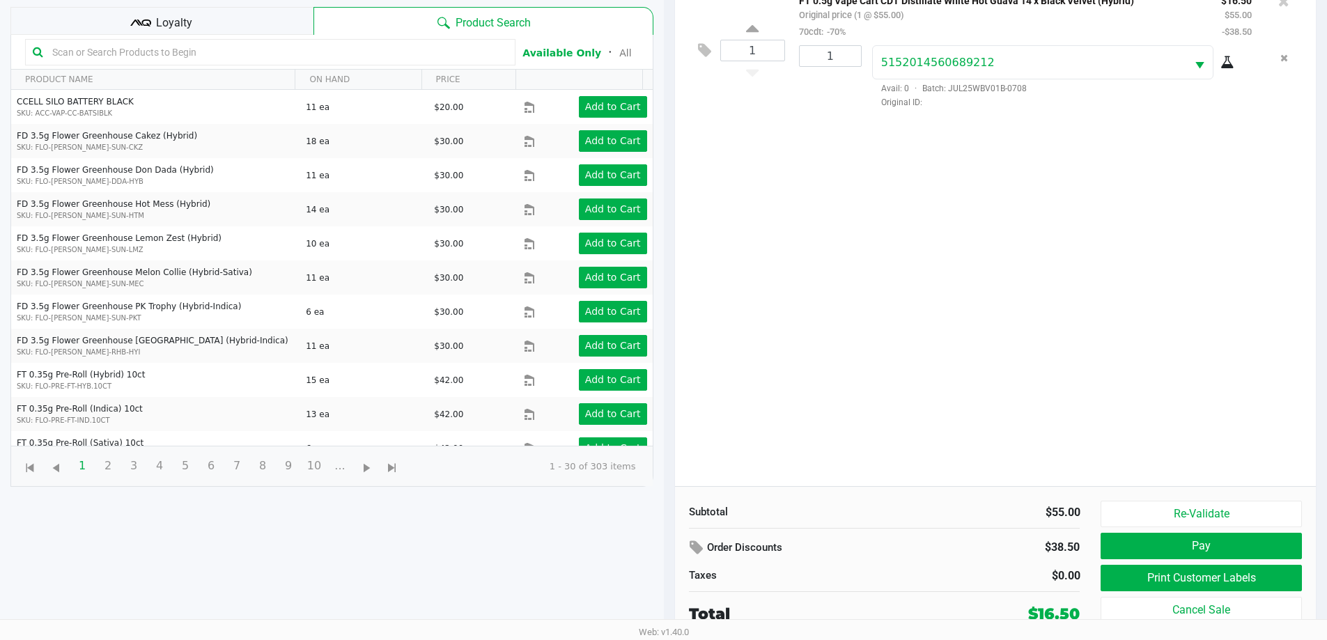
click at [1229, 522] on button "Re-Validate" at bounding box center [1200, 514] width 201 height 26
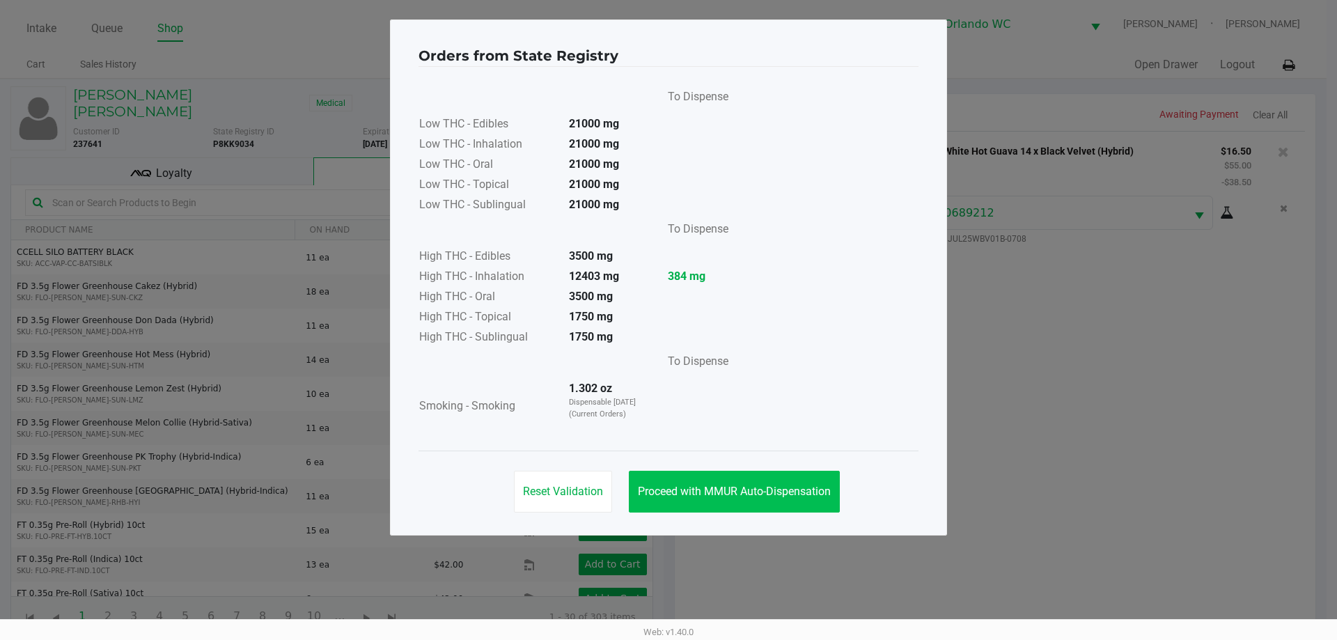
click at [774, 474] on button "Proceed with MMUR Auto-Dispensation" at bounding box center [734, 492] width 211 height 42
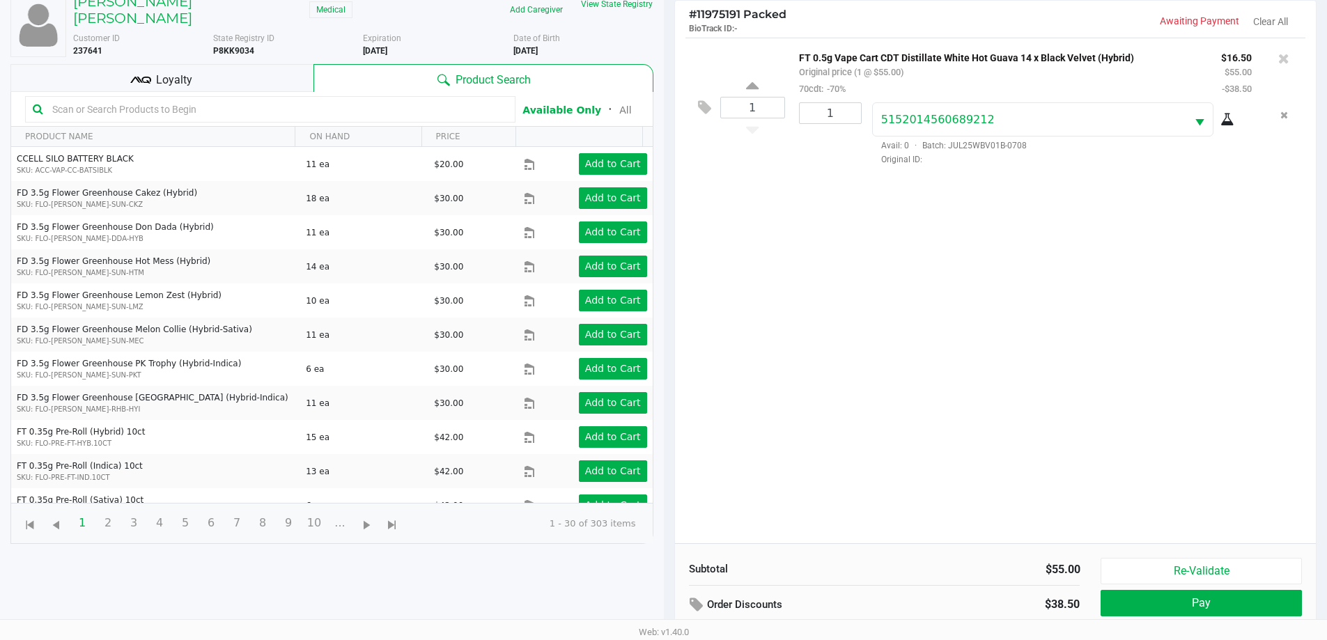
scroll to position [150, 0]
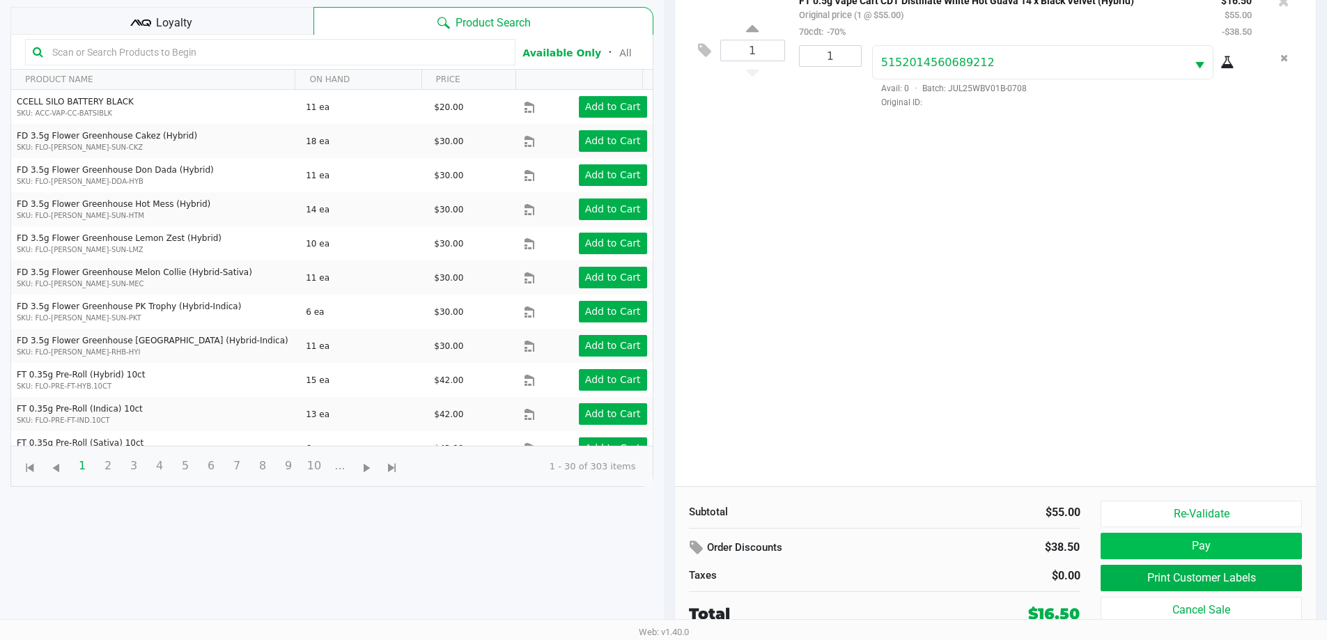
click at [1238, 549] on button "Pay" at bounding box center [1200, 546] width 201 height 26
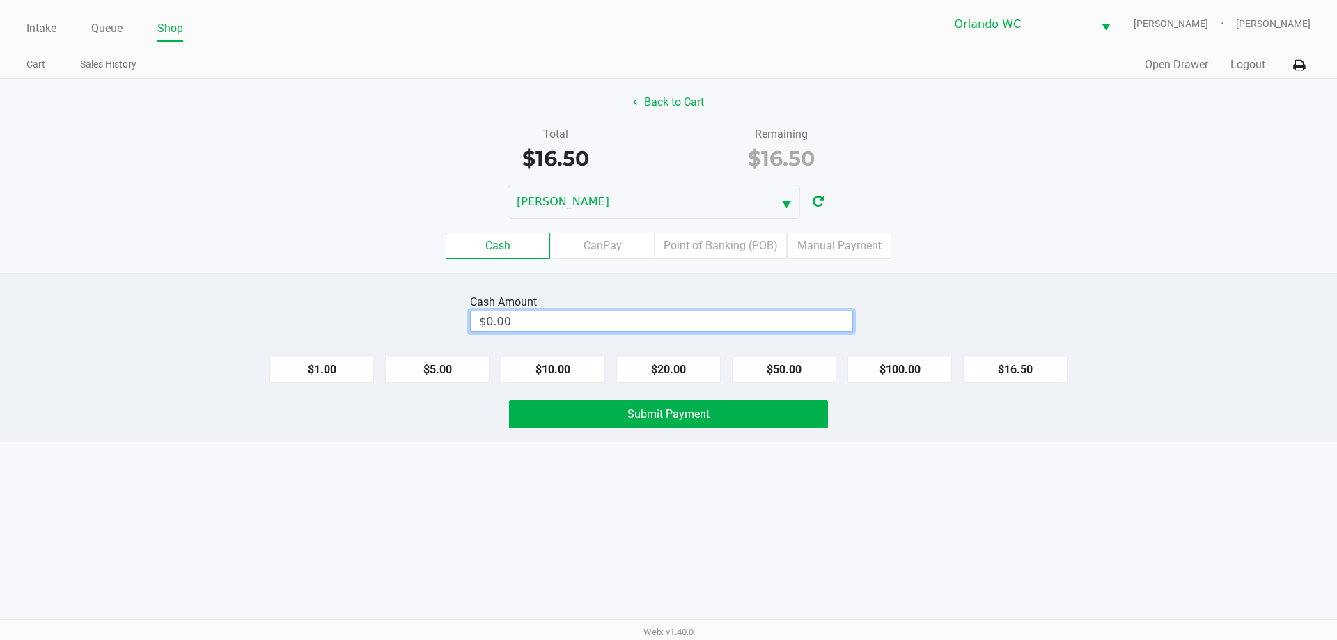
click at [655, 326] on input "$0.00" at bounding box center [662, 321] width 382 height 20
click at [674, 366] on button "$20.00" at bounding box center [668, 370] width 104 height 26
type input "$20.00"
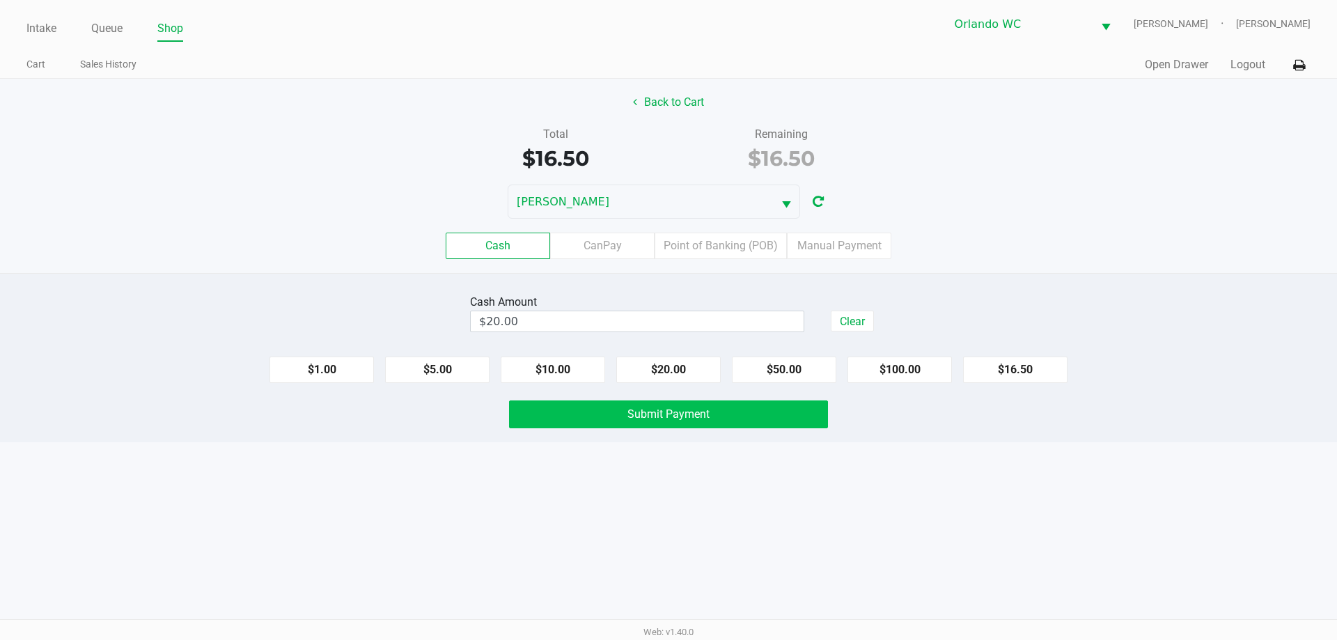
click at [665, 428] on button "Submit Payment" at bounding box center [668, 414] width 319 height 28
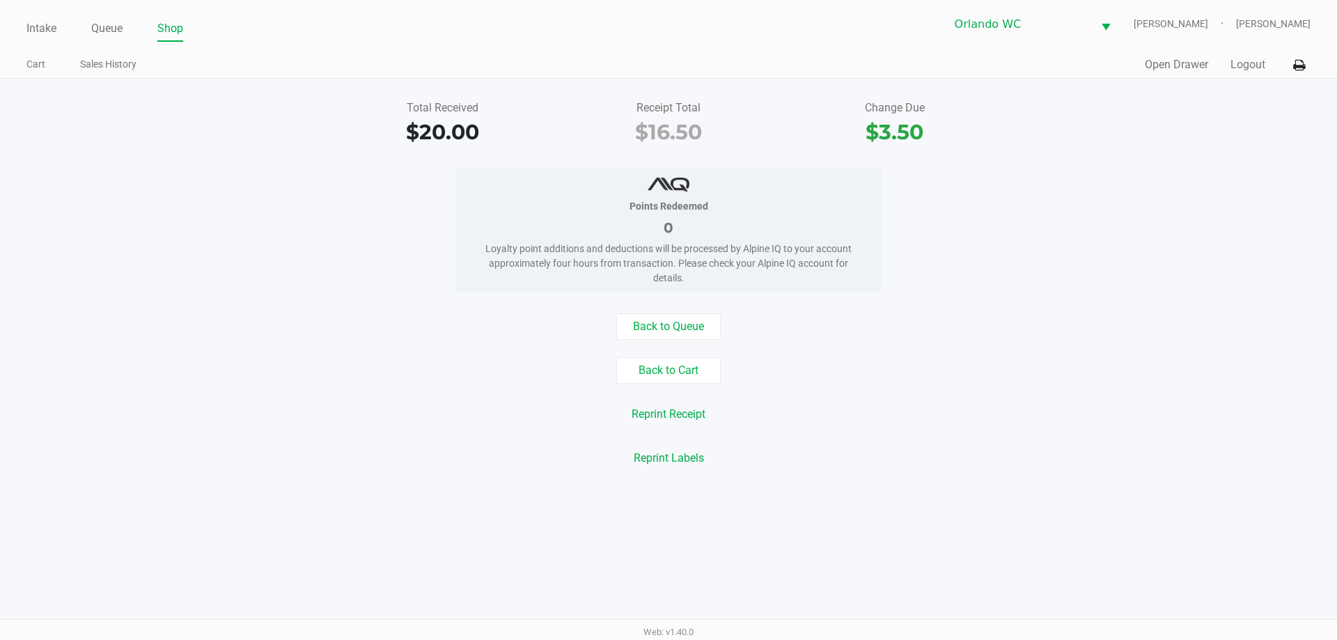
click at [107, 31] on link "Queue" at bounding box center [106, 29] width 31 height 20
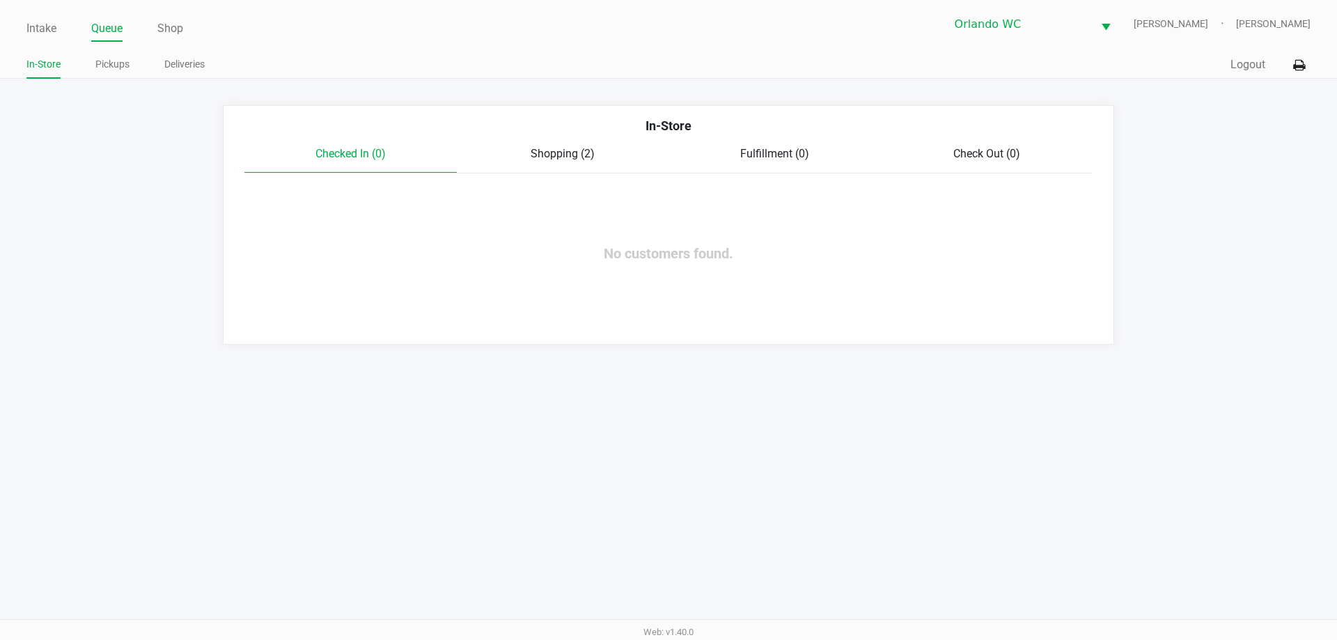
click at [111, 65] on link "Pickups" at bounding box center [112, 64] width 34 height 17
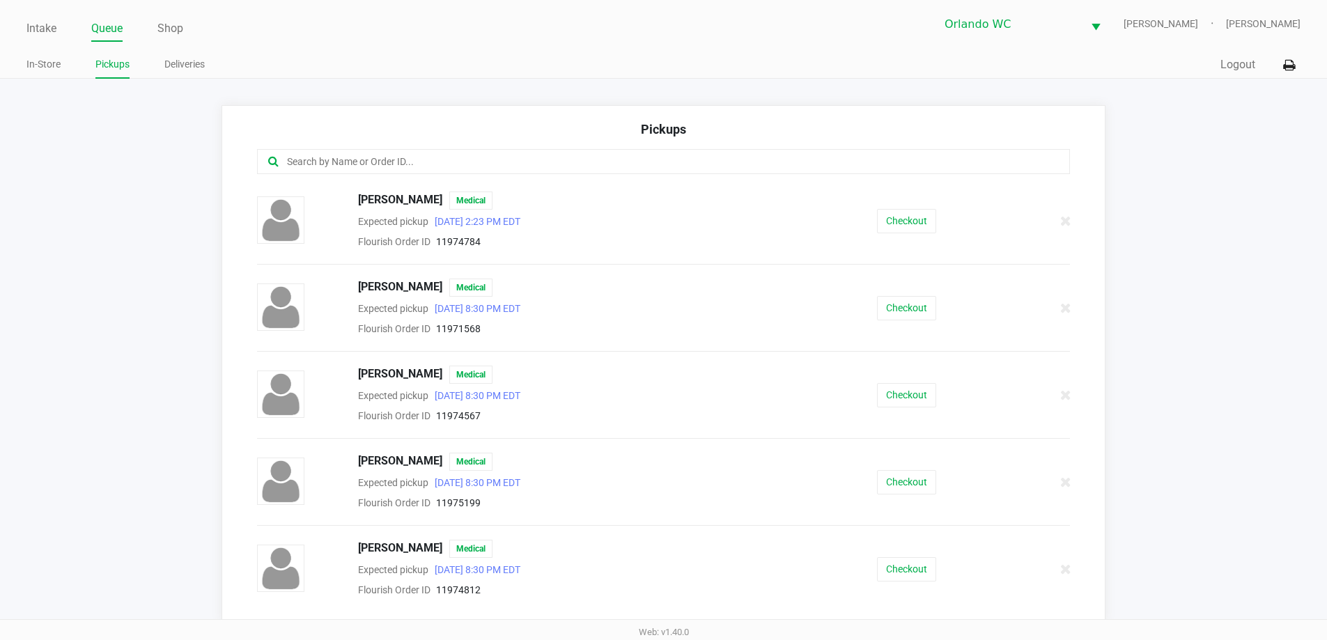
click at [313, 166] on input "text" at bounding box center [642, 162] width 712 height 16
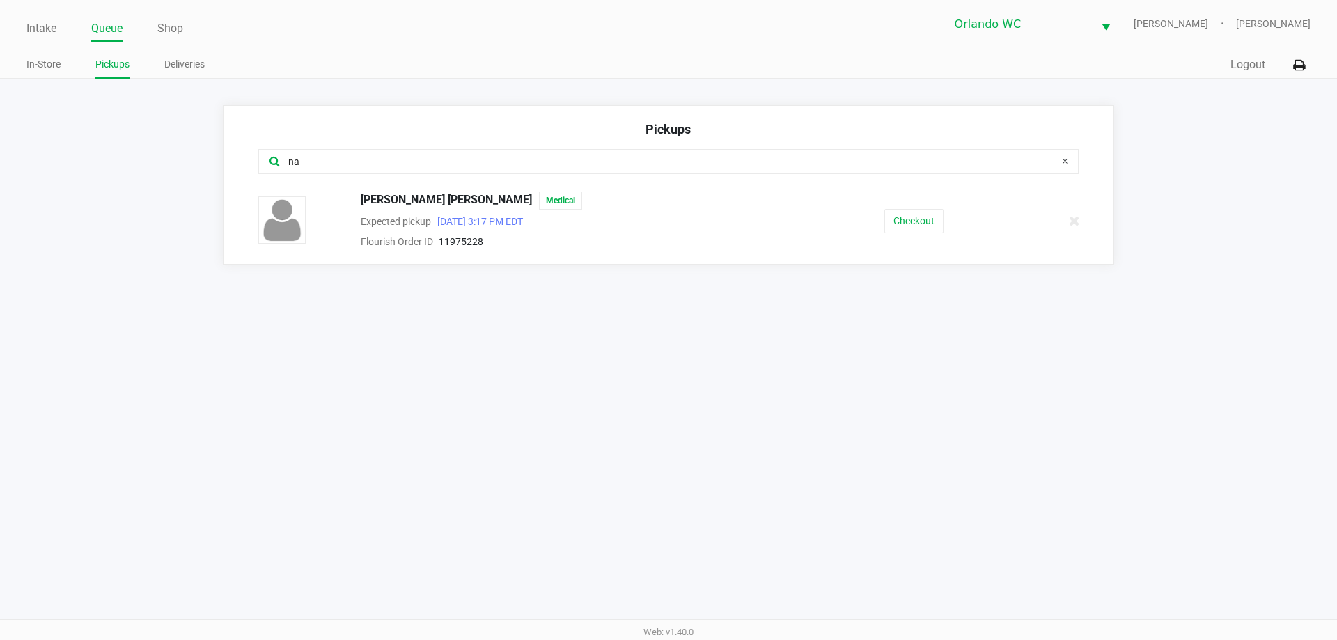
type input "na"
click at [912, 231] on button "Checkout" at bounding box center [913, 221] width 59 height 24
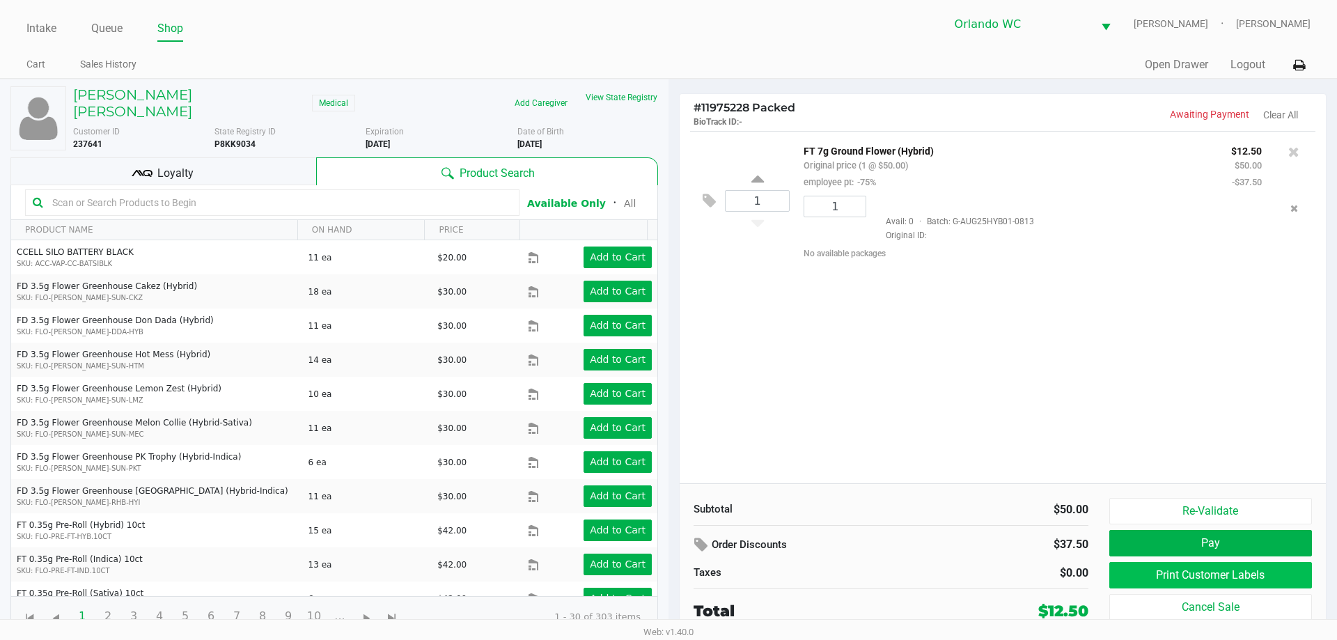
click at [1236, 579] on button "Print Customer Labels" at bounding box center [1210, 575] width 203 height 26
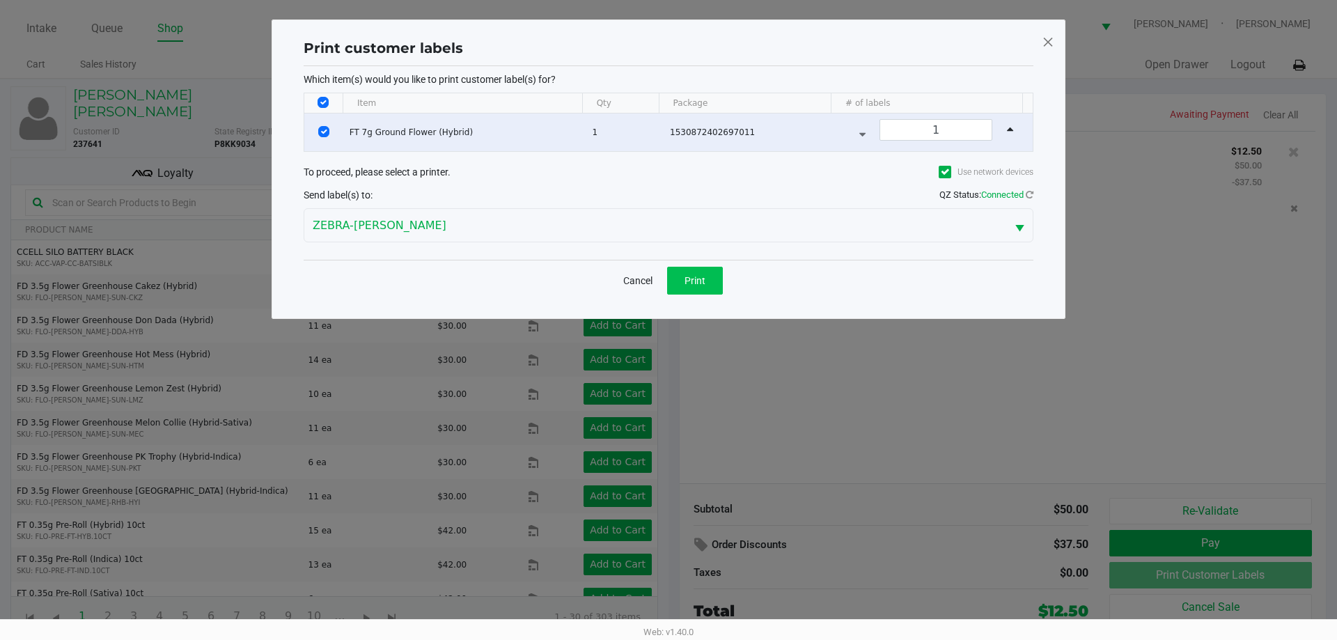
click at [706, 289] on button "Print" at bounding box center [695, 281] width 56 height 28
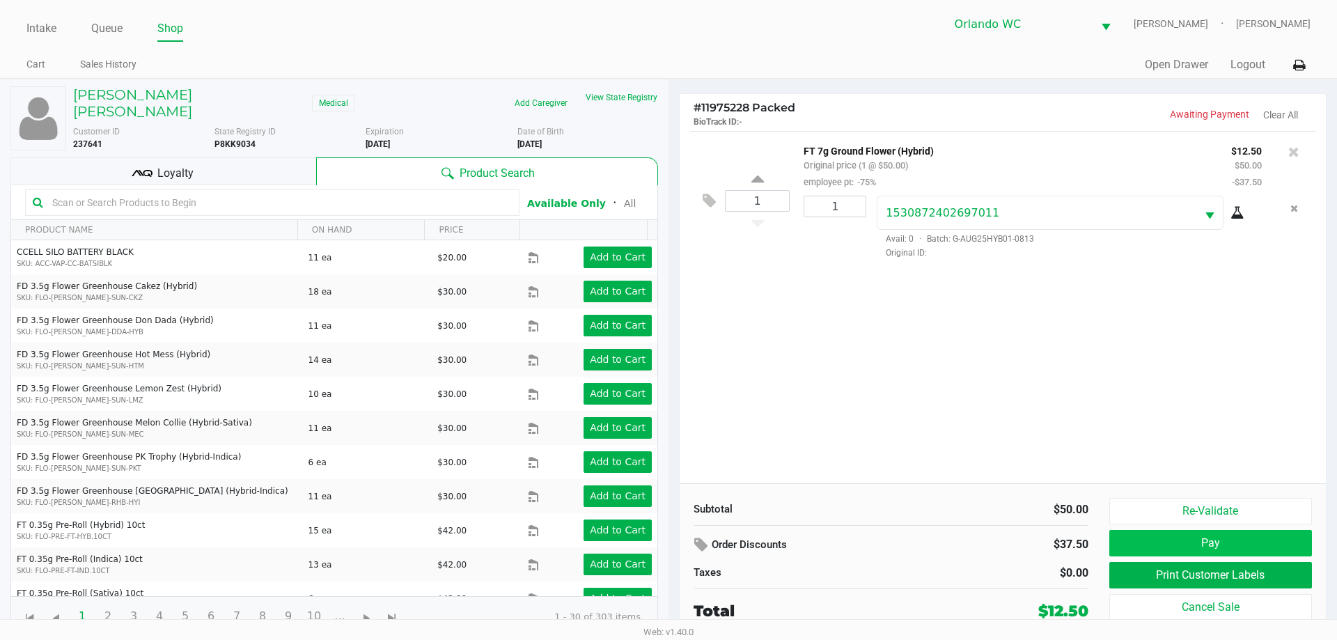
click at [1245, 546] on button "Pay" at bounding box center [1210, 543] width 203 height 26
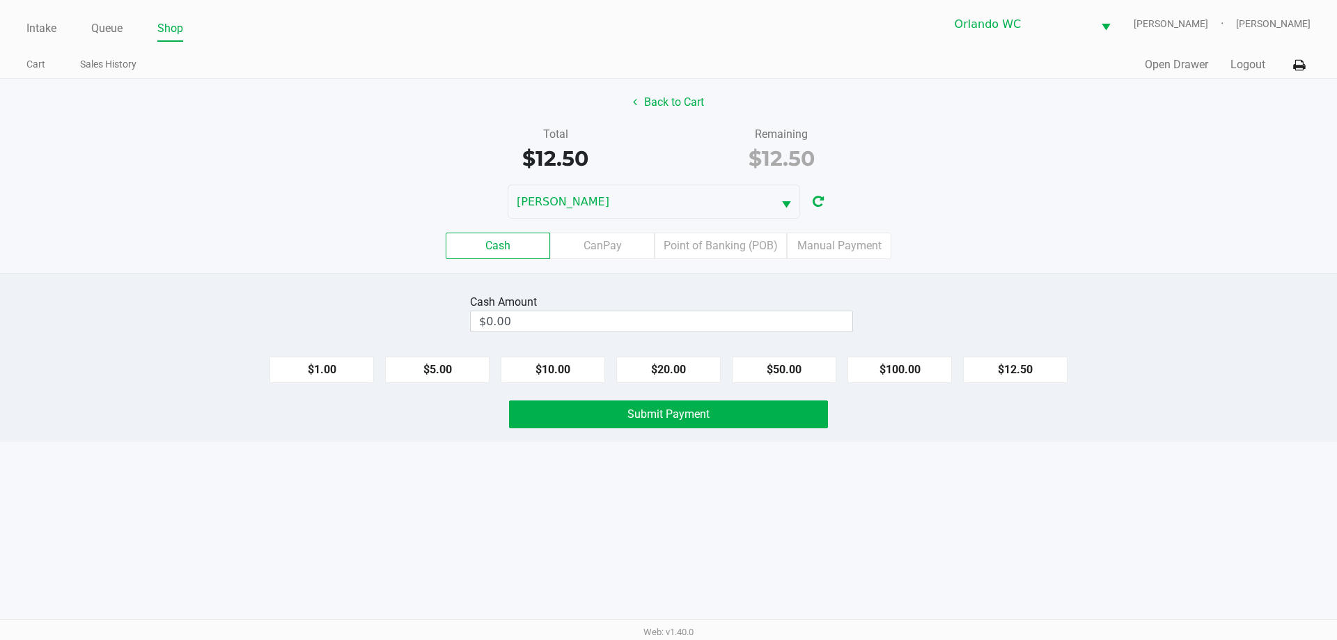
click at [1028, 357] on button "$12.50" at bounding box center [1015, 370] width 104 height 26
type input "$12.50"
click at [763, 415] on button "Submit Payment" at bounding box center [668, 414] width 319 height 28
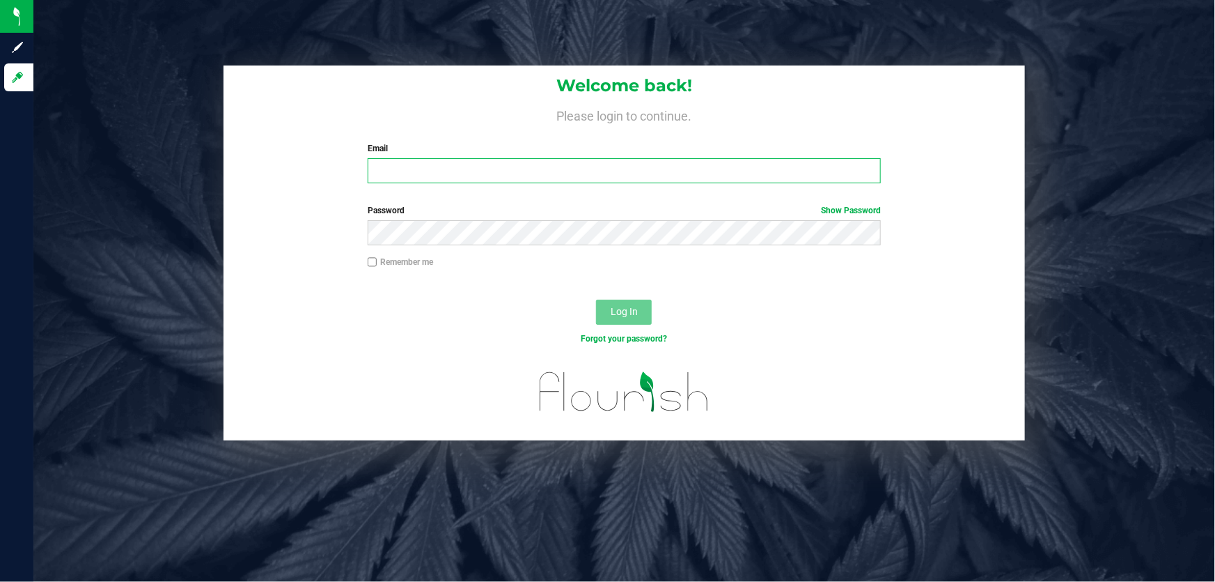
click at [448, 159] on input "Email" at bounding box center [625, 170] width 514 height 25
type input "crosenblum@liveparallel.com"
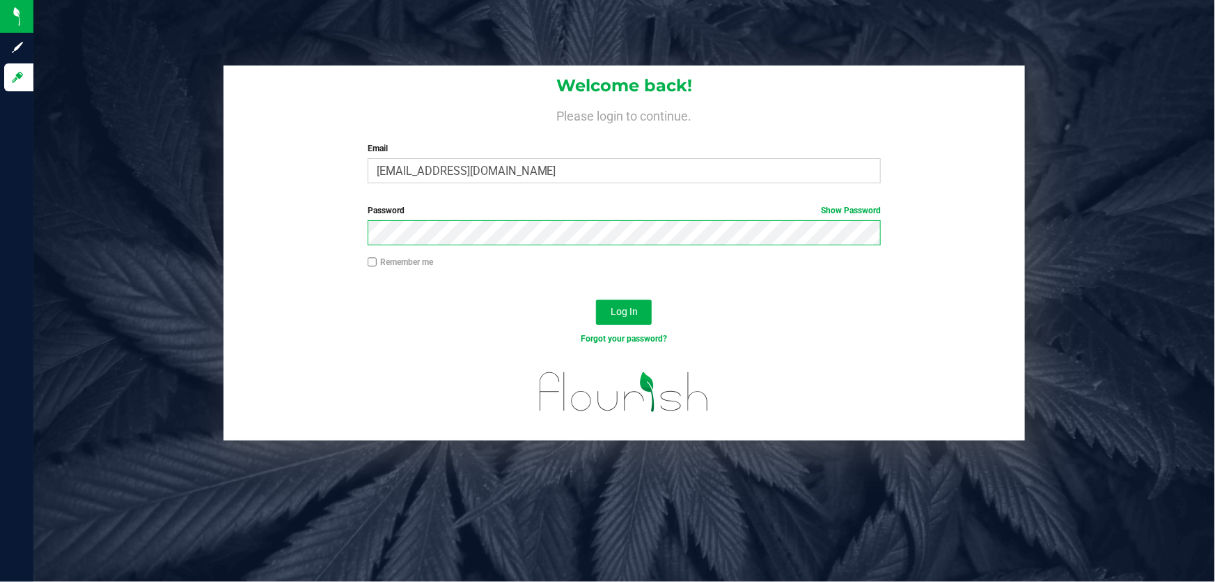
click at [596, 299] on button "Log In" at bounding box center [624, 311] width 56 height 25
